Goal: Use online tool/utility: Utilize a website feature to perform a specific function

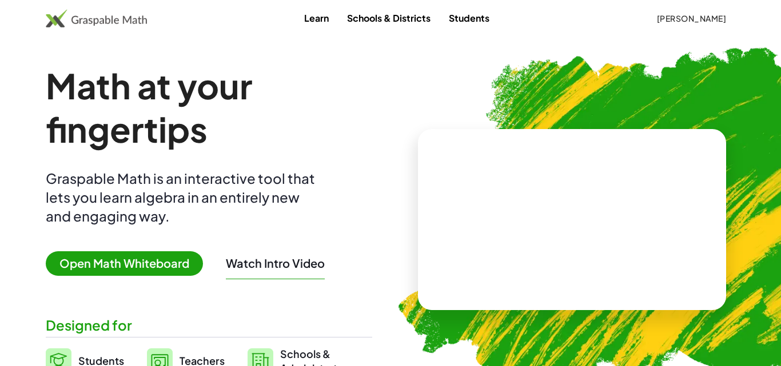
click at [159, 266] on span "Open Math Whiteboard" at bounding box center [124, 263] width 157 height 25
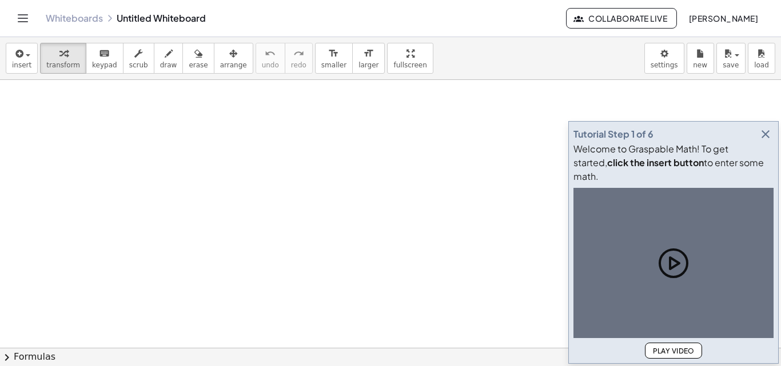
click at [762, 141] on icon "button" at bounding box center [765, 134] width 14 height 14
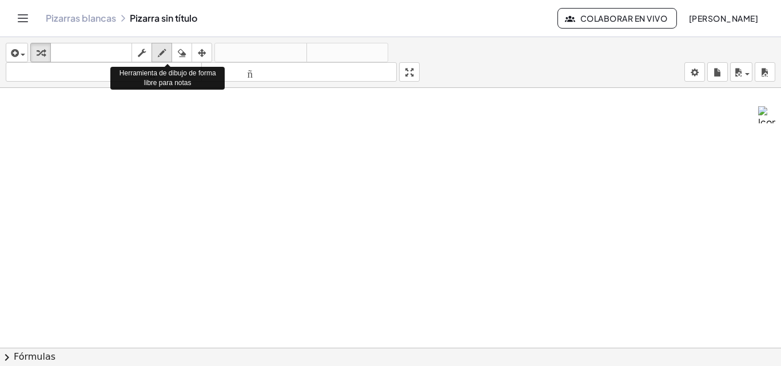
click at [163, 53] on icon "button" at bounding box center [162, 53] width 8 height 14
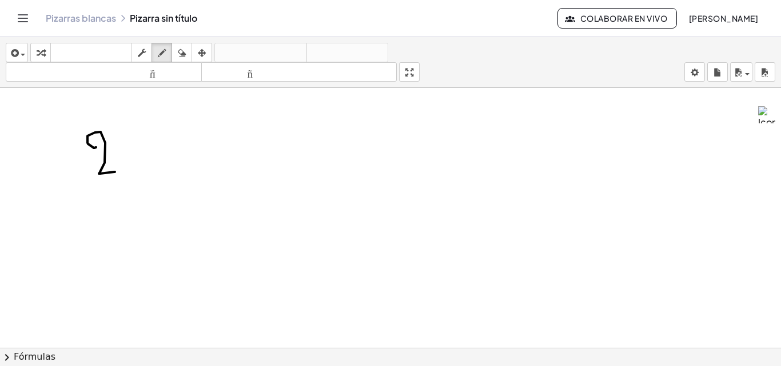
drag, startPoint x: 94, startPoint y: 148, endPoint x: 126, endPoint y: 147, distance: 32.6
drag, startPoint x: 133, startPoint y: 137, endPoint x: 150, endPoint y: 147, distance: 20.0
drag, startPoint x: 157, startPoint y: 150, endPoint x: 169, endPoint y: 143, distance: 13.8
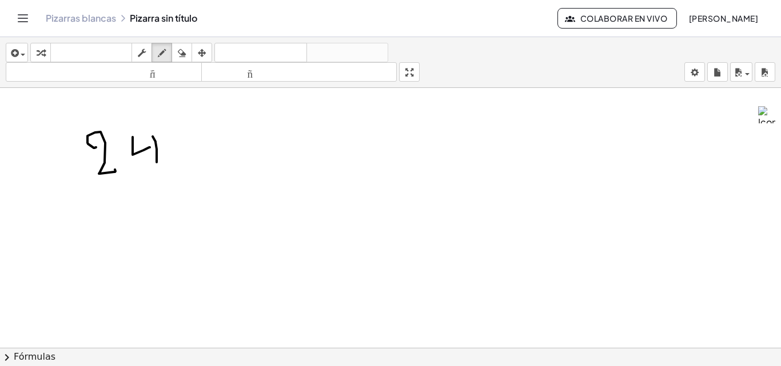
drag, startPoint x: 190, startPoint y: 137, endPoint x: 185, endPoint y: 121, distance: 16.3
click at [186, 48] on icon "button" at bounding box center [182, 53] width 8 height 14
drag, startPoint x: 221, startPoint y: 150, endPoint x: 186, endPoint y: 153, distance: 34.4
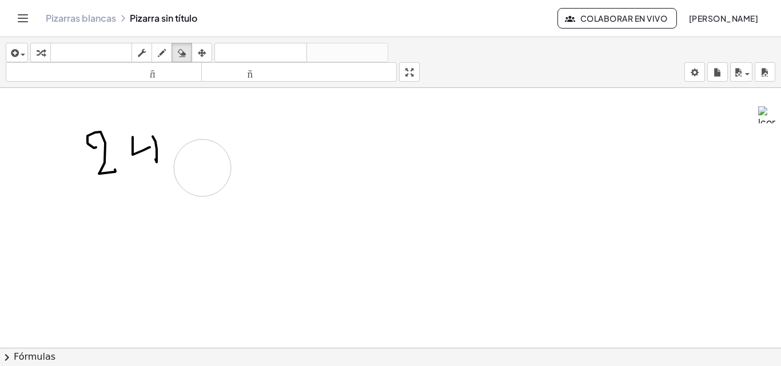
drag, startPoint x: 167, startPoint y: 157, endPoint x: 142, endPoint y: 113, distance: 50.4
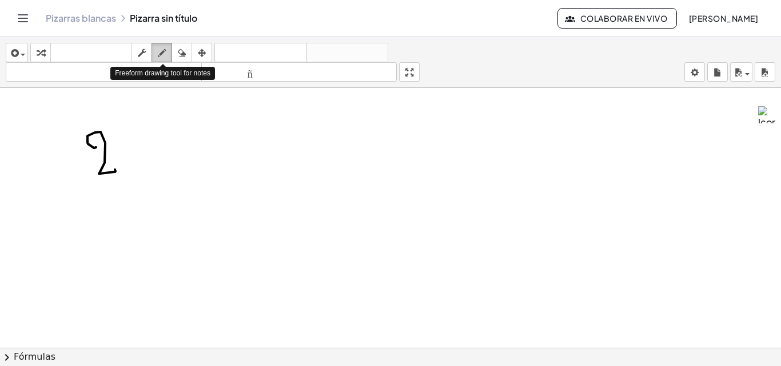
click at [165, 51] on icon "button" at bounding box center [162, 53] width 8 height 14
drag, startPoint x: 142, startPoint y: 138, endPoint x: 152, endPoint y: 151, distance: 16.3
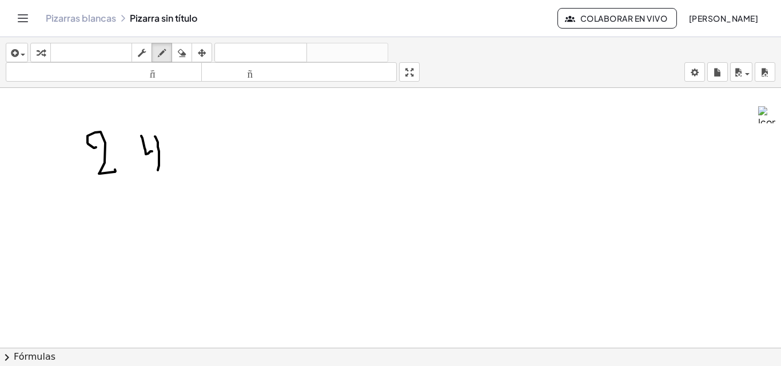
drag, startPoint x: 158, startPoint y: 142, endPoint x: 151, endPoint y: 157, distance: 15.8
drag, startPoint x: 203, startPoint y: 134, endPoint x: 216, endPoint y: 126, distance: 14.6
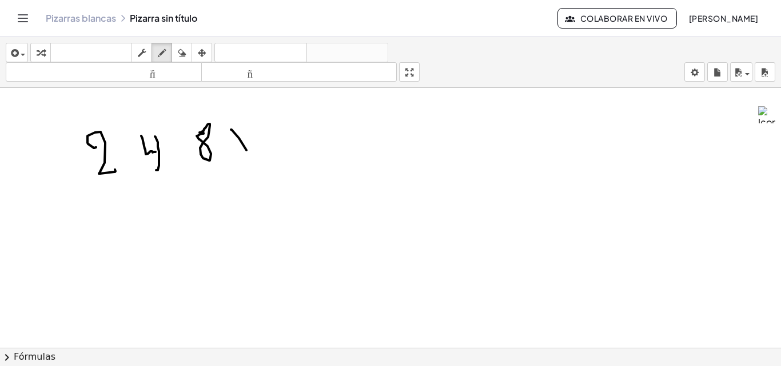
drag, startPoint x: 231, startPoint y: 130, endPoint x: 250, endPoint y: 156, distance: 32.4
drag, startPoint x: 244, startPoint y: 138, endPoint x: 237, endPoint y: 146, distance: 10.9
drag, startPoint x: 103, startPoint y: 197, endPoint x: 124, endPoint y: 209, distance: 24.0
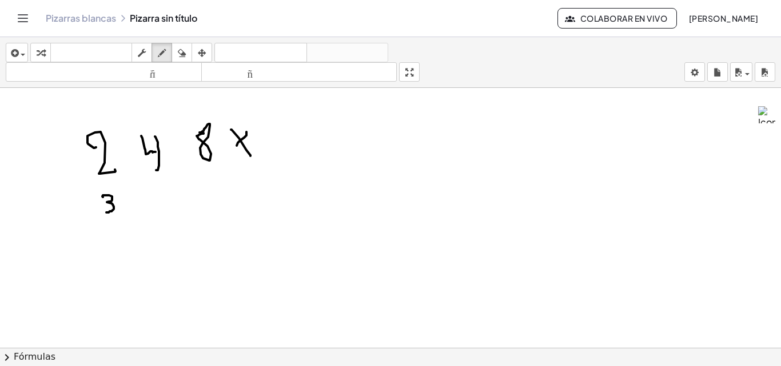
drag, startPoint x: 146, startPoint y: 203, endPoint x: 170, endPoint y: 193, distance: 25.9
drag, startPoint x: 196, startPoint y: 182, endPoint x: 196, endPoint y: 167, distance: 15.4
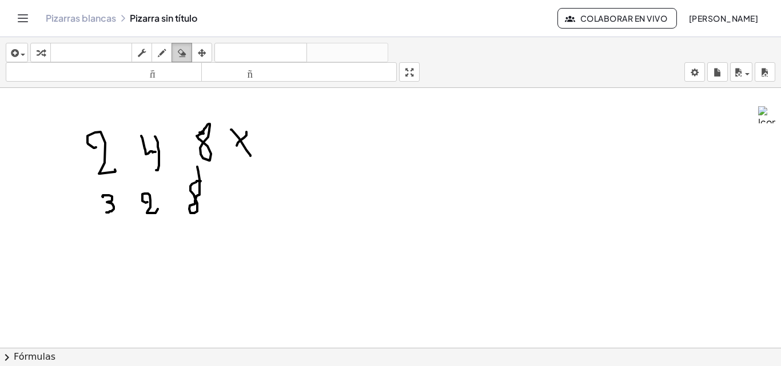
click at [186, 45] on button "borrar" at bounding box center [181, 52] width 21 height 19
drag, startPoint x: 350, startPoint y: 233, endPoint x: 207, endPoint y: 165, distance: 157.5
drag, startPoint x: 162, startPoint y: 53, endPoint x: 171, endPoint y: 170, distance: 116.9
click at [161, 57] on icon "button" at bounding box center [162, 53] width 8 height 14
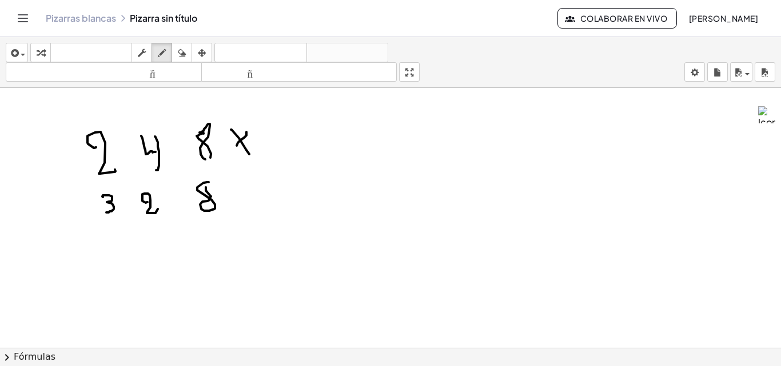
drag, startPoint x: 79, startPoint y: 244, endPoint x: 204, endPoint y: 214, distance: 128.8
drag, startPoint x: 167, startPoint y: 48, endPoint x: 95, endPoint y: 146, distance: 121.5
click at [166, 48] on div "button" at bounding box center [161, 53] width 15 height 14
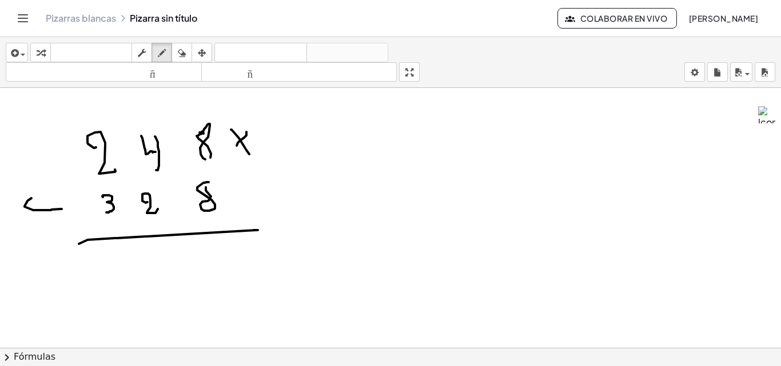
drag, startPoint x: 27, startPoint y: 201, endPoint x: 114, endPoint y: 90, distance: 140.8
drag, startPoint x: 184, startPoint y: 53, endPoint x: 31, endPoint y: 204, distance: 215.0
click at [31, 205] on div "insertar Seleccione uno: Expresión matemática Función Texto Vídeo de YouTube Gr…" at bounding box center [390, 201] width 781 height 329
drag, startPoint x: 31, startPoint y: 203, endPoint x: 88, endPoint y: 209, distance: 57.5
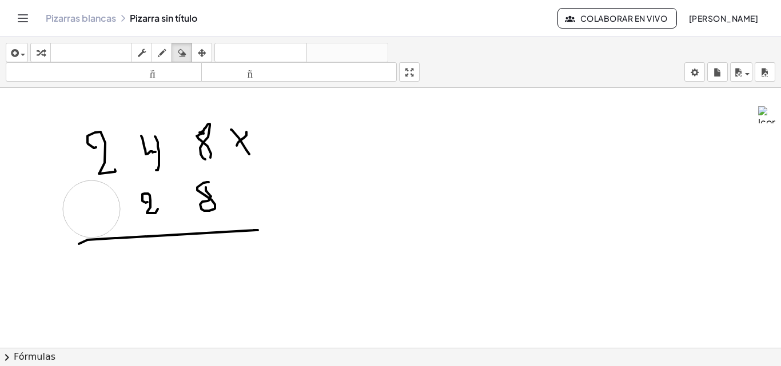
click at [167, 53] on div "button" at bounding box center [161, 53] width 15 height 14
drag, startPoint x: 402, startPoint y: 161, endPoint x: 442, endPoint y: 192, distance: 50.9
drag, startPoint x: 459, startPoint y: 183, endPoint x: 482, endPoint y: 206, distance: 31.9
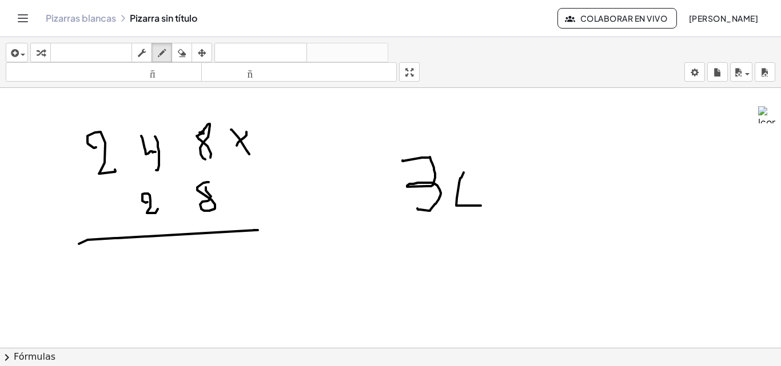
drag, startPoint x: 482, startPoint y: 178, endPoint x: 483, endPoint y: 234, distance: 55.4
drag, startPoint x: 510, startPoint y: 202, endPoint x: 520, endPoint y: 230, distance: 29.8
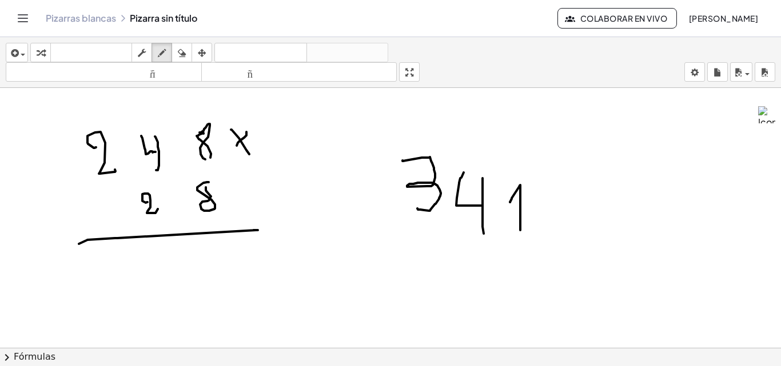
drag, startPoint x: 553, startPoint y: 179, endPoint x: 596, endPoint y: 219, distance: 58.6
drag, startPoint x: 578, startPoint y: 179, endPoint x: 569, endPoint y: 231, distance: 53.5
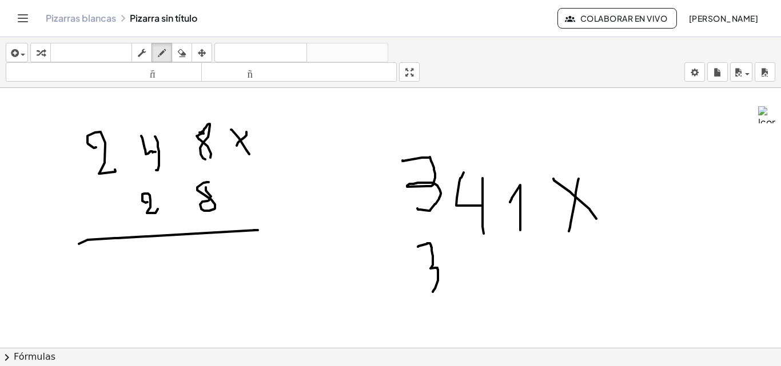
drag, startPoint x: 418, startPoint y: 247, endPoint x: 433, endPoint y: 292, distance: 47.5
drag, startPoint x: 459, startPoint y: 269, endPoint x: 501, endPoint y: 293, distance: 48.1
drag, startPoint x: 517, startPoint y: 266, endPoint x: 531, endPoint y: 289, distance: 27.0
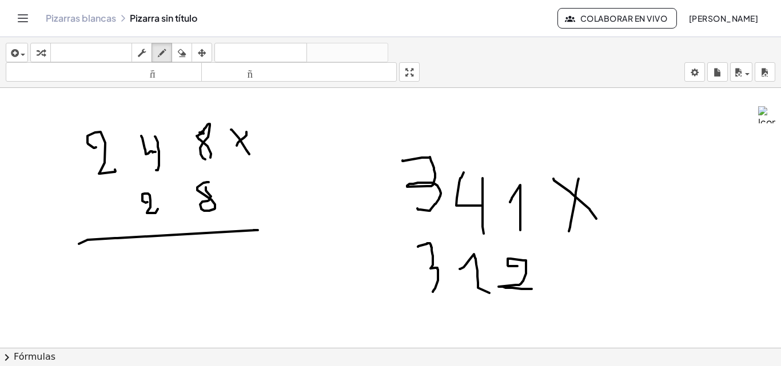
drag, startPoint x: 393, startPoint y: 318, endPoint x: 551, endPoint y: 311, distance: 157.9
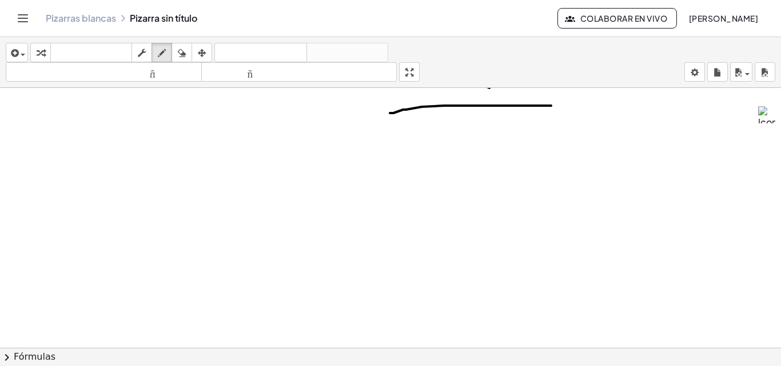
scroll to position [229, 0]
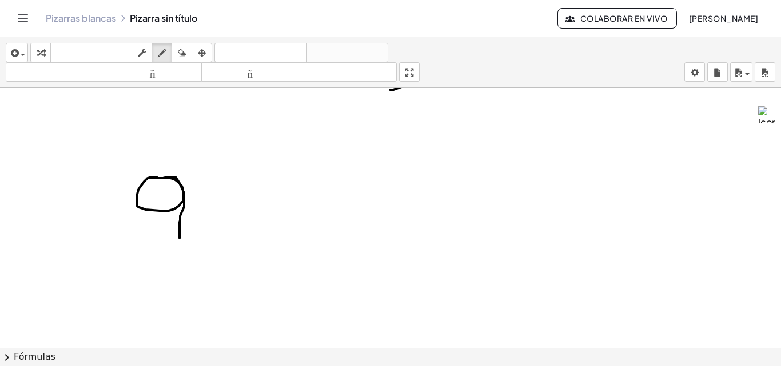
drag, startPoint x: 157, startPoint y: 177, endPoint x: 179, endPoint y: 238, distance: 65.3
click at [179, 238] on div at bounding box center [390, 164] width 781 height 610
drag, startPoint x: 204, startPoint y: 218, endPoint x: 242, endPoint y: 238, distance: 42.7
click at [238, 239] on div at bounding box center [390, 164] width 781 height 610
drag, startPoint x: 277, startPoint y: 211, endPoint x: 294, endPoint y: 241, distance: 34.3
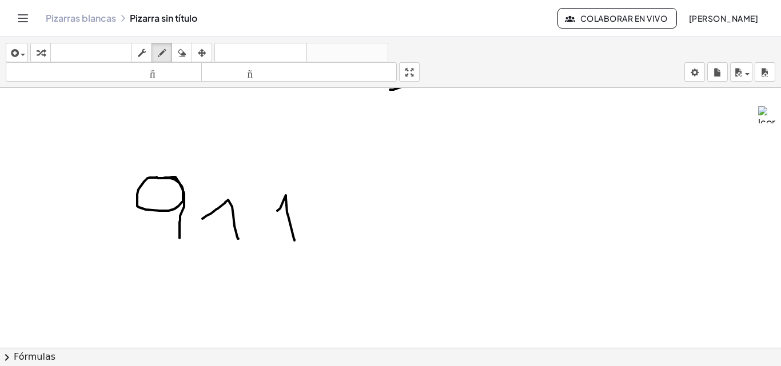
click at [294, 241] on div at bounding box center [390, 164] width 781 height 610
drag, startPoint x: 314, startPoint y: 200, endPoint x: 355, endPoint y: 242, distance: 59.0
click at [355, 242] on div at bounding box center [390, 164] width 781 height 610
drag, startPoint x: 337, startPoint y: 197, endPoint x: 321, endPoint y: 269, distance: 74.3
click at [322, 269] on div at bounding box center [390, 164] width 781 height 610
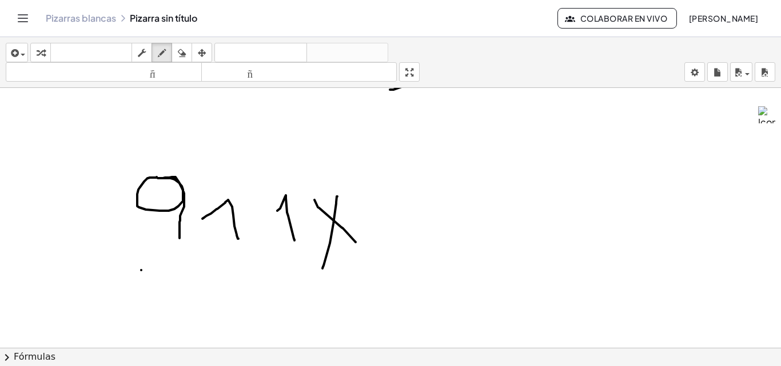
click at [141, 270] on div at bounding box center [390, 164] width 781 height 610
drag, startPoint x: 191, startPoint y: 257, endPoint x: 158, endPoint y: 285, distance: 43.5
click at [158, 285] on div at bounding box center [390, 164] width 781 height 610
drag, startPoint x: 227, startPoint y: 274, endPoint x: 247, endPoint y: 297, distance: 30.0
click at [247, 297] on div at bounding box center [390, 164] width 781 height 610
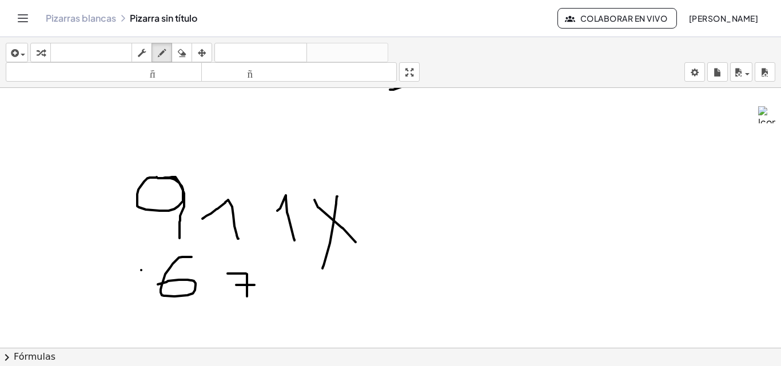
drag, startPoint x: 236, startPoint y: 285, endPoint x: 254, endPoint y: 285, distance: 18.3
click at [254, 285] on div at bounding box center [390, 164] width 781 height 610
drag, startPoint x: 247, startPoint y: 292, endPoint x: 249, endPoint y: 313, distance: 21.2
click at [249, 313] on div at bounding box center [390, 164] width 781 height 610
drag, startPoint x: 291, startPoint y: 285, endPoint x: 313, endPoint y: 303, distance: 28.0
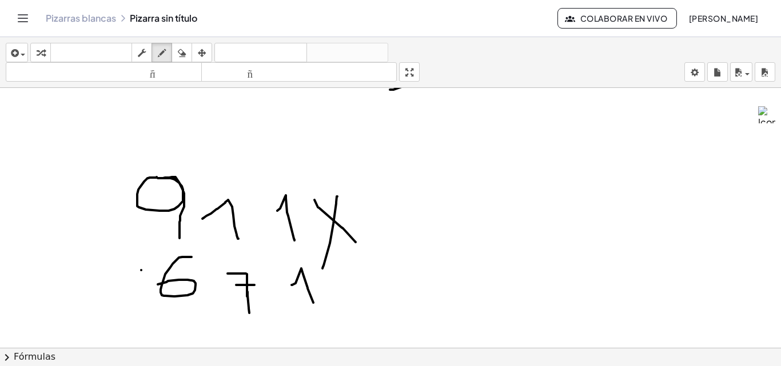
click at [313, 303] on div at bounding box center [390, 164] width 781 height 610
drag, startPoint x: 161, startPoint y: 319, endPoint x: 329, endPoint y: 314, distance: 168.1
click at [329, 314] on div at bounding box center [390, 164] width 781 height 610
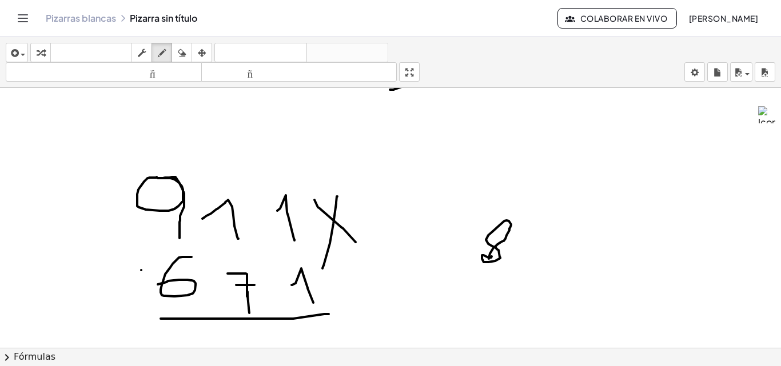
click at [491, 257] on div at bounding box center [390, 164] width 781 height 610
click at [189, 43] on button "borrar" at bounding box center [181, 52] width 21 height 19
drag, startPoint x: 578, startPoint y: 194, endPoint x: 505, endPoint y: 221, distance: 77.4
click at [506, 279] on div at bounding box center [390, 164] width 781 height 610
drag, startPoint x: 505, startPoint y: 221, endPoint x: 0, endPoint y: 69, distance: 527.7
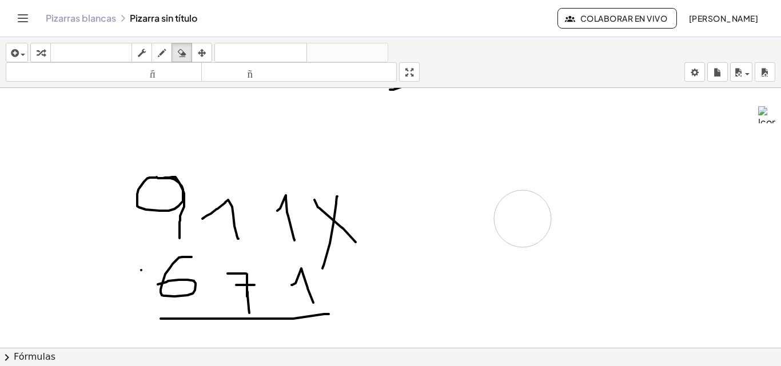
click at [459, 174] on div at bounding box center [390, 164] width 781 height 610
drag, startPoint x: 165, startPoint y: 46, endPoint x: 258, endPoint y: 91, distance: 103.5
click at [198, 66] on div "insertar Seleccione uno: Expresión matemática Función Texto Vídeo de YouTube Gr…" at bounding box center [390, 62] width 781 height 51
click at [494, 205] on div at bounding box center [390, 164] width 781 height 610
drag, startPoint x: 523, startPoint y: 213, endPoint x: 540, endPoint y: 226, distance: 21.2
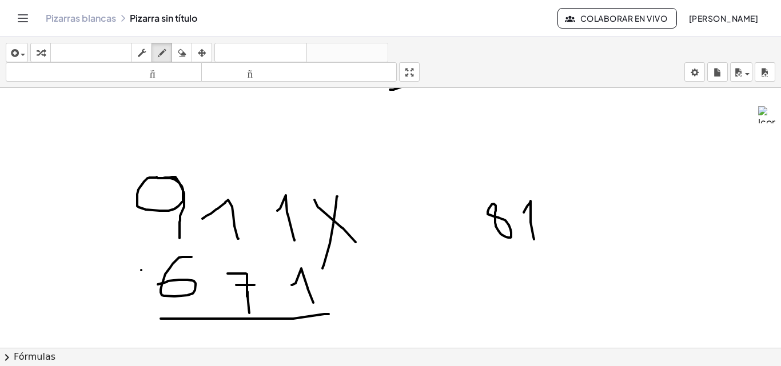
click at [536, 238] on div at bounding box center [390, 164] width 781 height 610
drag, startPoint x: 544, startPoint y: 221, endPoint x: 559, endPoint y: 235, distance: 21.4
click at [559, 235] on div at bounding box center [390, 164] width 781 height 610
drag, startPoint x: 583, startPoint y: 211, endPoint x: 612, endPoint y: 229, distance: 34.1
click at [612, 246] on div at bounding box center [390, 164] width 781 height 610
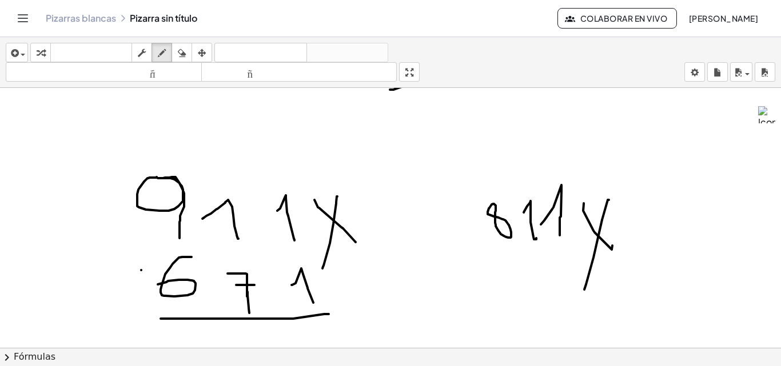
drag, startPoint x: 609, startPoint y: 200, endPoint x: 565, endPoint y: 285, distance: 95.1
click at [582, 290] on div at bounding box center [390, 164] width 781 height 610
drag, startPoint x: 189, startPoint y: 54, endPoint x: 251, endPoint y: 95, distance: 74.3
click at [201, 69] on div "insertar Seleccione uno: Expresión matemática Función Texto Vídeo de YouTube Gr…" at bounding box center [390, 62] width 781 height 51
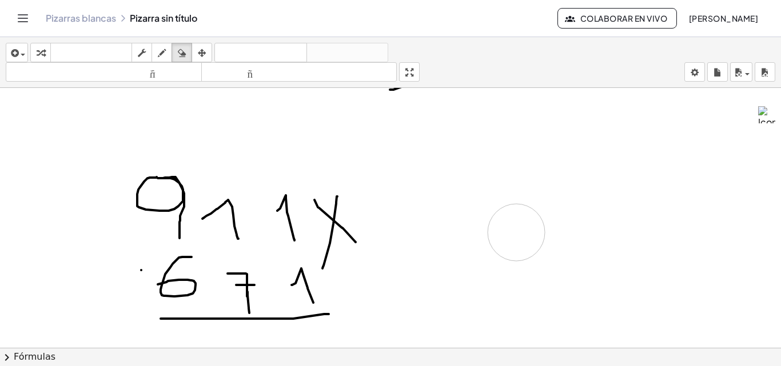
drag, startPoint x: 582, startPoint y: 205, endPoint x: 481, endPoint y: 173, distance: 106.6
click at [525, 224] on div at bounding box center [390, 164] width 781 height 610
drag, startPoint x: 162, startPoint y: 58, endPoint x: 201, endPoint y: 99, distance: 56.6
click at [165, 65] on div "insertar Seleccione uno: Expresión matemática Función Texto Vídeo de YouTube Gr…" at bounding box center [390, 62] width 781 height 51
drag, startPoint x: 522, startPoint y: 206, endPoint x: 479, endPoint y: 240, distance: 54.9
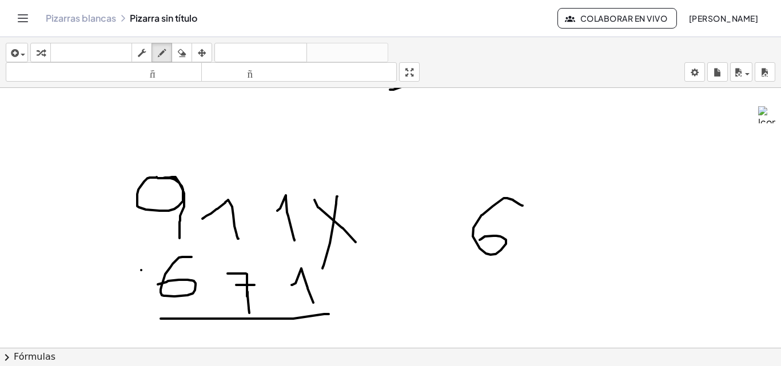
click at [479, 240] on div at bounding box center [390, 164] width 781 height 610
drag, startPoint x: 547, startPoint y: 215, endPoint x: 565, endPoint y: 259, distance: 48.0
click at [565, 259] on div at bounding box center [390, 164] width 781 height 610
drag, startPoint x: 591, startPoint y: 243, endPoint x: 609, endPoint y: 273, distance: 33.8
click at [609, 273] on div at bounding box center [390, 164] width 781 height 610
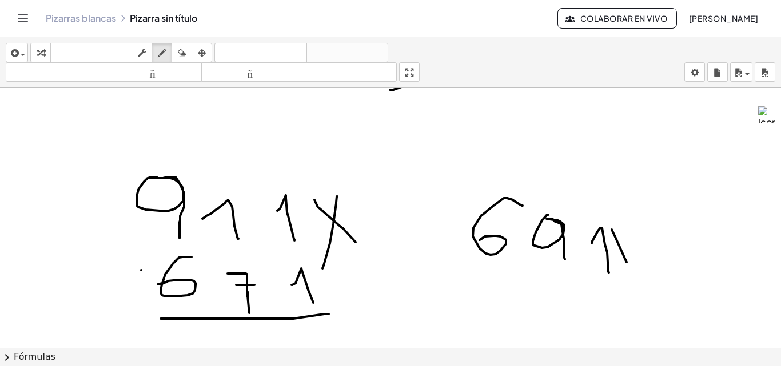
drag, startPoint x: 611, startPoint y: 230, endPoint x: 634, endPoint y: 273, distance: 48.6
click at [634, 274] on div at bounding box center [390, 164] width 781 height 610
drag, startPoint x: 628, startPoint y: 237, endPoint x: 621, endPoint y: 278, distance: 42.4
click at [621, 278] on div at bounding box center [390, 164] width 781 height 610
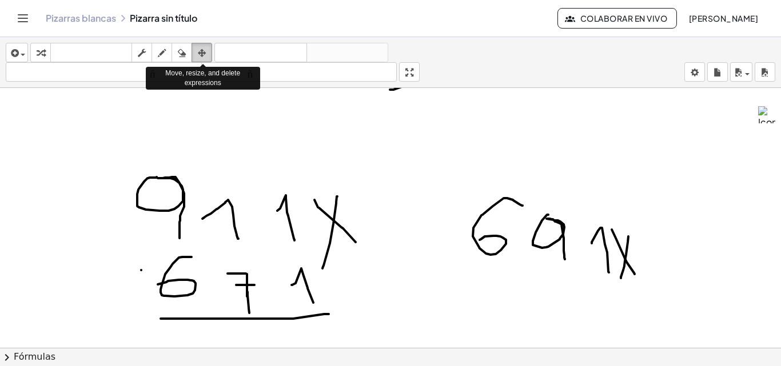
click at [192, 53] on button "arreglar" at bounding box center [201, 52] width 21 height 19
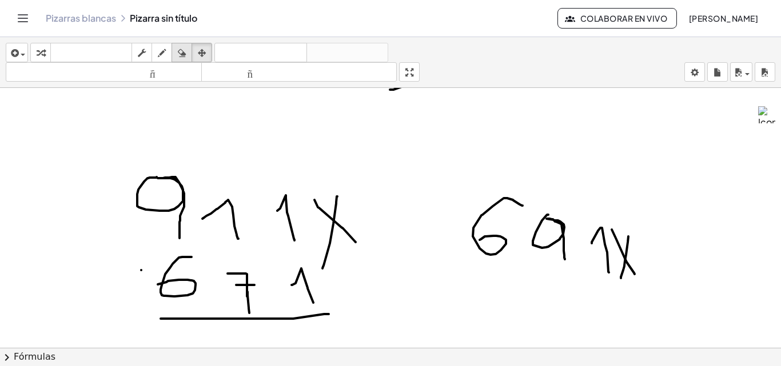
click at [186, 50] on icon "button" at bounding box center [182, 53] width 8 height 14
drag, startPoint x: 721, startPoint y: 186, endPoint x: 654, endPoint y: 282, distance: 117.5
click at [654, 282] on div at bounding box center [390, 164] width 781 height 610
drag, startPoint x: 162, startPoint y: 57, endPoint x: 529, endPoint y: 91, distance: 368.5
click at [169, 62] on button "dibujar" at bounding box center [161, 52] width 21 height 19
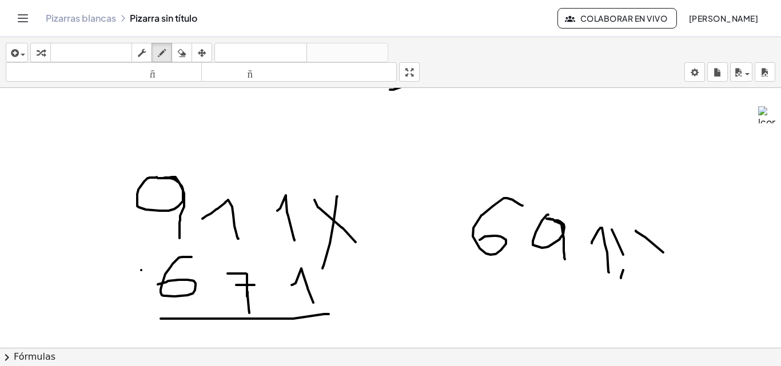
drag, startPoint x: 635, startPoint y: 231, endPoint x: 663, endPoint y: 253, distance: 35.0
click at [663, 253] on div at bounding box center [390, 164] width 781 height 610
drag, startPoint x: 650, startPoint y: 228, endPoint x: 643, endPoint y: 258, distance: 30.9
click at [643, 258] on div at bounding box center [390, 164] width 781 height 610
drag, startPoint x: 475, startPoint y: 281, endPoint x: 503, endPoint y: 288, distance: 28.4
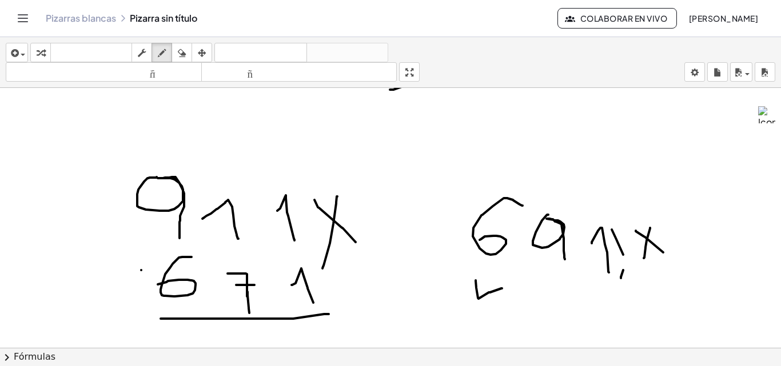
click at [502, 289] on div at bounding box center [390, 164] width 781 height 610
drag, startPoint x: 498, startPoint y: 271, endPoint x: 503, endPoint y: 314, distance: 43.7
click at [503, 314] on div at bounding box center [390, 164] width 781 height 610
drag, startPoint x: 538, startPoint y: 290, endPoint x: 559, endPoint y: 306, distance: 27.0
click at [559, 306] on div at bounding box center [390, 164] width 781 height 610
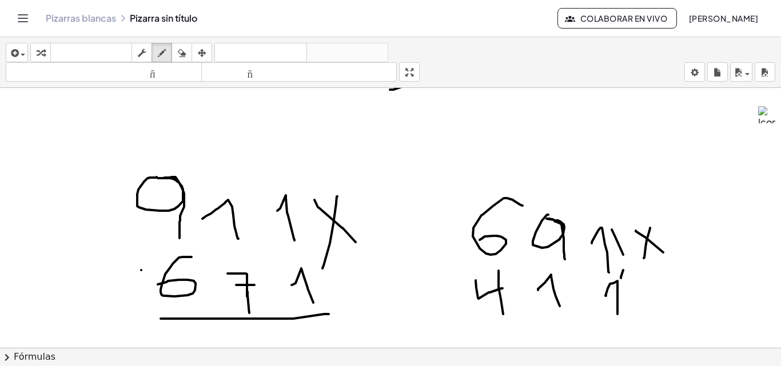
drag, startPoint x: 606, startPoint y: 296, endPoint x: 617, endPoint y: 314, distance: 21.6
click at [617, 314] on div at bounding box center [390, 164] width 781 height 610
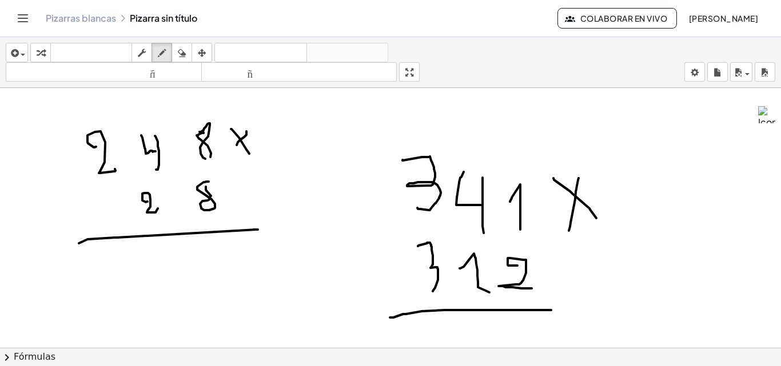
scroll to position [0, 0]
drag, startPoint x: 206, startPoint y: 242, endPoint x: 217, endPoint y: 282, distance: 40.9
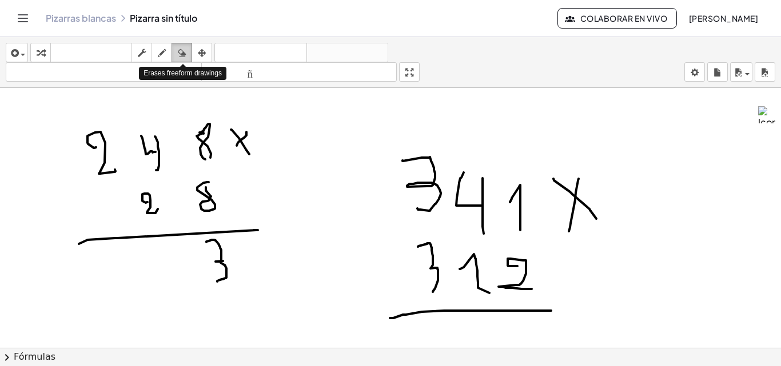
click at [181, 56] on icon "button" at bounding box center [182, 53] width 8 height 14
drag, startPoint x: 253, startPoint y: 286, endPoint x: 239, endPoint y: 271, distance: 20.2
drag, startPoint x: 239, startPoint y: 271, endPoint x: 227, endPoint y: 266, distance: 13.3
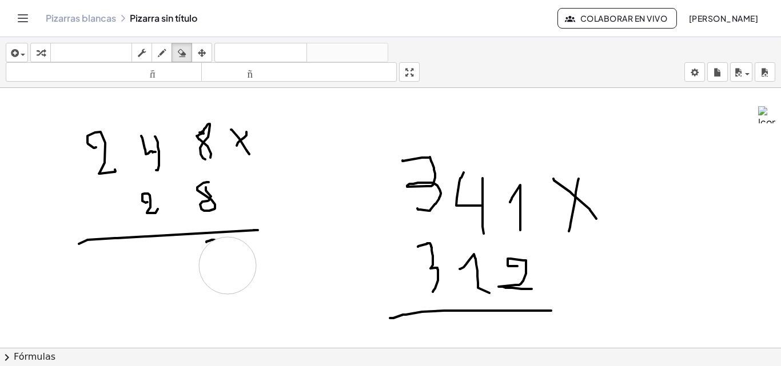
drag, startPoint x: 163, startPoint y: 47, endPoint x: 222, endPoint y: 146, distance: 115.1
click at [164, 48] on icon "button" at bounding box center [162, 53] width 8 height 14
drag, startPoint x: 235, startPoint y: 246, endPoint x: 234, endPoint y: 280, distance: 33.7
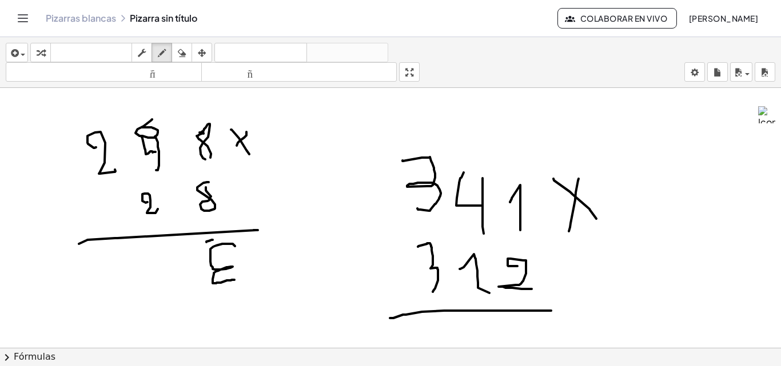
drag, startPoint x: 152, startPoint y: 119, endPoint x: 141, endPoint y: 127, distance: 13.5
drag, startPoint x: 143, startPoint y: 123, endPoint x: 162, endPoint y: 110, distance: 23.0
click at [185, 54] on icon "button" at bounding box center [182, 53] width 8 height 14
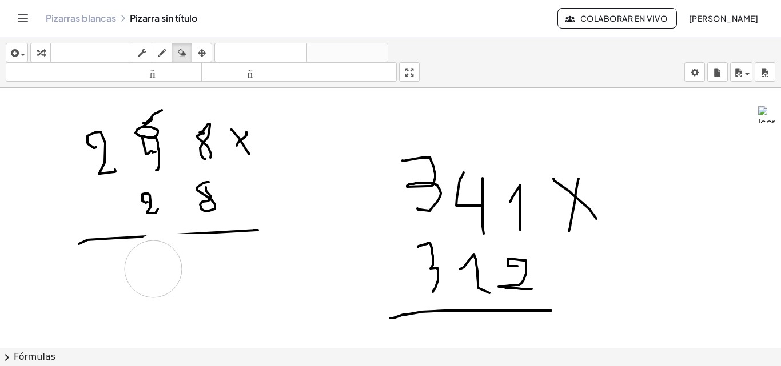
drag, startPoint x: 204, startPoint y: 290, endPoint x: 150, endPoint y: 281, distance: 55.1
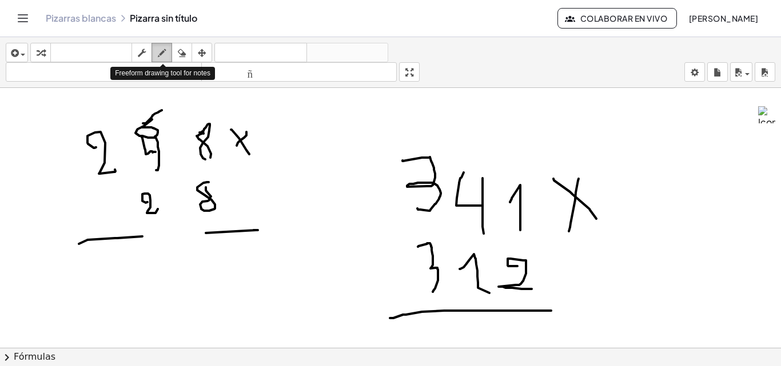
click at [162, 54] on icon "button" at bounding box center [162, 53] width 8 height 14
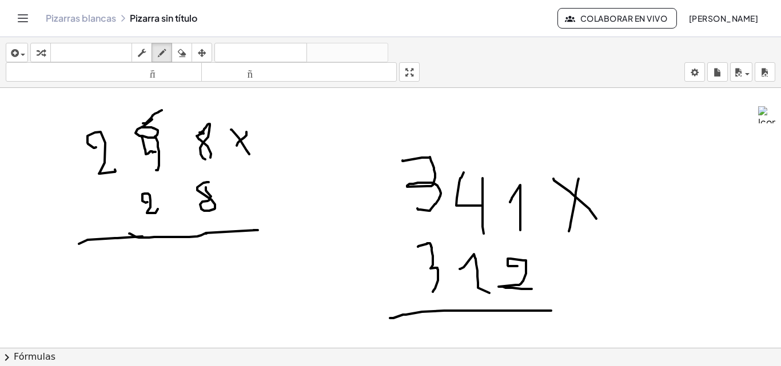
drag, startPoint x: 129, startPoint y: 234, endPoint x: 206, endPoint y: 234, distance: 77.1
drag, startPoint x: 223, startPoint y: 259, endPoint x: 229, endPoint y: 269, distance: 11.0
drag, startPoint x: 231, startPoint y: 265, endPoint x: 224, endPoint y: 287, distance: 23.5
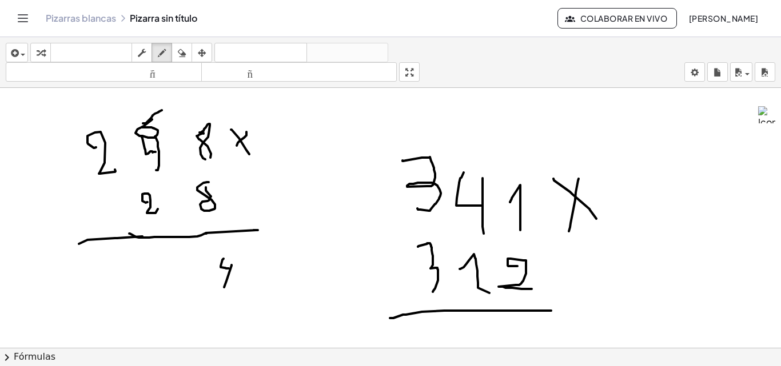
click at [182, 50] on icon "button" at bounding box center [182, 53] width 8 height 14
drag, startPoint x: 294, startPoint y: 167, endPoint x: 293, endPoint y: 158, distance: 8.6
click at [160, 45] on button "dibujar" at bounding box center [161, 52] width 21 height 19
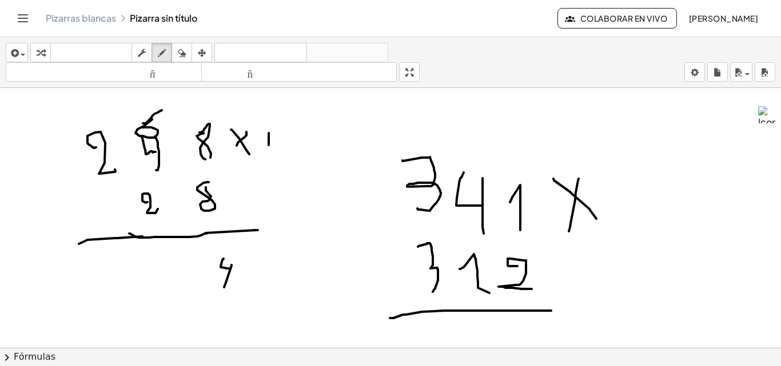
drag, startPoint x: 269, startPoint y: 133, endPoint x: 269, endPoint y: 146, distance: 13.1
drag, startPoint x: 280, startPoint y: 130, endPoint x: 278, endPoint y: 139, distance: 8.9
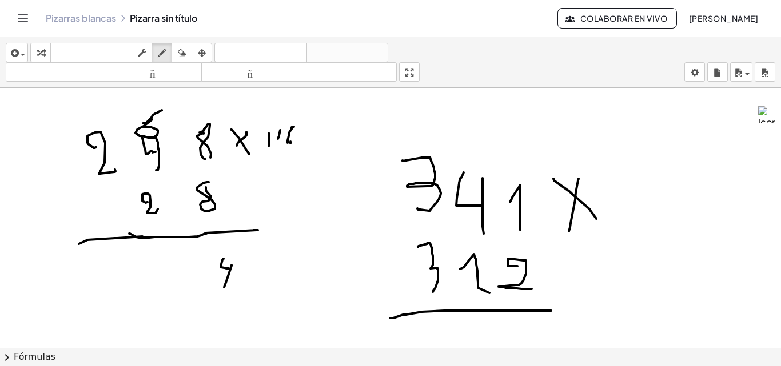
drag, startPoint x: 294, startPoint y: 127, endPoint x: 287, endPoint y: 141, distance: 15.6
drag, startPoint x: 318, startPoint y: 123, endPoint x: 319, endPoint y: 131, distance: 7.6
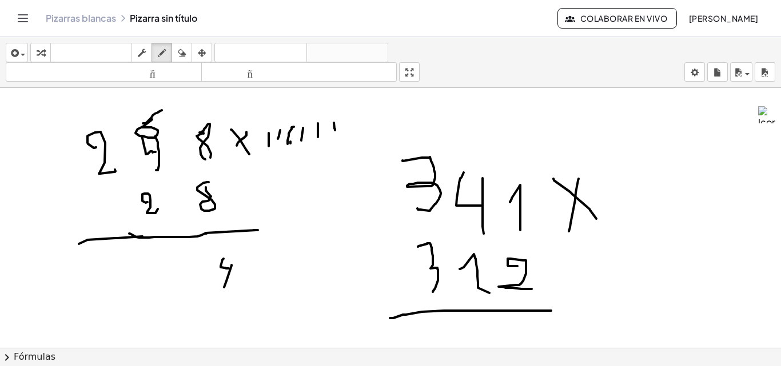
drag, startPoint x: 334, startPoint y: 123, endPoint x: 335, endPoint y: 130, distance: 7.5
drag, startPoint x: 94, startPoint y: 116, endPoint x: 97, endPoint y: 129, distance: 12.9
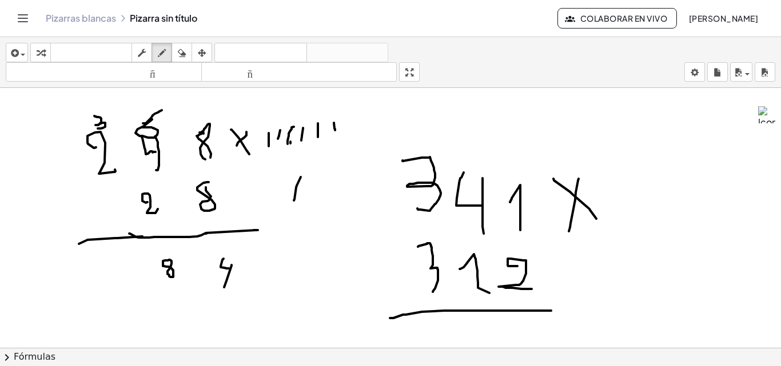
drag, startPoint x: 301, startPoint y: 177, endPoint x: 294, endPoint y: 201, distance: 24.4
drag, startPoint x: 307, startPoint y: 177, endPoint x: 309, endPoint y: 199, distance: 21.8
drag, startPoint x: 317, startPoint y: 192, endPoint x: 318, endPoint y: 204, distance: 12.1
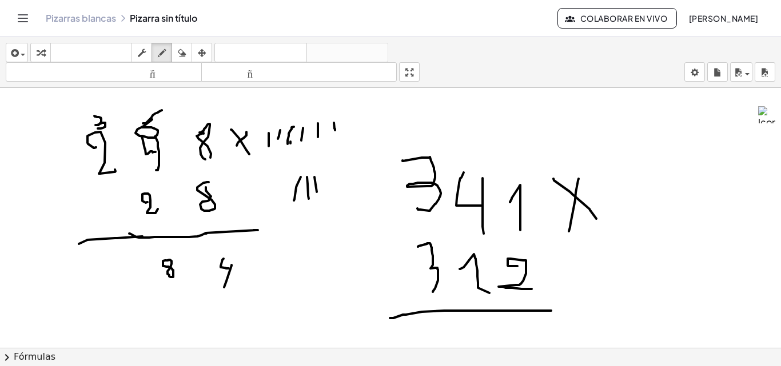
drag, startPoint x: 136, startPoint y: 262, endPoint x: 143, endPoint y: 261, distance: 7.0
drag, startPoint x: 145, startPoint y: 263, endPoint x: 143, endPoint y: 286, distance: 23.5
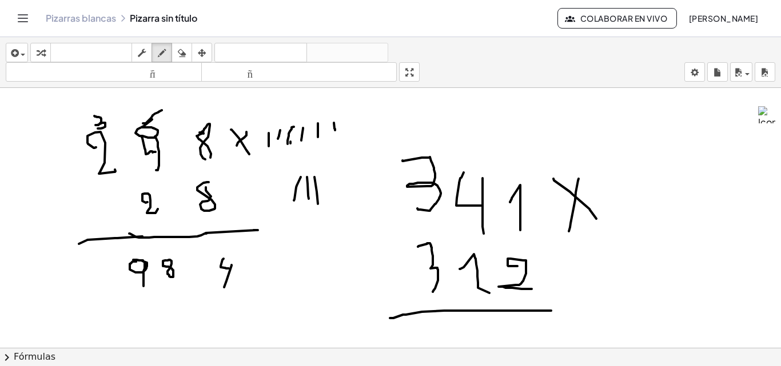
drag, startPoint x: 97, startPoint y: 267, endPoint x: 104, endPoint y: 282, distance: 15.8
click at [180, 45] on button "borrar" at bounding box center [181, 52] width 21 height 19
drag, startPoint x: 118, startPoint y: 302, endPoint x: 138, endPoint y: 275, distance: 32.7
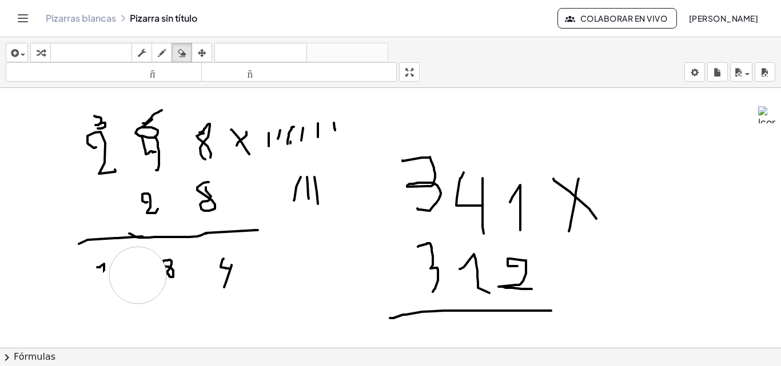
drag, startPoint x: 73, startPoint y: 281, endPoint x: 93, endPoint y: 280, distance: 19.5
click at [167, 57] on div "button" at bounding box center [161, 53] width 15 height 14
drag, startPoint x: 173, startPoint y: 259, endPoint x: 163, endPoint y: 266, distance: 11.9
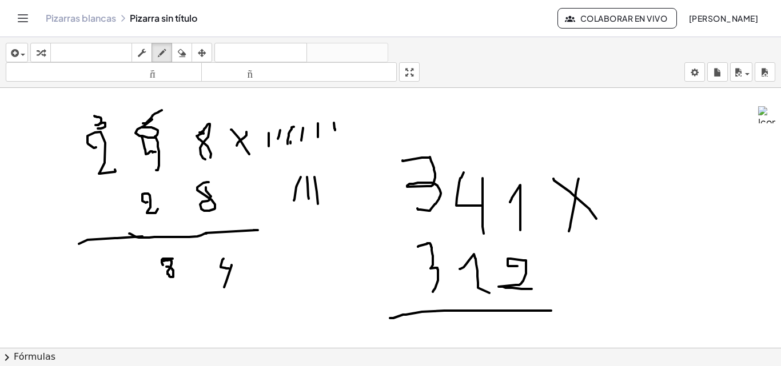
drag, startPoint x: 78, startPoint y: 264, endPoint x: 73, endPoint y: 291, distance: 27.3
drag, startPoint x: 39, startPoint y: 274, endPoint x: 47, endPoint y: 279, distance: 9.0
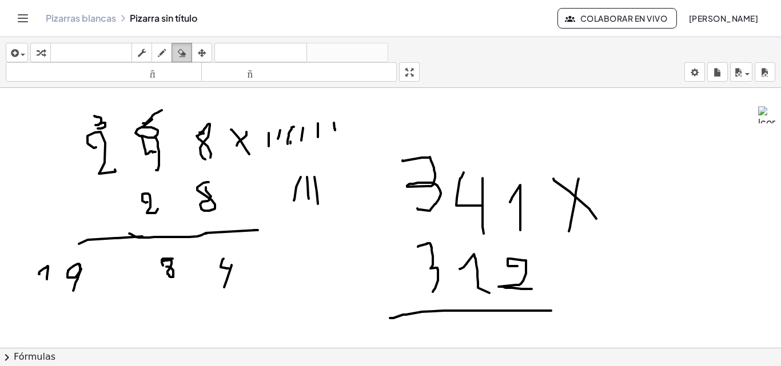
click at [181, 54] on icon "button" at bounding box center [182, 53] width 8 height 14
drag, startPoint x: 105, startPoint y: 301, endPoint x: 49, endPoint y: 283, distance: 59.3
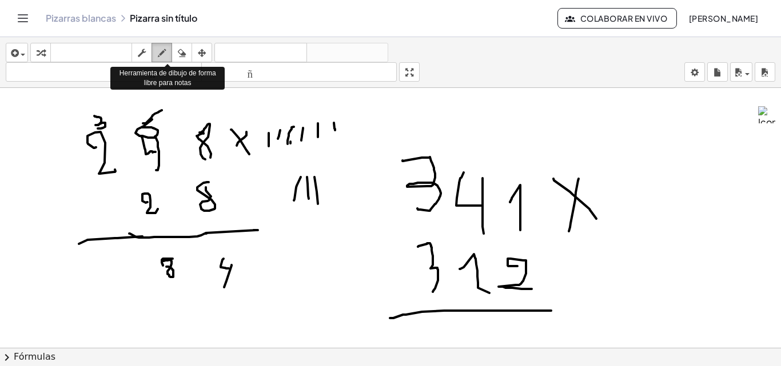
click at [163, 50] on icon "button" at bounding box center [162, 53] width 8 height 14
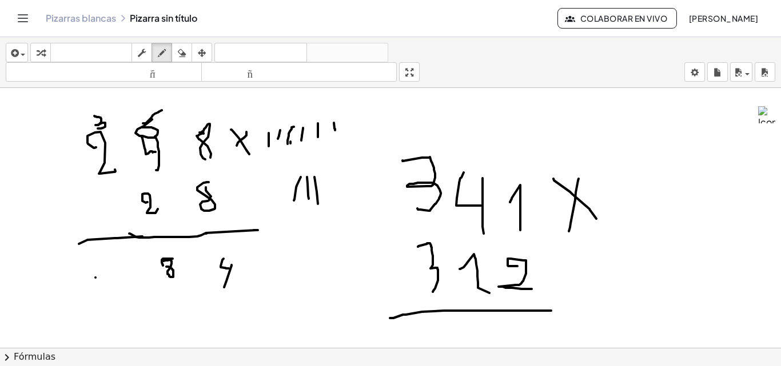
drag, startPoint x: 92, startPoint y: 278, endPoint x: 99, endPoint y: 299, distance: 22.2
drag, startPoint x: 71, startPoint y: 283, endPoint x: 82, endPoint y: 299, distance: 19.8
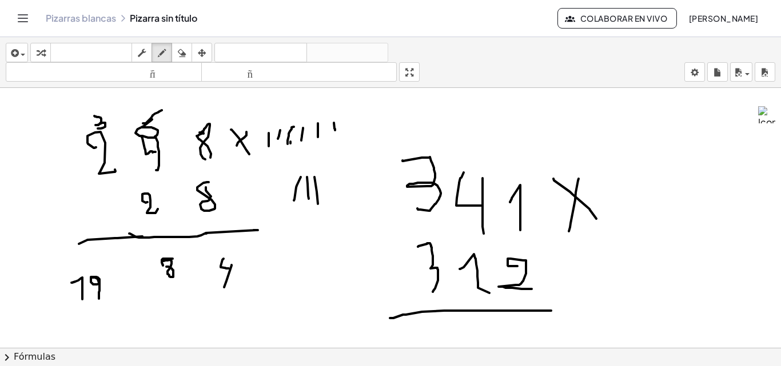
click at [188, 45] on button "borrar" at bounding box center [181, 52] width 21 height 19
drag, startPoint x: 174, startPoint y: 271, endPoint x: 229, endPoint y: 257, distance: 56.5
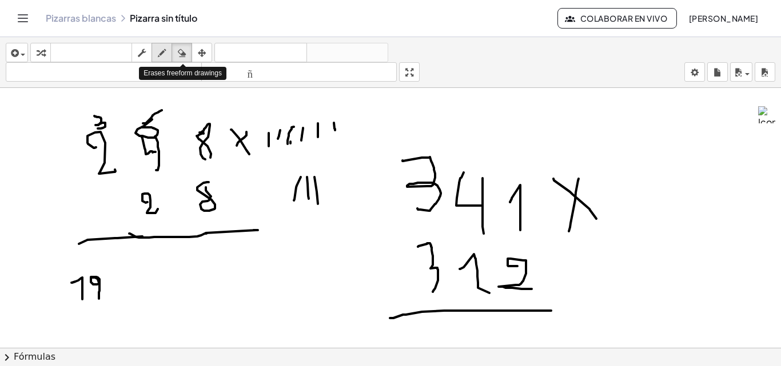
click at [160, 73] on div "insertar Seleccione uno: Expresión matemática Función Texto Vídeo de YouTube Gr…" at bounding box center [390, 62] width 781 height 51
drag, startPoint x: 151, startPoint y: 256, endPoint x: 182, endPoint y: 255, distance: 30.3
drag, startPoint x: 200, startPoint y: 253, endPoint x: 214, endPoint y: 255, distance: 14.4
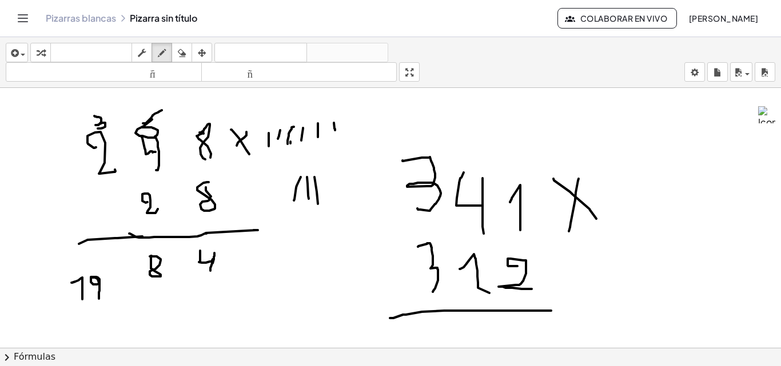
drag, startPoint x: 214, startPoint y: 253, endPoint x: 198, endPoint y: 263, distance: 19.2
drag, startPoint x: 182, startPoint y: 55, endPoint x: 136, endPoint y: 128, distance: 86.1
click at [180, 67] on div "insertar Seleccione uno: Expresión matemática Función Texto Vídeo de YouTube Gr…" at bounding box center [390, 62] width 781 height 51
drag, startPoint x: 81, startPoint y: 291, endPoint x: 107, endPoint y: 279, distance: 28.9
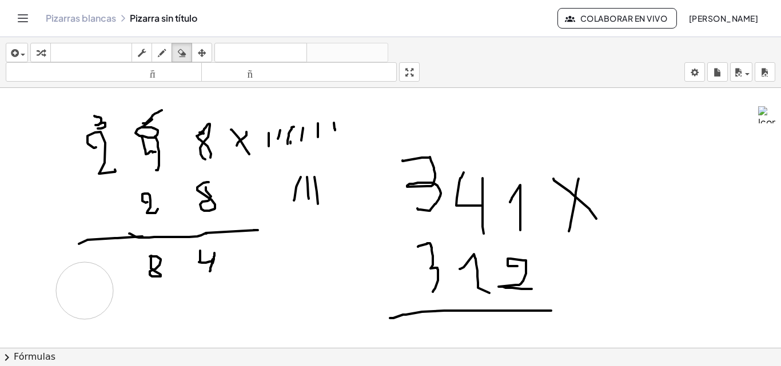
drag, startPoint x: 163, startPoint y: 47, endPoint x: 106, endPoint y: 186, distance: 149.4
click at [161, 51] on icon "button" at bounding box center [162, 53] width 8 height 14
drag, startPoint x: 110, startPoint y: 259, endPoint x: 107, endPoint y: 285, distance: 25.3
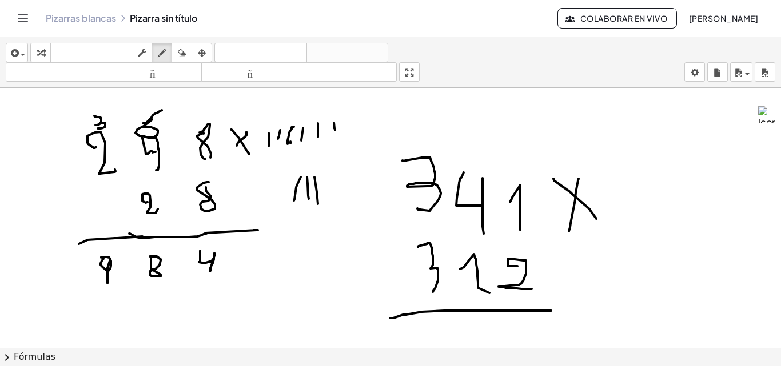
drag, startPoint x: 77, startPoint y: 270, endPoint x: 87, endPoint y: 280, distance: 14.1
drag, startPoint x: 182, startPoint y: 51, endPoint x: 277, endPoint y: 133, distance: 125.2
click at [191, 66] on div "insertar Seleccione uno: Expresión matemática Función Texto Vídeo de YouTube Gr…" at bounding box center [390, 62] width 781 height 51
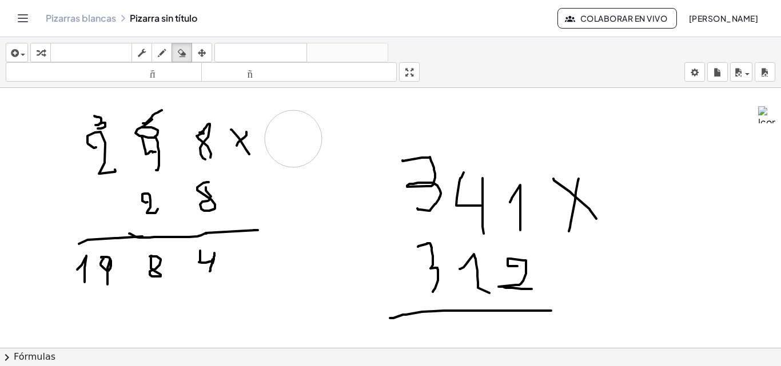
drag, startPoint x: 309, startPoint y: 190, endPoint x: 253, endPoint y: 154, distance: 66.6
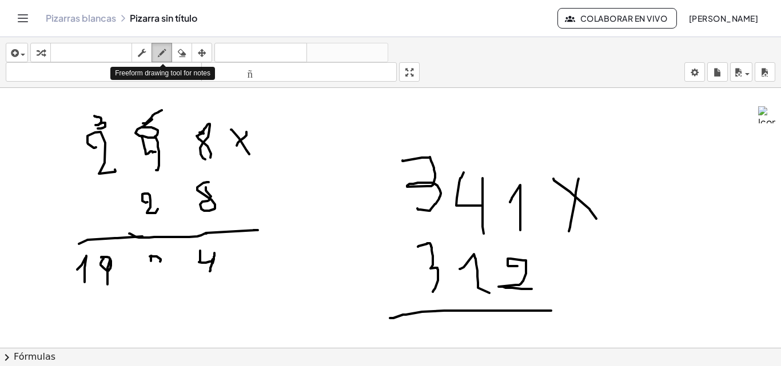
click at [164, 57] on icon "button" at bounding box center [162, 53] width 8 height 14
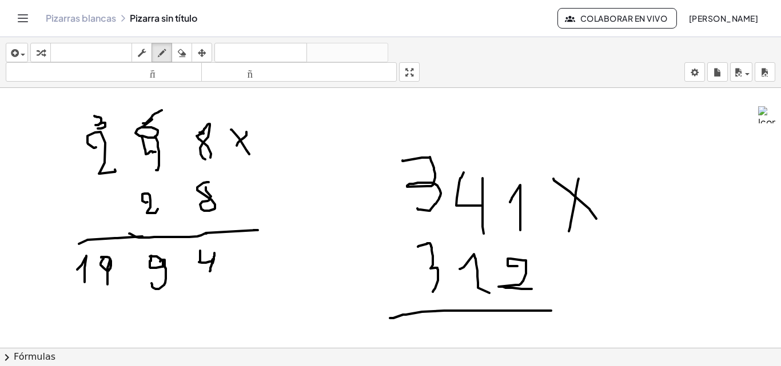
drag, startPoint x: 150, startPoint y: 261, endPoint x: 151, endPoint y: 283, distance: 22.4
click at [185, 55] on icon "button" at bounding box center [182, 53] width 8 height 14
drag, startPoint x: 164, startPoint y: 329, endPoint x: 155, endPoint y: 311, distance: 19.4
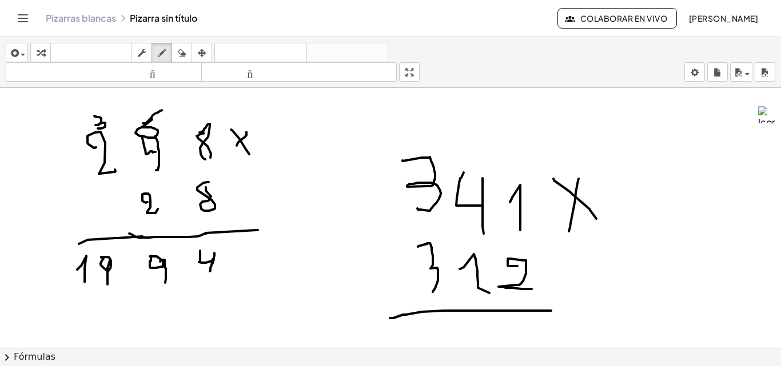
drag, startPoint x: 160, startPoint y: 55, endPoint x: 169, endPoint y: 221, distance: 165.9
click at [162, 76] on div "insertar Seleccione uno: Expresión matemática Función Texto Vídeo de YouTube Gr…" at bounding box center [390, 62] width 781 height 51
drag, startPoint x: 167, startPoint y: 286, endPoint x: 153, endPoint y: 267, distance: 23.2
drag, startPoint x: 187, startPoint y: 51, endPoint x: 189, endPoint y: 106, distance: 54.9
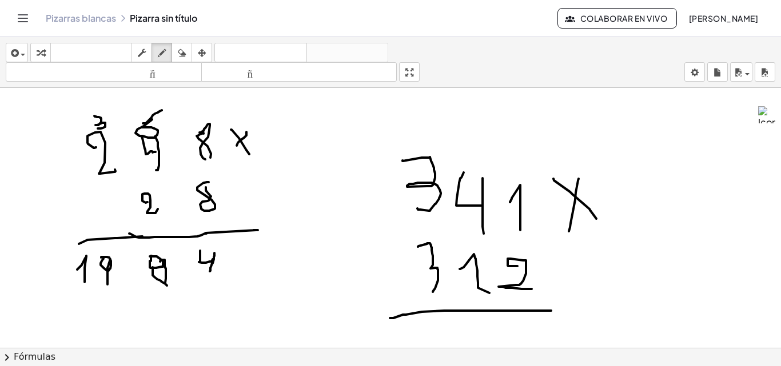
click at [187, 51] on div "button" at bounding box center [181, 53] width 15 height 14
drag, startPoint x: 167, startPoint y: 310, endPoint x: 142, endPoint y: 190, distance: 123.1
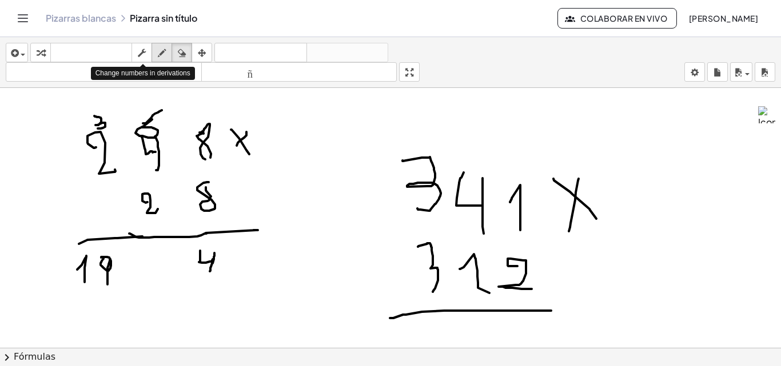
click at [157, 50] on div "button" at bounding box center [161, 53] width 15 height 14
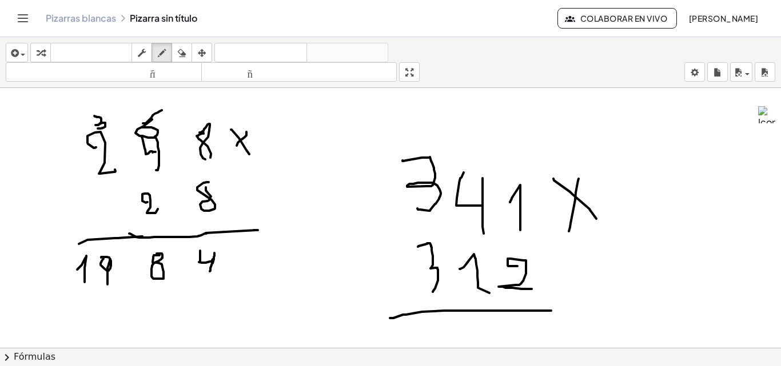
drag, startPoint x: 160, startPoint y: 293, endPoint x: 153, endPoint y: 302, distance: 12.2
drag, startPoint x: 78, startPoint y: 120, endPoint x: 82, endPoint y: 130, distance: 11.3
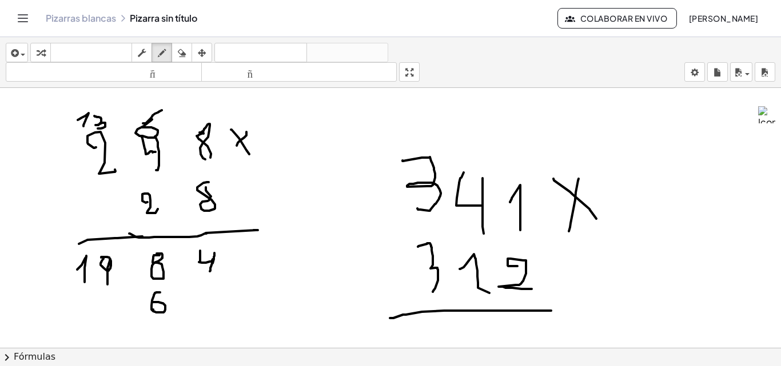
drag, startPoint x: 140, startPoint y: 105, endPoint x: 143, endPoint y: 99, distance: 6.4
drag, startPoint x: 143, startPoint y: 99, endPoint x: 143, endPoint y: 106, distance: 6.3
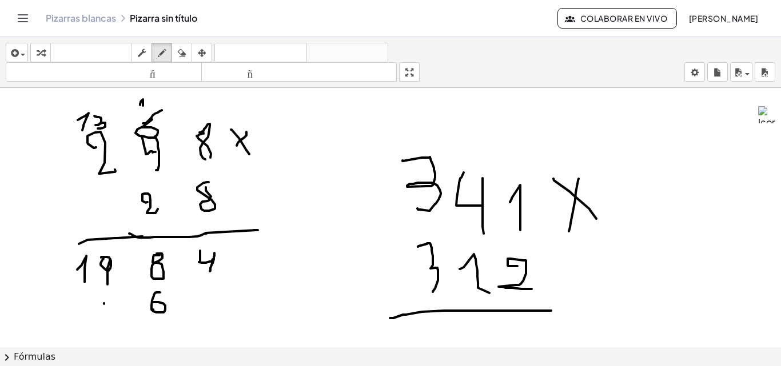
drag, startPoint x: 103, startPoint y: 303, endPoint x: 102, endPoint y: 323, distance: 20.1
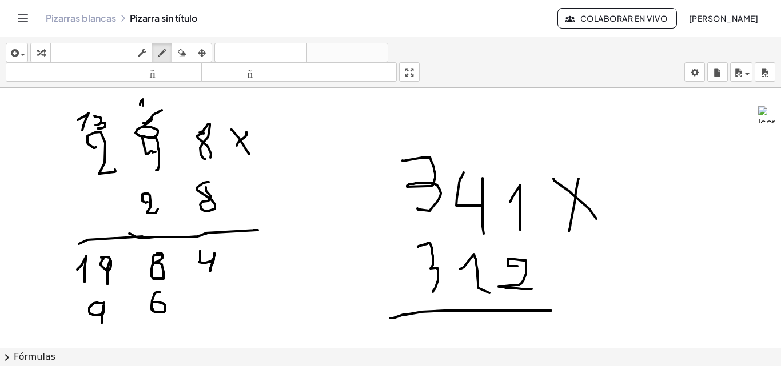
click at [189, 52] on div "button" at bounding box center [181, 53] width 15 height 14
drag, startPoint x: 31, startPoint y: 271, endPoint x: 64, endPoint y: 272, distance: 32.6
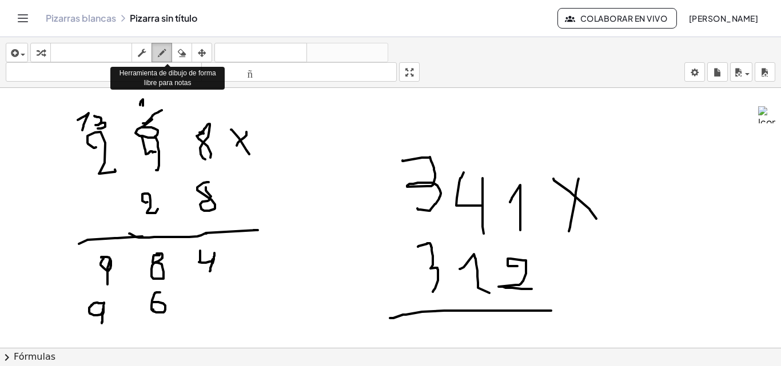
click at [163, 53] on icon "button" at bounding box center [162, 53] width 8 height 14
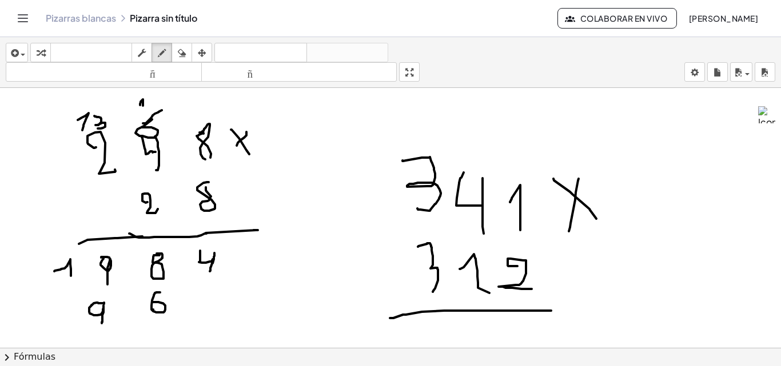
drag, startPoint x: 54, startPoint y: 271, endPoint x: 71, endPoint y: 276, distance: 17.2
drag, startPoint x: 69, startPoint y: 273, endPoint x: 65, endPoint y: 283, distance: 11.6
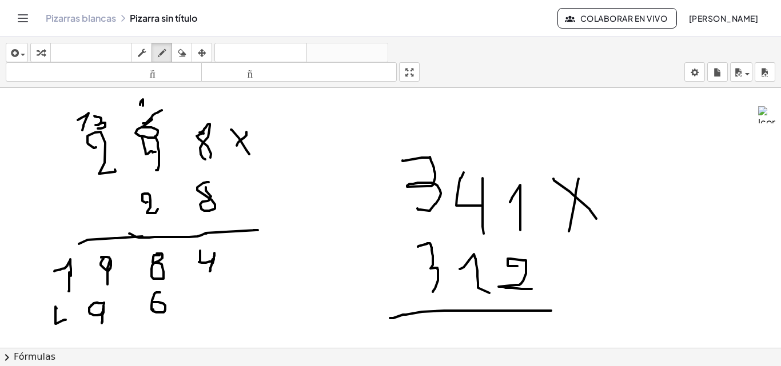
drag, startPoint x: 55, startPoint y: 307, endPoint x: 66, endPoint y: 320, distance: 16.7
drag, startPoint x: 66, startPoint y: 311, endPoint x: 66, endPoint y: 335, distance: 24.0
drag, startPoint x: 34, startPoint y: 339, endPoint x: 222, endPoint y: 335, distance: 188.0
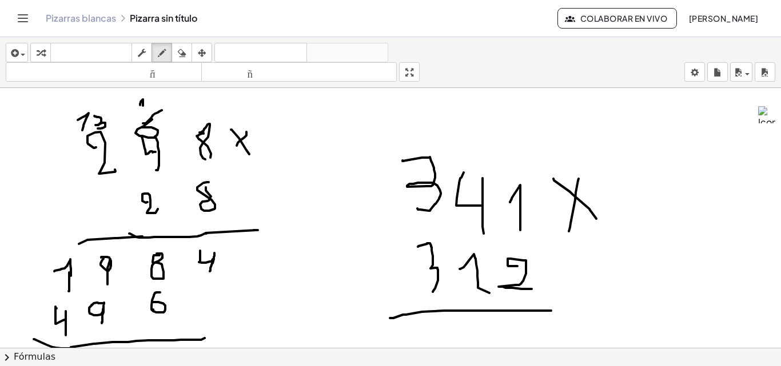
drag, startPoint x: 197, startPoint y: 340, endPoint x: 260, endPoint y: 341, distance: 63.4
drag, startPoint x: 235, startPoint y: 259, endPoint x: 253, endPoint y: 262, distance: 17.9
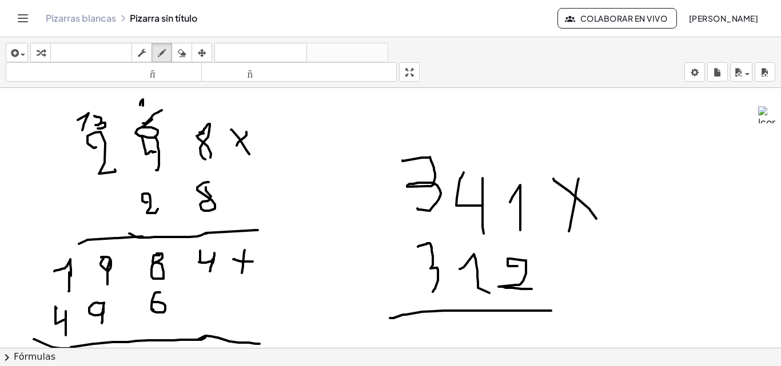
drag, startPoint x: 245, startPoint y: 250, endPoint x: 242, endPoint y: 273, distance: 23.0
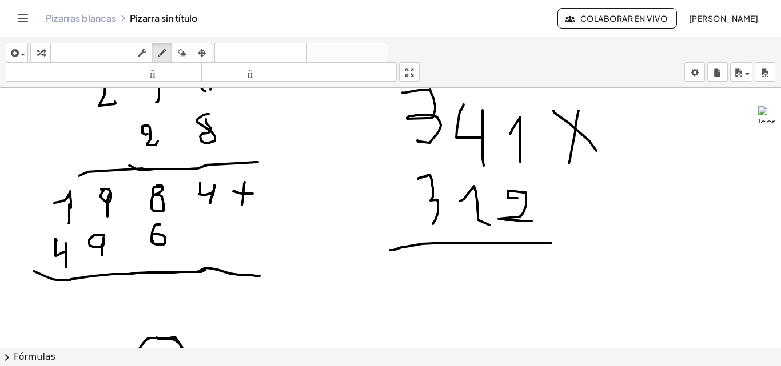
scroll to position [114, 0]
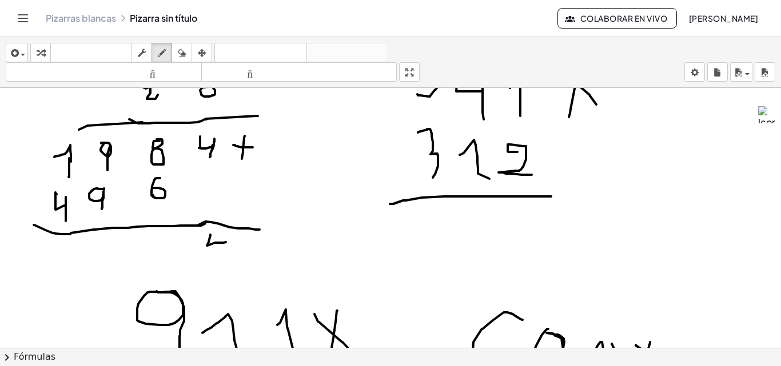
drag, startPoint x: 210, startPoint y: 235, endPoint x: 227, endPoint y: 240, distance: 17.4
click at [226, 242] on div at bounding box center [390, 279] width 781 height 610
drag, startPoint x: 227, startPoint y: 233, endPoint x: 223, endPoint y: 256, distance: 23.2
click at [223, 256] on div at bounding box center [390, 279] width 781 height 610
click at [287, 143] on div at bounding box center [390, 279] width 781 height 610
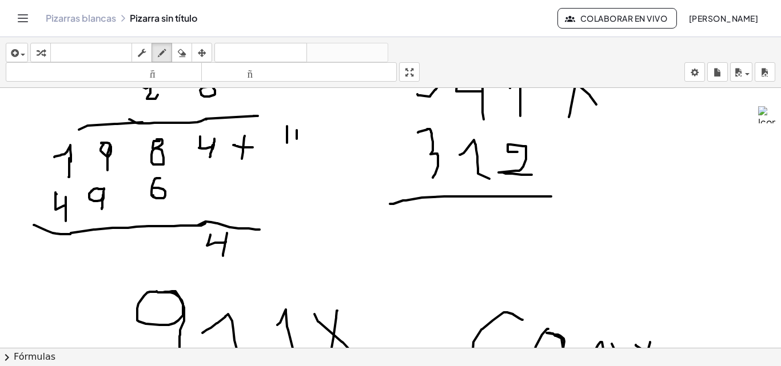
click at [297, 139] on div at bounding box center [390, 279] width 781 height 610
click at [304, 136] on div at bounding box center [390, 279] width 781 height 610
click at [312, 133] on div at bounding box center [390, 279] width 781 height 610
drag, startPoint x: 318, startPoint y: 126, endPoint x: 318, endPoint y: 135, distance: 9.2
click at [318, 135] on div at bounding box center [390, 279] width 781 height 610
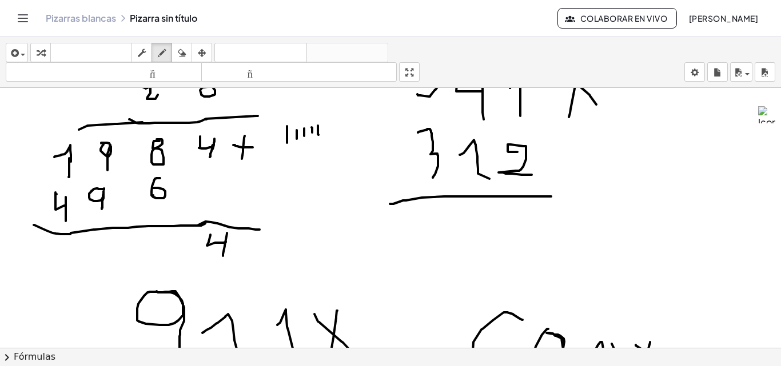
click at [330, 137] on div at bounding box center [390, 279] width 781 height 610
drag, startPoint x: 156, startPoint y: 233, endPoint x: 166, endPoint y: 243, distance: 14.5
click at [166, 243] on div at bounding box center [390, 279] width 781 height 610
drag, startPoint x: 166, startPoint y: 237, endPoint x: 165, endPoint y: 255, distance: 17.7
click at [165, 255] on div at bounding box center [390, 279] width 781 height 610
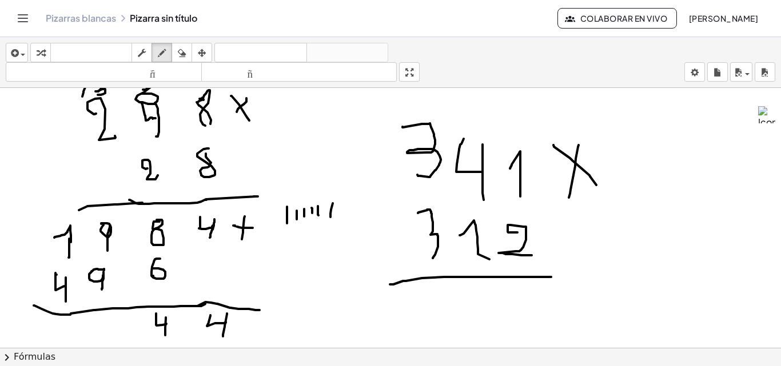
scroll to position [57, 0]
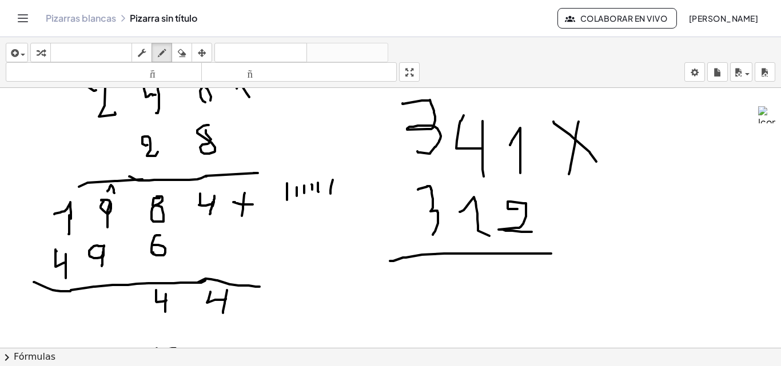
drag, startPoint x: 107, startPoint y: 191, endPoint x: 114, endPoint y: 193, distance: 7.1
click at [114, 193] on div at bounding box center [390, 336] width 781 height 610
click at [185, 53] on icon "button" at bounding box center [182, 53] width 8 height 14
drag, startPoint x: 323, startPoint y: 186, endPoint x: 297, endPoint y: 196, distance: 28.8
click at [297, 196] on div at bounding box center [390, 336] width 781 height 610
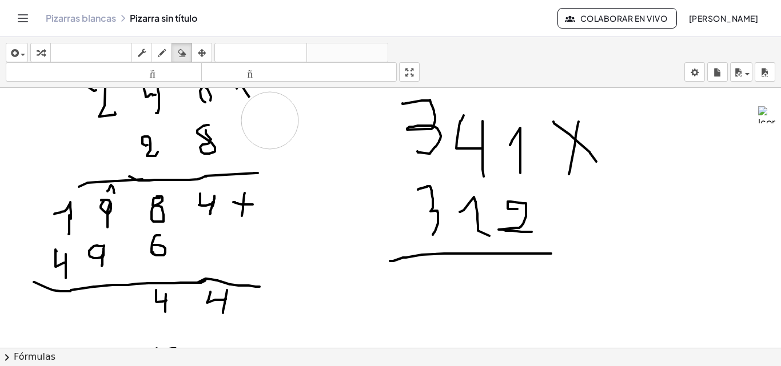
drag, startPoint x: 269, startPoint y: 118, endPoint x: 270, endPoint y: 127, distance: 9.2
click at [270, 127] on div at bounding box center [390, 336] width 781 height 610
click at [165, 50] on icon "button" at bounding box center [162, 53] width 8 height 14
drag, startPoint x: 262, startPoint y: 119, endPoint x: 260, endPoint y: 125, distance: 6.2
click at [260, 131] on div at bounding box center [390, 336] width 781 height 610
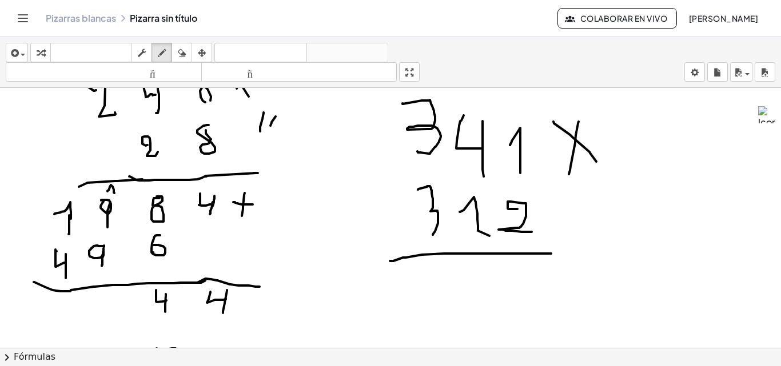
drag, startPoint x: 275, startPoint y: 117, endPoint x: 270, endPoint y: 127, distance: 11.8
click at [270, 127] on div at bounding box center [390, 336] width 781 height 610
drag, startPoint x: 290, startPoint y: 112, endPoint x: 287, endPoint y: 119, distance: 7.4
click at [287, 119] on div at bounding box center [390, 336] width 781 height 610
drag, startPoint x: 295, startPoint y: 109, endPoint x: 295, endPoint y: 119, distance: 9.7
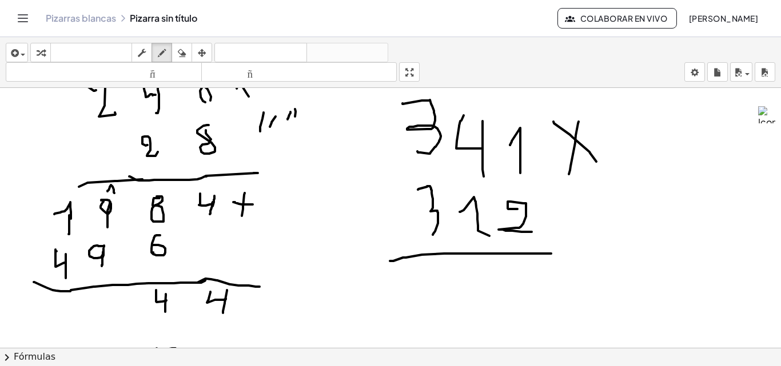
click at [295, 119] on div at bounding box center [390, 336] width 781 height 610
click at [305, 119] on div at bounding box center [390, 336] width 781 height 610
click at [311, 114] on div at bounding box center [390, 336] width 781 height 610
drag, startPoint x: 320, startPoint y: 104, endPoint x: 320, endPoint y: 112, distance: 8.0
click at [320, 112] on div at bounding box center [390, 336] width 781 height 610
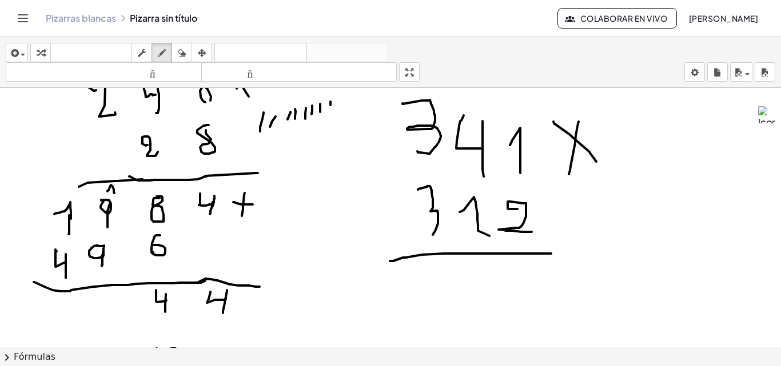
drag, startPoint x: 330, startPoint y: 105, endPoint x: 330, endPoint y: 113, distance: 8.0
click at [330, 113] on div at bounding box center [390, 336] width 781 height 610
click at [342, 111] on div at bounding box center [390, 336] width 781 height 610
drag, startPoint x: 110, startPoint y: 297, endPoint x: 110, endPoint y: 312, distance: 14.9
click at [110, 312] on div at bounding box center [390, 336] width 781 height 610
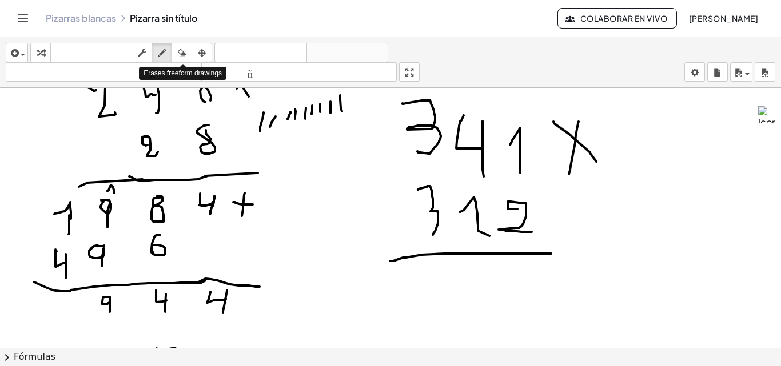
drag, startPoint x: 190, startPoint y: 49, endPoint x: 178, endPoint y: 81, distance: 34.5
click at [187, 52] on div "button" at bounding box center [181, 53] width 15 height 14
click at [163, 47] on icon "button" at bounding box center [162, 53] width 8 height 14
drag, startPoint x: 69, startPoint y: 194, endPoint x: 77, endPoint y: 204, distance: 13.0
click at [77, 204] on div at bounding box center [390, 336] width 781 height 610
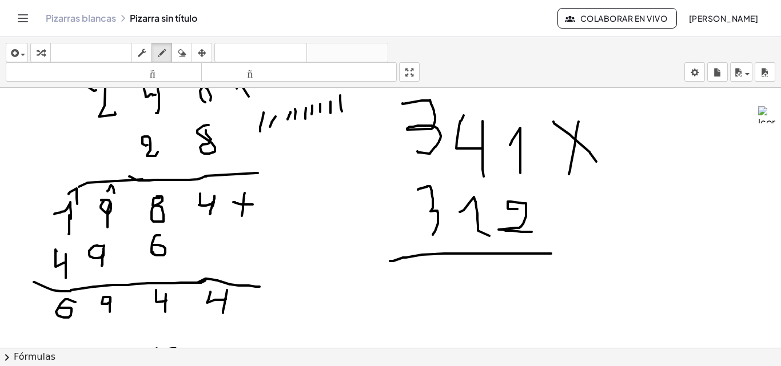
drag, startPoint x: 75, startPoint y: 302, endPoint x: 60, endPoint y: 308, distance: 16.5
click at [60, 308] on div at bounding box center [390, 336] width 781 height 610
drag, startPoint x: 87, startPoint y: 303, endPoint x: 89, endPoint y: 309, distance: 5.8
click at [89, 309] on div at bounding box center [390, 336] width 781 height 610
drag, startPoint x: 523, startPoint y: 270, endPoint x: 510, endPoint y: 271, distance: 13.2
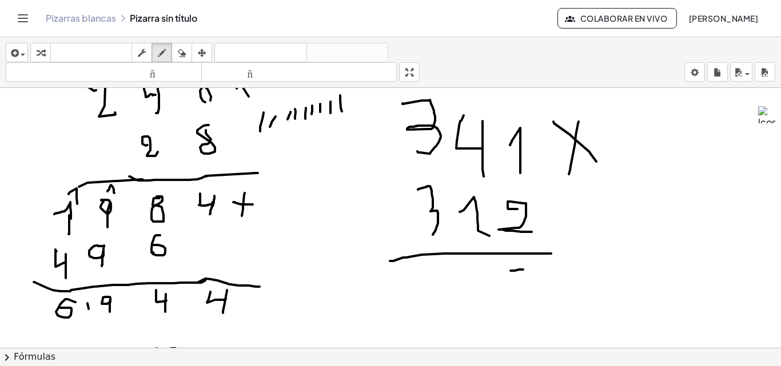
click at [510, 271] on div at bounding box center [390, 336] width 781 height 610
drag, startPoint x: 510, startPoint y: 271, endPoint x: 530, endPoint y: 287, distance: 26.0
click at [530, 287] on div at bounding box center [390, 336] width 781 height 610
click at [476, 264] on div at bounding box center [390, 336] width 781 height 610
drag, startPoint x: 431, startPoint y: 269, endPoint x: 422, endPoint y: 288, distance: 21.2
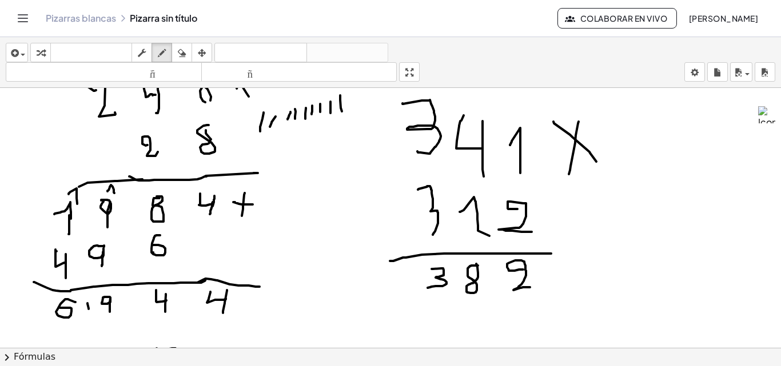
click at [423, 288] on div at bounding box center [390, 336] width 781 height 610
click at [474, 308] on div at bounding box center [390, 336] width 781 height 610
drag, startPoint x: 467, startPoint y: 309, endPoint x: 474, endPoint y: 322, distance: 14.1
click at [474, 322] on div at bounding box center [390, 336] width 781 height 610
click at [434, 313] on div at bounding box center [390, 336] width 781 height 610
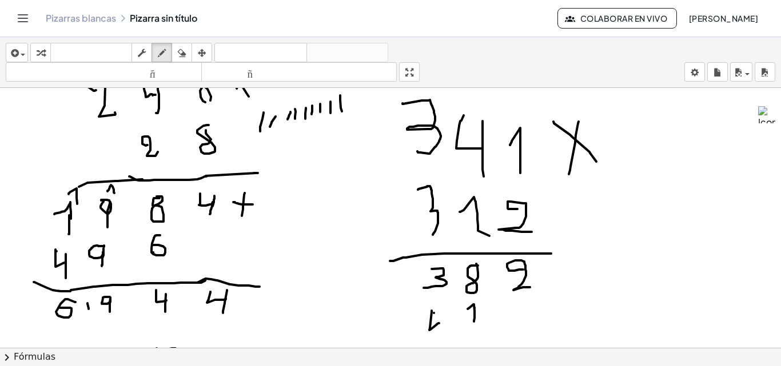
drag, startPoint x: 431, startPoint y: 311, endPoint x: 439, endPoint y: 323, distance: 14.6
click at [439, 323] on div at bounding box center [390, 336] width 781 height 610
drag, startPoint x: 439, startPoint y: 312, endPoint x: 439, endPoint y: 341, distance: 28.6
click at [439, 341] on div at bounding box center [390, 336] width 781 height 610
click at [385, 318] on div at bounding box center [390, 336] width 781 height 610
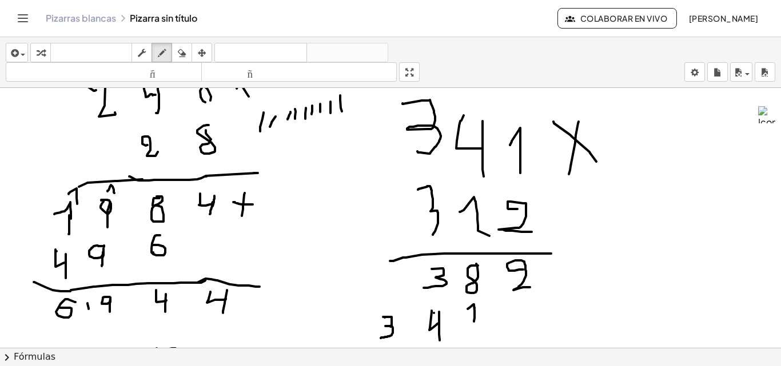
drag, startPoint x: 383, startPoint y: 317, endPoint x: 381, endPoint y: 338, distance: 21.3
click at [381, 338] on div at bounding box center [390, 336] width 781 height 610
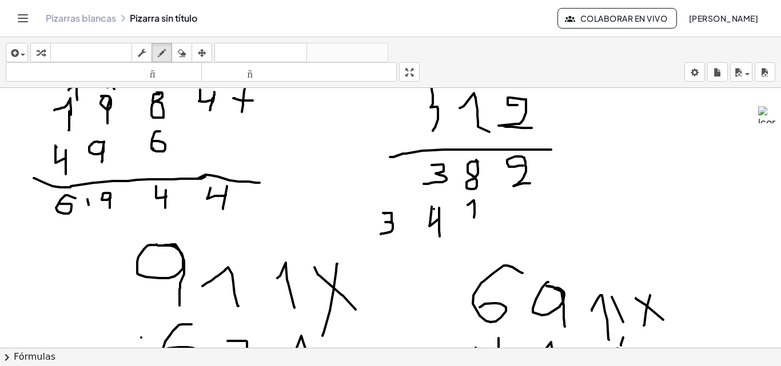
scroll to position [171, 0]
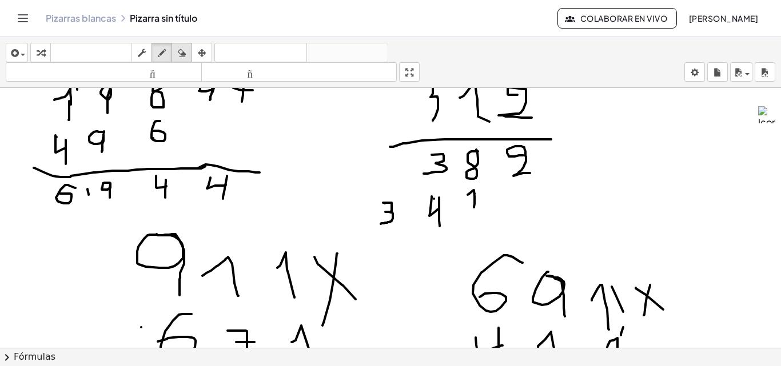
drag, startPoint x: 180, startPoint y: 49, endPoint x: 187, endPoint y: 50, distance: 7.5
click at [183, 50] on icon "button" at bounding box center [182, 53] width 8 height 14
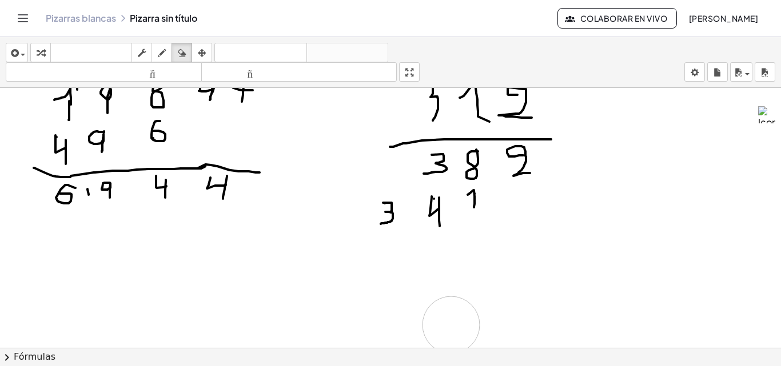
drag, startPoint x: 566, startPoint y: 296, endPoint x: 745, endPoint y: 47, distance: 306.6
click at [438, 322] on div at bounding box center [390, 222] width 781 height 610
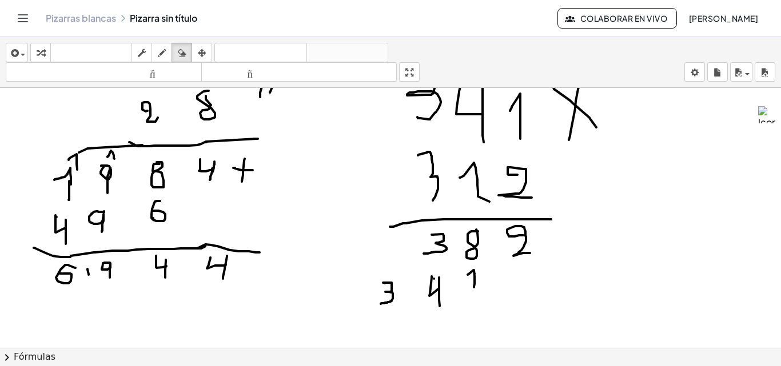
scroll to position [114, 0]
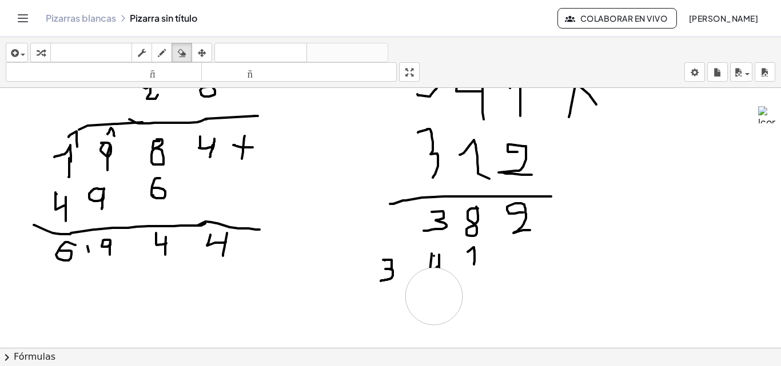
click at [434, 297] on div at bounding box center [390, 279] width 781 height 610
drag, startPoint x: 165, startPoint y: 53, endPoint x: 289, endPoint y: 259, distance: 240.2
click at [166, 55] on icon "button" at bounding box center [162, 53] width 8 height 14
drag, startPoint x: 429, startPoint y: 267, endPoint x: 439, endPoint y: 268, distance: 10.3
click at [439, 268] on div at bounding box center [390, 279] width 781 height 610
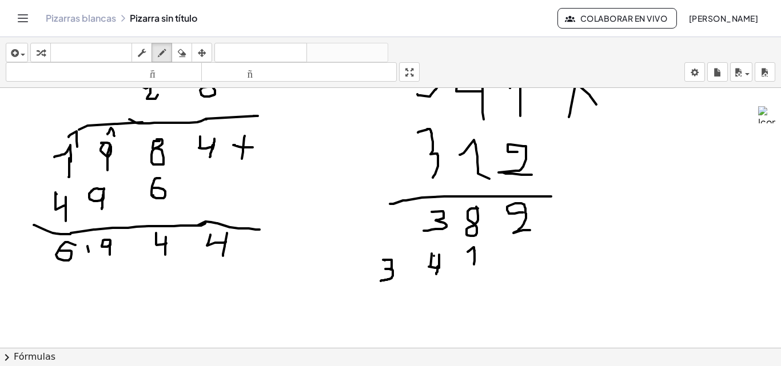
drag, startPoint x: 439, startPoint y: 265, endPoint x: 436, endPoint y: 274, distance: 10.1
click at [436, 274] on div at bounding box center [390, 279] width 781 height 610
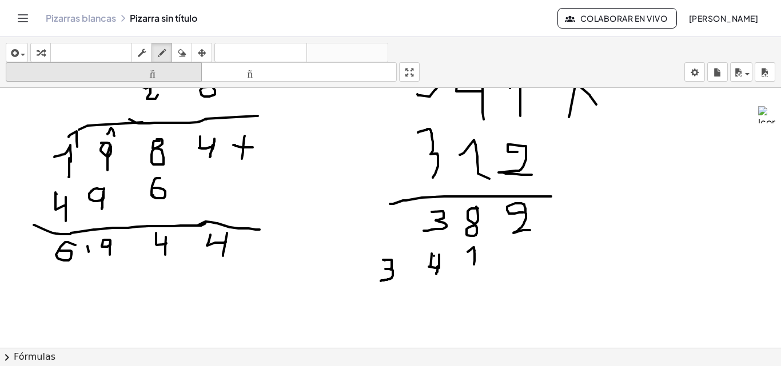
drag, startPoint x: 183, startPoint y: 55, endPoint x: 189, endPoint y: 66, distance: 11.8
click at [187, 62] on button "borrar" at bounding box center [181, 52] width 21 height 19
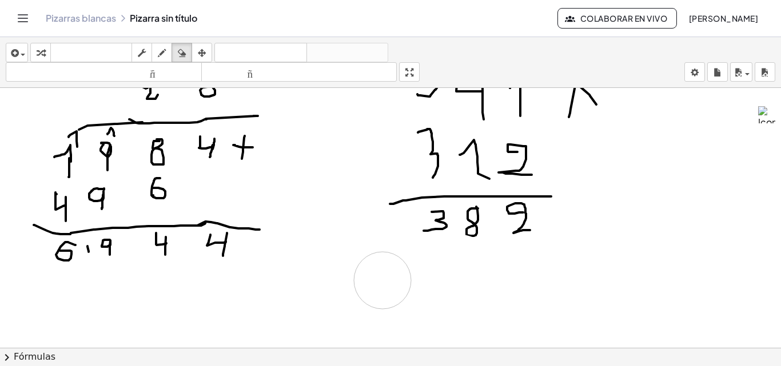
drag, startPoint x: 458, startPoint y: 263, endPoint x: 168, endPoint y: 1, distance: 391.6
click at [375, 272] on div at bounding box center [390, 279] width 781 height 610
drag, startPoint x: 166, startPoint y: 55, endPoint x: 426, endPoint y: 282, distance: 344.7
click at [166, 57] on icon "button" at bounding box center [162, 53] width 8 height 14
drag, startPoint x: 470, startPoint y: 257, endPoint x: 470, endPoint y: 265, distance: 8.0
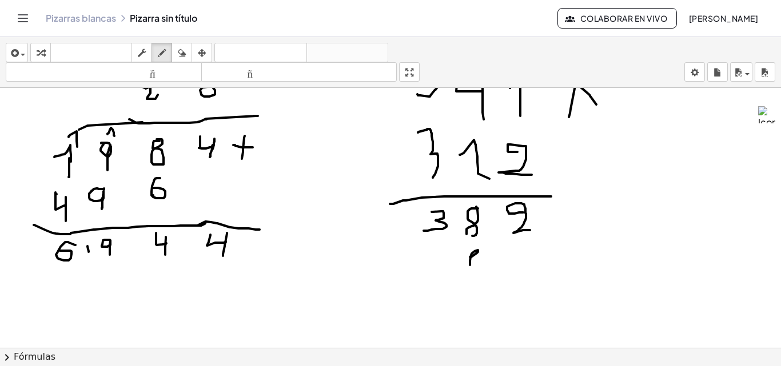
click at [470, 265] on div at bounding box center [390, 279] width 781 height 610
drag, startPoint x: 434, startPoint y: 243, endPoint x: 440, endPoint y: 249, distance: 8.1
click at [440, 249] on div at bounding box center [390, 279] width 781 height 610
drag, startPoint x: 441, startPoint y: 242, endPoint x: 439, endPoint y: 263, distance: 20.7
click at [439, 263] on div at bounding box center [390, 279] width 781 height 610
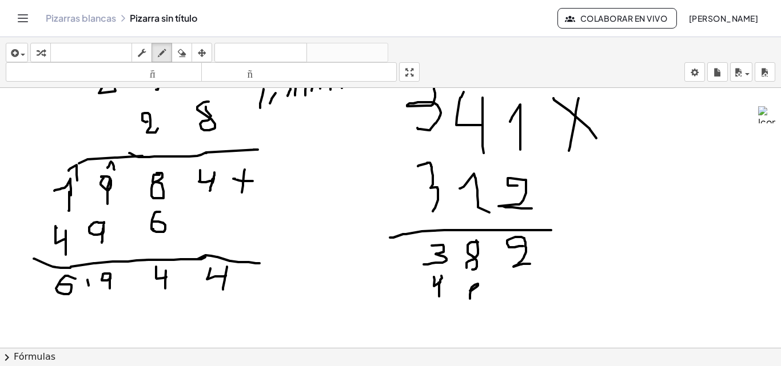
scroll to position [57, 0]
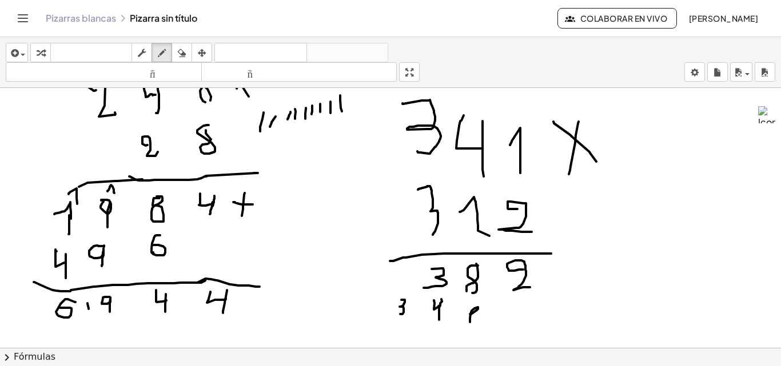
drag, startPoint x: 401, startPoint y: 300, endPoint x: 411, endPoint y: 306, distance: 11.6
click at [401, 314] on div at bounding box center [390, 336] width 781 height 610
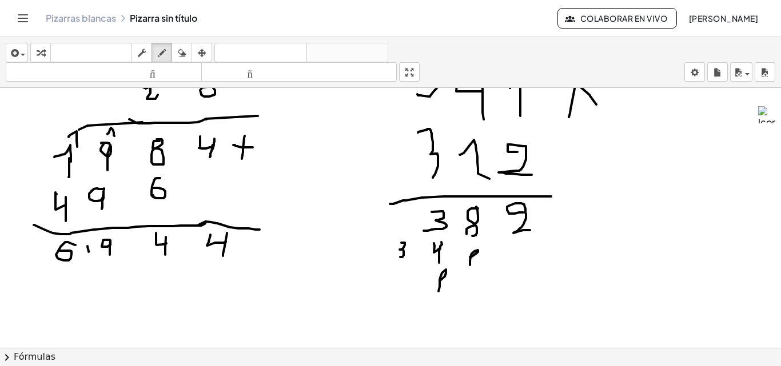
drag, startPoint x: 440, startPoint y: 281, endPoint x: 438, endPoint y: 291, distance: 11.0
click at [438, 291] on div at bounding box center [390, 279] width 781 height 610
drag, startPoint x: 183, startPoint y: 53, endPoint x: 249, endPoint y: 239, distance: 197.0
click at [183, 53] on icon "button" at bounding box center [182, 53] width 8 height 14
drag, startPoint x: 477, startPoint y: 299, endPoint x: 445, endPoint y: 301, distance: 32.0
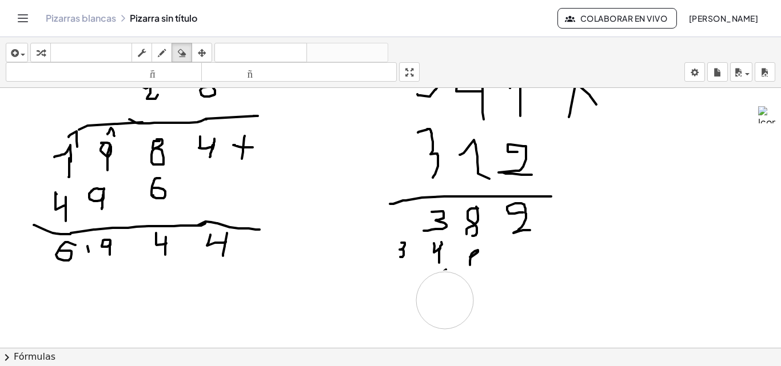
click at [445, 301] on div at bounding box center [390, 279] width 781 height 610
drag, startPoint x: 450, startPoint y: 299, endPoint x: 425, endPoint y: 303, distance: 25.5
click at [447, 306] on div at bounding box center [390, 279] width 781 height 610
drag, startPoint x: 166, startPoint y: 54, endPoint x: 274, endPoint y: 135, distance: 135.5
click at [171, 59] on button "dibujar" at bounding box center [161, 52] width 21 height 19
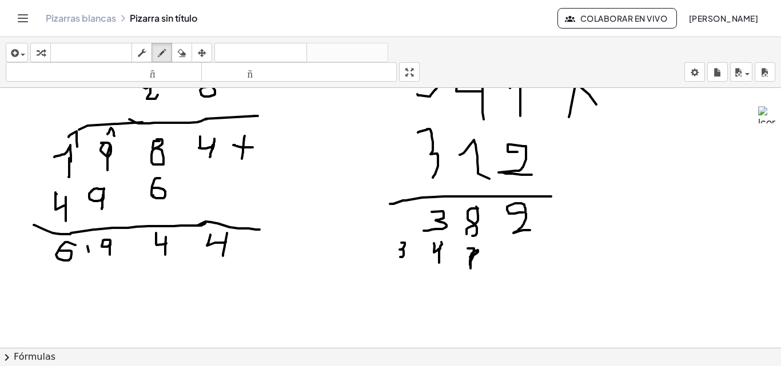
drag, startPoint x: 467, startPoint y: 249, endPoint x: 470, endPoint y: 269, distance: 20.2
click at [470, 269] on div at bounding box center [390, 279] width 781 height 610
drag, startPoint x: 462, startPoint y: 254, endPoint x: 471, endPoint y: 268, distance: 16.7
click at [471, 268] on div at bounding box center [390, 279] width 781 height 610
drag, startPoint x: 430, startPoint y: 280, endPoint x: 429, endPoint y: 293, distance: 13.2
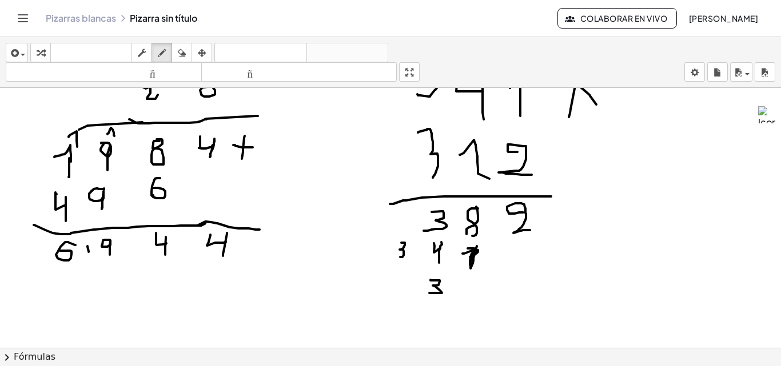
click at [429, 293] on div at bounding box center [390, 279] width 781 height 610
click at [394, 287] on div at bounding box center [390, 279] width 781 height 610
drag, startPoint x: 394, startPoint y: 288, endPoint x: 406, endPoint y: 296, distance: 14.0
click at [406, 296] on div at bounding box center [390, 279] width 781 height 610
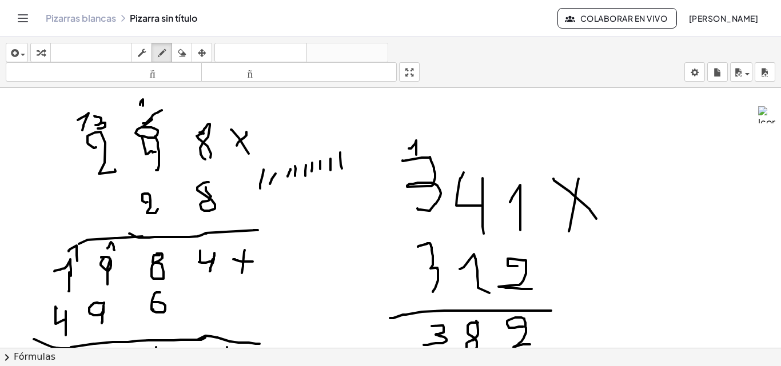
drag, startPoint x: 409, startPoint y: 149, endPoint x: 416, endPoint y: 155, distance: 9.7
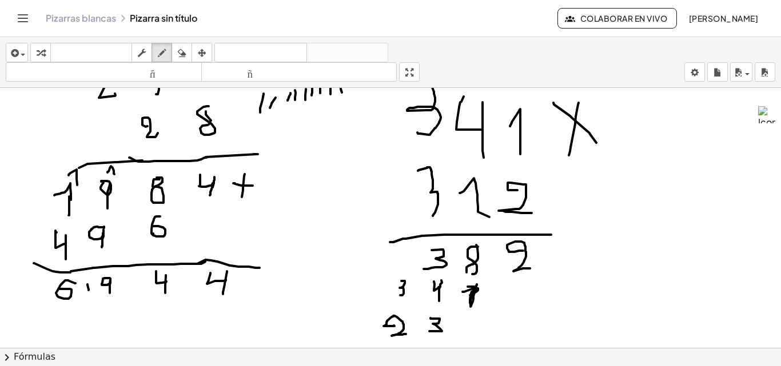
scroll to position [114, 0]
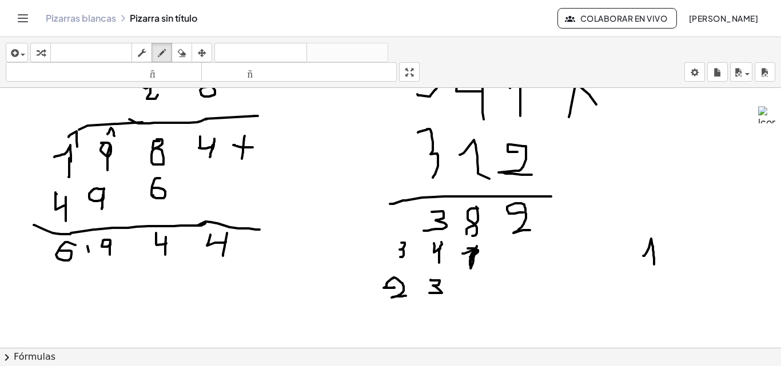
drag, startPoint x: 643, startPoint y: 256, endPoint x: 654, endPoint y: 265, distance: 13.8
click at [654, 265] on div at bounding box center [390, 279] width 781 height 610
click at [345, 292] on div at bounding box center [390, 279] width 781 height 610
click at [297, 289] on div at bounding box center [390, 279] width 781 height 610
drag, startPoint x: 350, startPoint y: 282, endPoint x: 343, endPoint y: 257, distance: 25.7
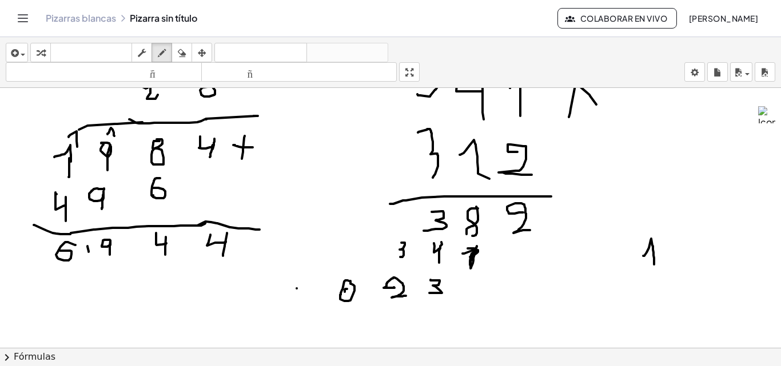
click at [349, 275] on div at bounding box center [390, 279] width 781 height 610
drag, startPoint x: 183, startPoint y: 50, endPoint x: 226, endPoint y: 155, distance: 114.1
click at [184, 53] on icon "button" at bounding box center [182, 53] width 8 height 14
drag, startPoint x: 319, startPoint y: 336, endPoint x: 283, endPoint y: 179, distance: 160.7
click at [333, 294] on div at bounding box center [390, 279] width 781 height 610
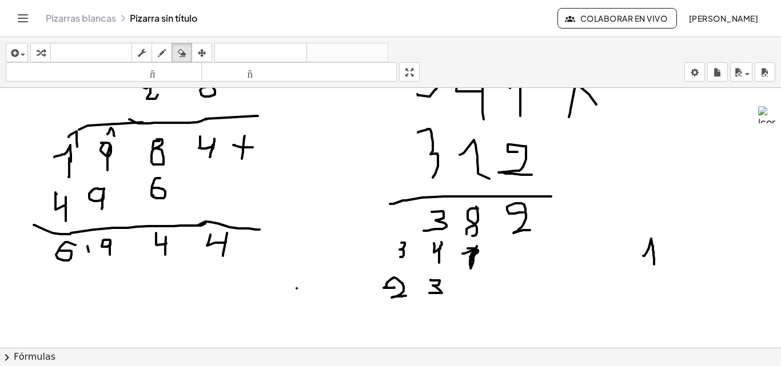
drag, startPoint x: 158, startPoint y: 55, endPoint x: 178, endPoint y: 110, distance: 58.6
click at [158, 57] on div "button" at bounding box center [161, 53] width 15 height 14
drag, startPoint x: 344, startPoint y: 281, endPoint x: 326, endPoint y: 283, distance: 17.9
click at [336, 280] on div at bounding box center [390, 279] width 781 height 610
drag, startPoint x: 293, startPoint y: 289, endPoint x: 303, endPoint y: 305, distance: 19.3
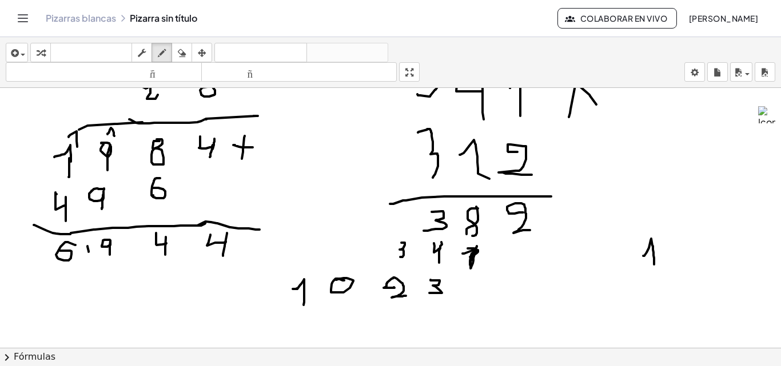
click at [303, 305] on div at bounding box center [390, 279] width 781 height 610
drag, startPoint x: 561, startPoint y: 207, endPoint x: 583, endPoint y: 201, distance: 23.0
click at [583, 201] on div at bounding box center [390, 279] width 781 height 610
drag, startPoint x: 569, startPoint y: 197, endPoint x: 577, endPoint y: 229, distance: 33.7
click at [577, 229] on div at bounding box center [390, 279] width 781 height 610
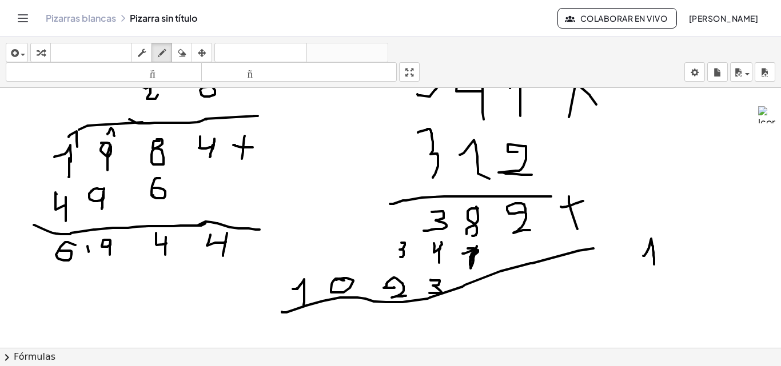
drag, startPoint x: 282, startPoint y: 312, endPoint x: 572, endPoint y: 238, distance: 299.5
click at [592, 247] on div at bounding box center [390, 279] width 781 height 610
drag, startPoint x: 187, startPoint y: 53, endPoint x: 383, endPoint y: 238, distance: 270.0
click at [211, 79] on div "insertar Seleccione uno: Expresión matemática Función Texto Vídeo de YouTube Gr…" at bounding box center [390, 62] width 781 height 51
click at [161, 48] on icon "button" at bounding box center [162, 53] width 8 height 14
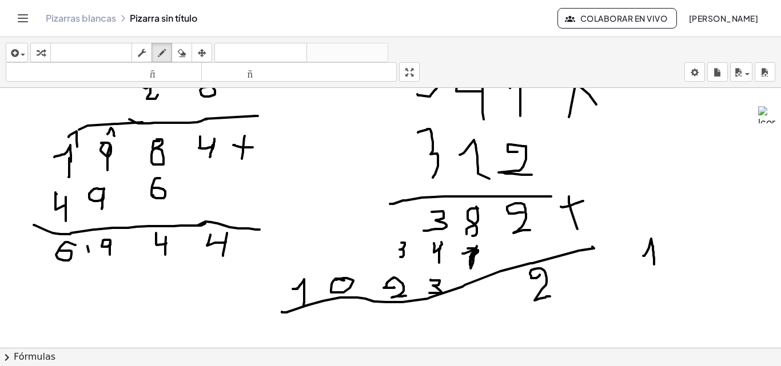
drag, startPoint x: 539, startPoint y: 275, endPoint x: 550, endPoint y: 297, distance: 24.3
click at [550, 297] on div at bounding box center [390, 279] width 781 height 610
drag, startPoint x: 477, startPoint y: 291, endPoint x: 473, endPoint y: 317, distance: 25.5
click at [473, 317] on div at bounding box center [390, 279] width 781 height 610
drag, startPoint x: 661, startPoint y: 150, endPoint x: 670, endPoint y: 157, distance: 11.9
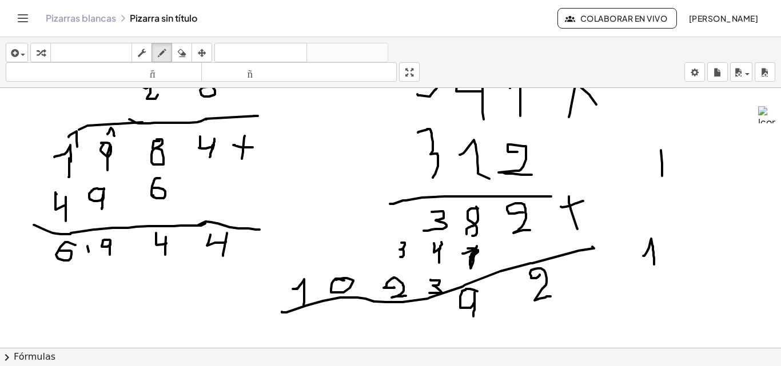
click at [662, 174] on div at bounding box center [390, 279] width 781 height 610
click at [679, 164] on div at bounding box center [390, 279] width 781 height 610
drag, startPoint x: 695, startPoint y: 165, endPoint x: 666, endPoint y: 173, distance: 29.8
click at [694, 165] on div at bounding box center [390, 279] width 781 height 610
click at [438, 304] on div at bounding box center [390, 279] width 781 height 610
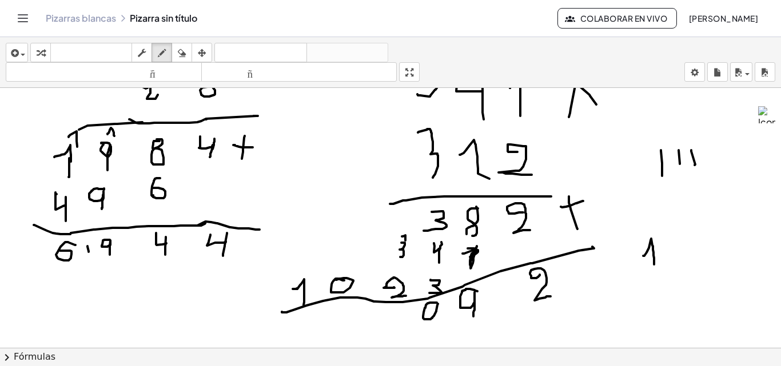
click at [405, 241] on div at bounding box center [390, 279] width 781 height 610
click at [183, 51] on icon "button" at bounding box center [182, 53] width 8 height 14
drag, startPoint x: 717, startPoint y: 157, endPoint x: 718, endPoint y: 179, distance: 21.7
click at [717, 166] on div at bounding box center [390, 279] width 781 height 610
drag, startPoint x: 656, startPoint y: 271, endPoint x: 644, endPoint y: 267, distance: 12.6
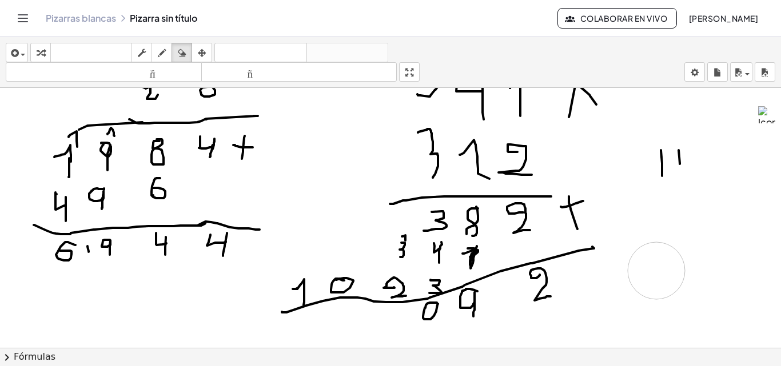
click at [655, 273] on div at bounding box center [390, 279] width 781 height 610
drag, startPoint x: 163, startPoint y: 54, endPoint x: 275, endPoint y: 178, distance: 167.5
click at [167, 55] on div "button" at bounding box center [161, 53] width 15 height 14
click at [395, 310] on div at bounding box center [390, 279] width 781 height 610
drag, startPoint x: 395, startPoint y: 309, endPoint x: 381, endPoint y: 319, distance: 17.6
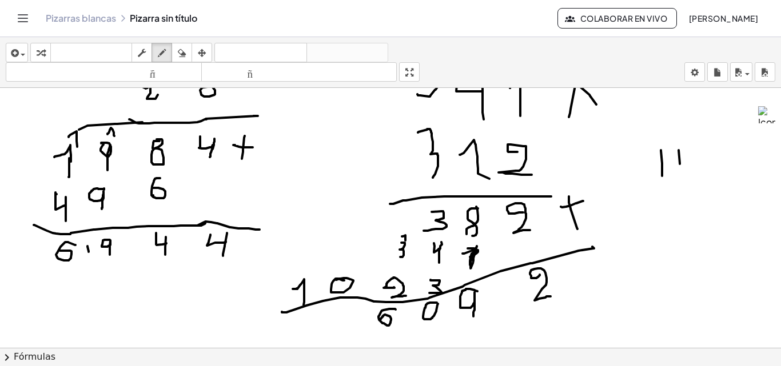
click at [381, 319] on div at bounding box center [390, 279] width 781 height 610
drag, startPoint x: 347, startPoint y: 306, endPoint x: 330, endPoint y: 311, distance: 17.9
click at [337, 307] on div at bounding box center [390, 279] width 781 height 610
drag, startPoint x: 306, startPoint y: 319, endPoint x: 317, endPoint y: 327, distance: 13.5
click at [317, 327] on div at bounding box center [390, 279] width 781 height 610
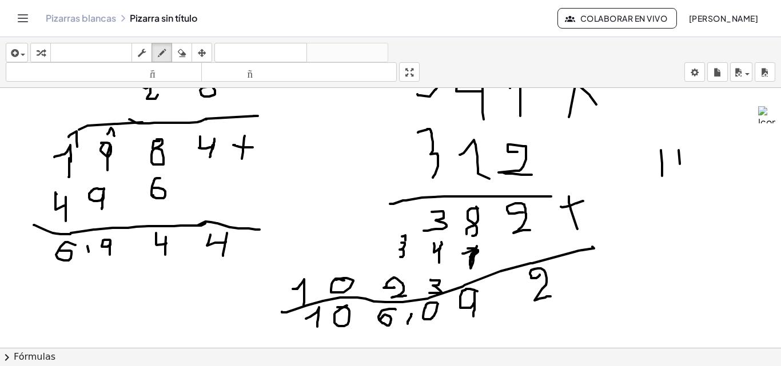
drag, startPoint x: 411, startPoint y: 314, endPoint x: 421, endPoint y: 327, distance: 15.5
click at [407, 325] on div at bounding box center [390, 279] width 781 height 610
drag, startPoint x: 476, startPoint y: 310, endPoint x: 472, endPoint y: 338, distance: 28.3
click at [472, 338] on div at bounding box center [390, 279] width 781 height 610
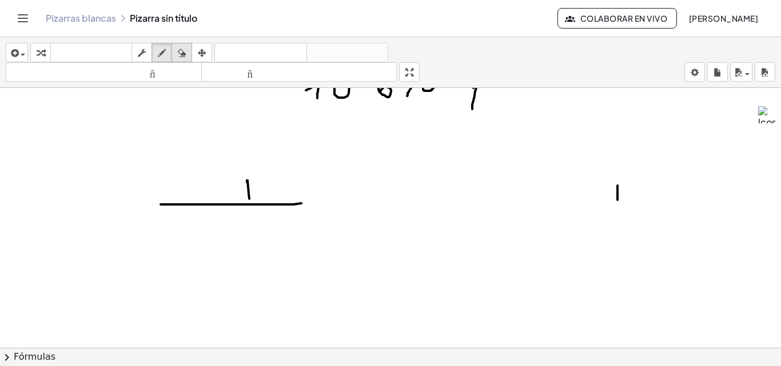
drag, startPoint x: 186, startPoint y: 48, endPoint x: 193, endPoint y: 57, distance: 11.4
click at [189, 51] on div "button" at bounding box center [181, 53] width 15 height 14
drag, startPoint x: 358, startPoint y: 225, endPoint x: 547, endPoint y: 243, distance: 190.1
click at [621, 231] on div at bounding box center [390, 50] width 781 height 610
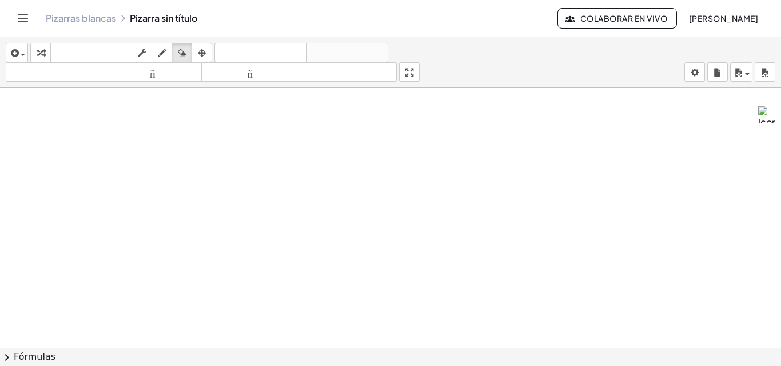
scroll to position [406, 0]
click at [205, 140] on div at bounding box center [390, 72] width 781 height 780
click at [163, 51] on icon "button" at bounding box center [162, 53] width 8 height 14
drag, startPoint x: 246, startPoint y: 131, endPoint x: 279, endPoint y: 133, distance: 33.2
click at [250, 157] on div at bounding box center [390, 72] width 781 height 780
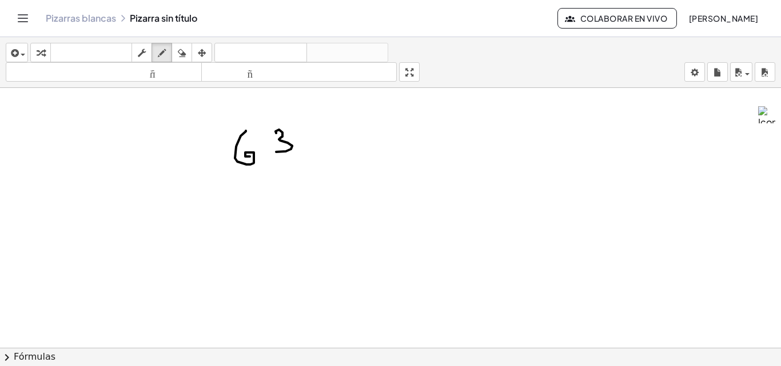
drag, startPoint x: 275, startPoint y: 131, endPoint x: 273, endPoint y: 152, distance: 20.7
click at [273, 152] on div at bounding box center [390, 72] width 781 height 780
drag, startPoint x: 326, startPoint y: 125, endPoint x: 332, endPoint y: 149, distance: 25.2
click at [332, 149] on div at bounding box center [390, 72] width 781 height 780
drag, startPoint x: 329, startPoint y: 142, endPoint x: 341, endPoint y: 142, distance: 11.4
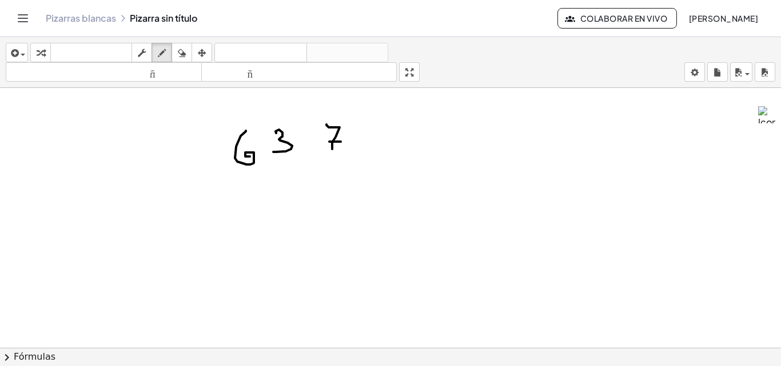
click at [341, 142] on div at bounding box center [390, 72] width 781 height 780
drag, startPoint x: 287, startPoint y: 187, endPoint x: 299, endPoint y: 199, distance: 17.4
click at [299, 199] on div at bounding box center [390, 72] width 781 height 780
drag, startPoint x: 331, startPoint y: 177, endPoint x: 321, endPoint y: 185, distance: 12.6
click at [329, 179] on div at bounding box center [390, 72] width 781 height 780
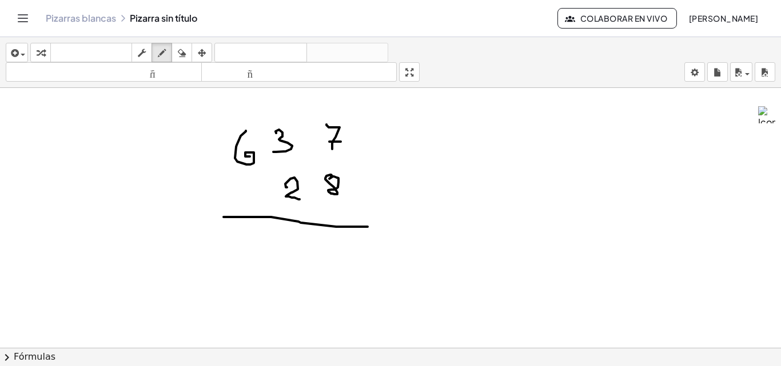
drag, startPoint x: 223, startPoint y: 217, endPoint x: 371, endPoint y: 202, distance: 148.8
click at [379, 227] on div at bounding box center [390, 72] width 781 height 780
drag, startPoint x: 363, startPoint y: 130, endPoint x: 381, endPoint y: 143, distance: 22.4
click at [381, 143] on div at bounding box center [390, 72] width 781 height 780
drag, startPoint x: 377, startPoint y: 130, endPoint x: 370, endPoint y: 142, distance: 13.8
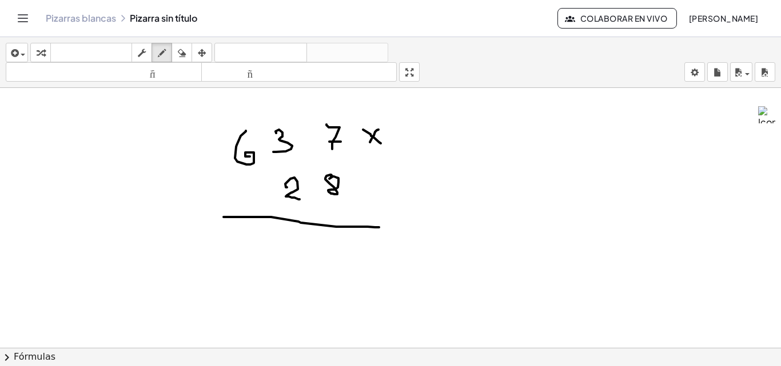
click at [370, 142] on div at bounding box center [390, 72] width 781 height 780
drag, startPoint x: 337, startPoint y: 237, endPoint x: 329, endPoint y: 251, distance: 16.4
click at [329, 251] on div at bounding box center [390, 72] width 781 height 780
drag, startPoint x: 283, startPoint y: 118, endPoint x: 284, endPoint y: 152, distance: 33.7
click at [270, 130] on div at bounding box center [390, 72] width 781 height 780
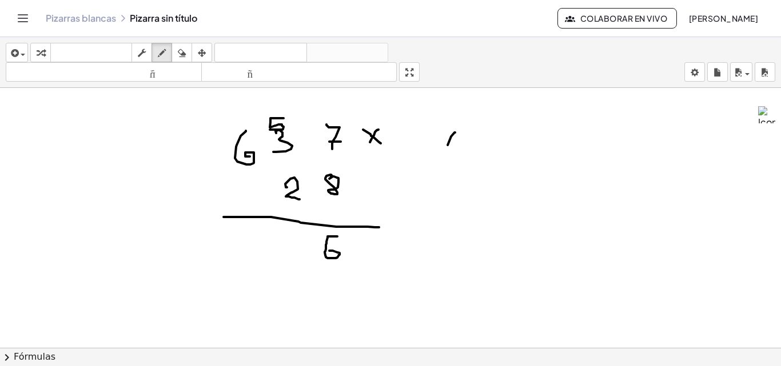
drag, startPoint x: 455, startPoint y: 133, endPoint x: 447, endPoint y: 145, distance: 14.6
click at [447, 145] on div at bounding box center [390, 72] width 781 height 780
drag, startPoint x: 460, startPoint y: 133, endPoint x: 461, endPoint y: 141, distance: 8.0
click at [461, 141] on div at bounding box center [390, 72] width 781 height 780
drag, startPoint x: 479, startPoint y: 141, endPoint x: 505, endPoint y: 126, distance: 29.4
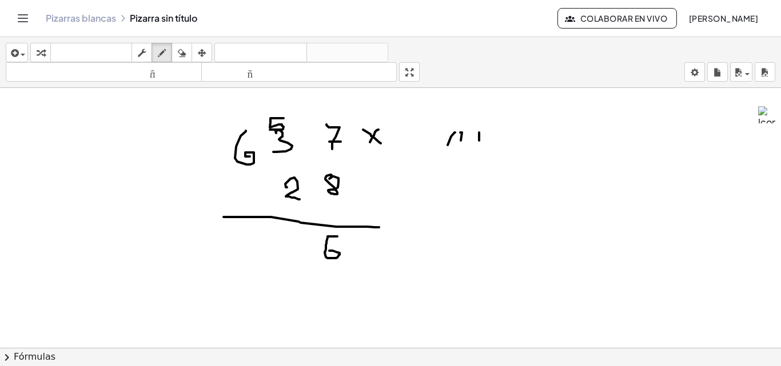
click at [479, 143] on div at bounding box center [390, 72] width 781 height 780
click at [505, 139] on div at bounding box center [390, 72] width 781 height 780
drag, startPoint x: 537, startPoint y: 125, endPoint x: 503, endPoint y: 121, distance: 34.5
click at [536, 135] on div at bounding box center [390, 72] width 781 height 780
drag, startPoint x: 295, startPoint y: 235, endPoint x: 297, endPoint y: 258, distance: 22.9
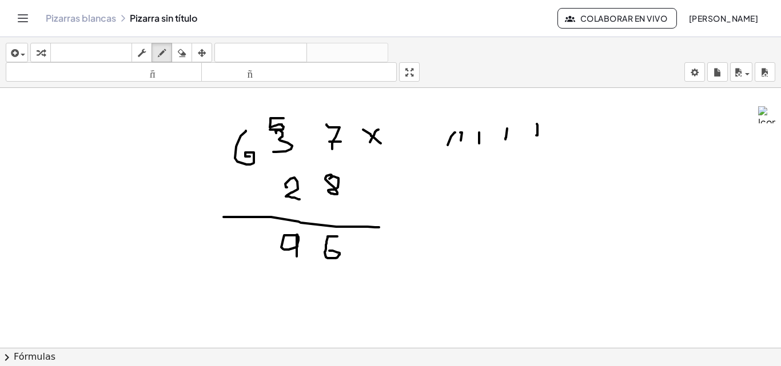
click at [297, 258] on div at bounding box center [390, 72] width 781 height 780
drag, startPoint x: 245, startPoint y: 119, endPoint x: 253, endPoint y: 126, distance: 10.5
click at [253, 126] on div at bounding box center [390, 72] width 781 height 780
click at [181, 54] on icon "button" at bounding box center [182, 53] width 8 height 14
drag, startPoint x: 697, startPoint y: 128, endPoint x: 321, endPoint y: 153, distance: 376.8
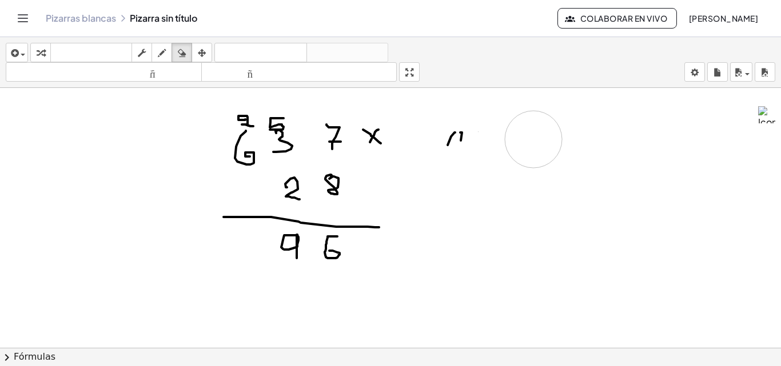
click at [544, 137] on div at bounding box center [390, 72] width 781 height 780
drag, startPoint x: 163, startPoint y: 52, endPoint x: 333, endPoint y: 170, distance: 207.3
click at [163, 51] on icon "button" at bounding box center [162, 53] width 8 height 14
click at [246, 238] on div at bounding box center [390, 72] width 781 height 780
drag, startPoint x: 247, startPoint y: 237, endPoint x: 239, endPoint y: 234, distance: 8.5
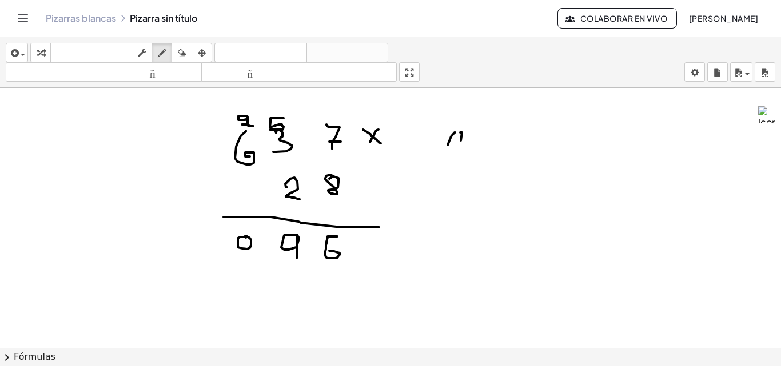
click at [241, 234] on div at bounding box center [390, 72] width 781 height 780
click at [193, 239] on div at bounding box center [390, 72] width 781 height 780
drag, startPoint x: 207, startPoint y: 240, endPoint x: 199, endPoint y: 261, distance: 22.8
click at [199, 261] on div at bounding box center [390, 72] width 781 height 780
drag, startPoint x: 288, startPoint y: 270, endPoint x: 295, endPoint y: 284, distance: 15.6
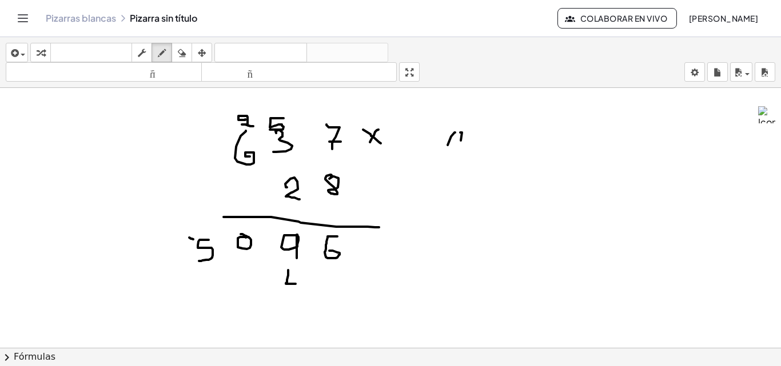
click at [295, 284] on div at bounding box center [390, 72] width 781 height 780
drag, startPoint x: 295, startPoint y: 273, endPoint x: 295, endPoint y: 298, distance: 24.6
click at [295, 298] on div at bounding box center [390, 72] width 781 height 780
click at [276, 110] on div at bounding box center [390, 72] width 781 height 780
click at [242, 282] on div at bounding box center [390, 72] width 781 height 780
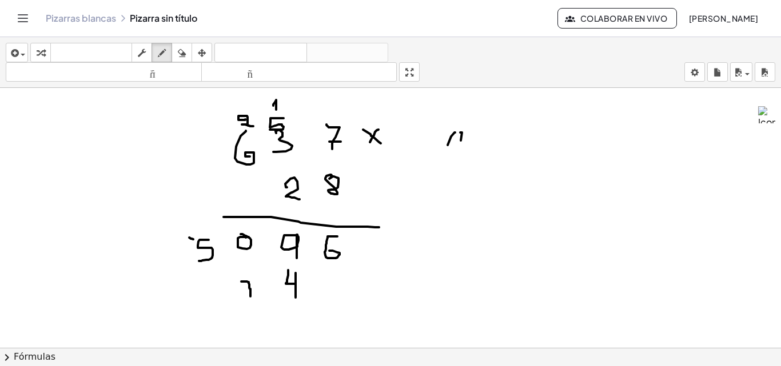
drag, startPoint x: 241, startPoint y: 282, endPoint x: 244, endPoint y: 293, distance: 11.8
click at [249, 297] on div at bounding box center [390, 72] width 781 height 780
drag, startPoint x: 243, startPoint y: 289, endPoint x: 250, endPoint y: 289, distance: 6.3
click at [250, 289] on div at bounding box center [390, 72] width 781 height 780
click at [204, 292] on div at bounding box center [390, 72] width 781 height 780
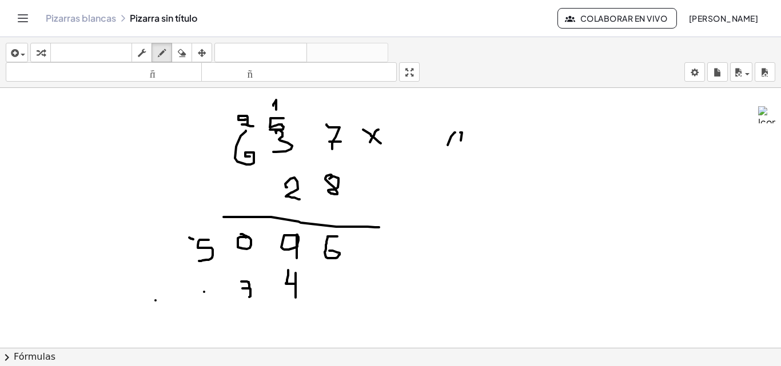
click at [155, 301] on div at bounding box center [390, 72] width 781 height 780
drag, startPoint x: 205, startPoint y: 299, endPoint x: 208, endPoint y: 313, distance: 14.0
click at [208, 313] on div at bounding box center [390, 72] width 781 height 780
click at [185, 46] on icon "button" at bounding box center [182, 53] width 8 height 14
drag, startPoint x: 219, startPoint y: 325, endPoint x: 199, endPoint y: 287, distance: 42.4
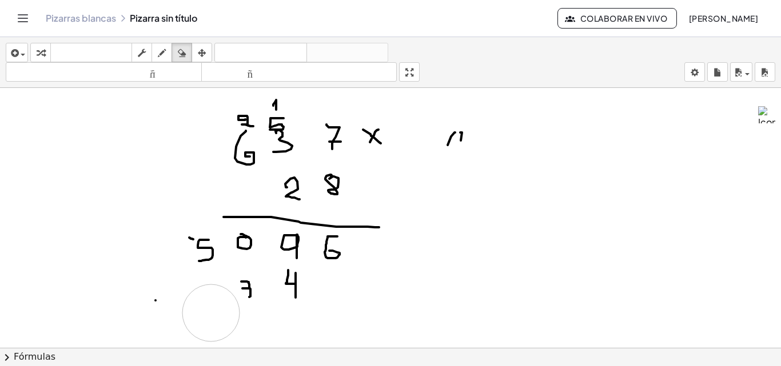
click at [210, 311] on div at bounding box center [390, 72] width 781 height 780
drag, startPoint x: 159, startPoint y: 51, endPoint x: 163, endPoint y: 56, distance: 6.1
click at [163, 56] on icon "button" at bounding box center [162, 53] width 8 height 14
drag, startPoint x: 219, startPoint y: 294, endPoint x: 224, endPoint y: 306, distance: 12.5
click at [224, 306] on div at bounding box center [390, 72] width 781 height 780
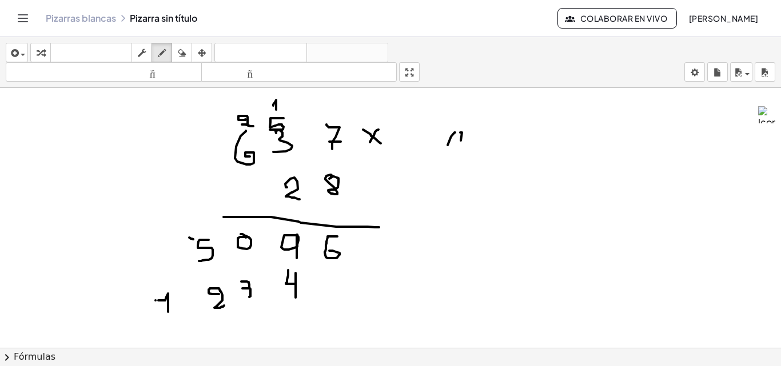
drag, startPoint x: 161, startPoint y: 301, endPoint x: 168, endPoint y: 312, distance: 13.3
click at [168, 312] on div at bounding box center [390, 72] width 781 height 780
drag, startPoint x: 145, startPoint y: 328, endPoint x: 377, endPoint y: 325, distance: 231.4
click at [377, 325] on div at bounding box center [390, 72] width 781 height 780
drag, startPoint x: 359, startPoint y: 246, endPoint x: 385, endPoint y: 247, distance: 25.1
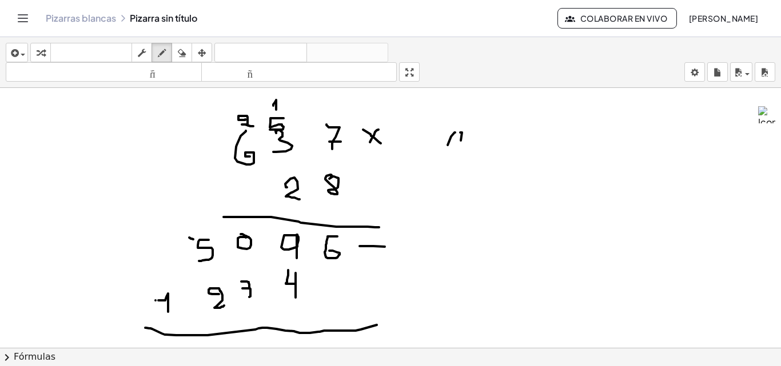
click at [385, 247] on div at bounding box center [390, 72] width 781 height 780
drag, startPoint x: 370, startPoint y: 234, endPoint x: 382, endPoint y: 283, distance: 49.9
click at [382, 283] on div at bounding box center [390, 72] width 781 height 780
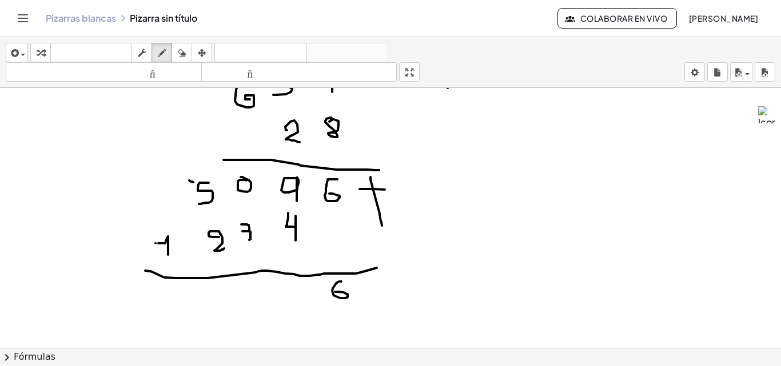
drag, startPoint x: 341, startPoint y: 282, endPoint x: 334, endPoint y: 292, distance: 12.7
click at [334, 292] on div at bounding box center [390, 15] width 781 height 780
drag, startPoint x: 287, startPoint y: 284, endPoint x: 285, endPoint y: 310, distance: 25.9
click at [287, 315] on div at bounding box center [390, 15] width 781 height 780
click at [239, 173] on div at bounding box center [390, 15] width 781 height 780
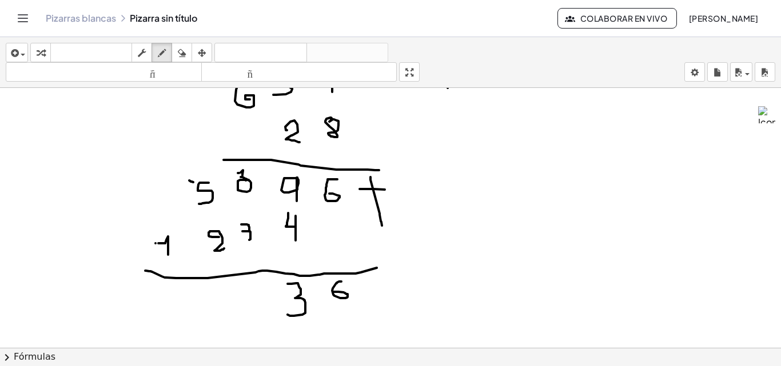
click at [242, 176] on div at bounding box center [390, 15] width 781 height 780
click at [254, 286] on div at bounding box center [390, 15] width 781 height 780
click at [503, 309] on div at bounding box center [390, 15] width 781 height 780
drag, startPoint x: 187, startPoint y: 48, endPoint x: 276, endPoint y: 159, distance: 142.3
click at [187, 50] on div "button" at bounding box center [181, 53] width 15 height 14
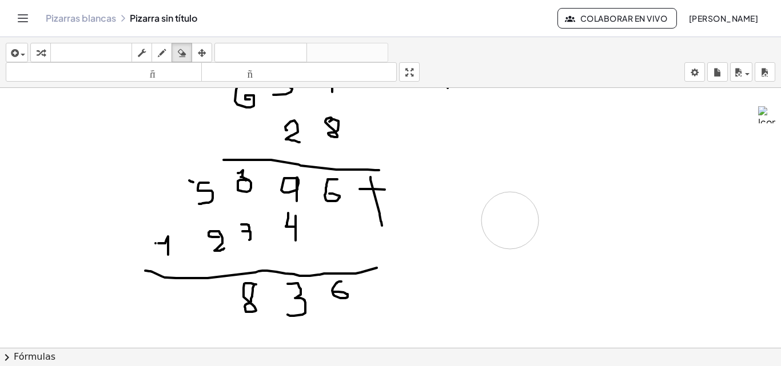
drag, startPoint x: 482, startPoint y: 297, endPoint x: 271, endPoint y: 4, distance: 360.6
click at [496, 227] on div at bounding box center [390, 15] width 781 height 780
click at [157, 49] on div "button" at bounding box center [161, 53] width 15 height 14
drag, startPoint x: 217, startPoint y: 292, endPoint x: 225, endPoint y: 314, distance: 23.5
click at [225, 314] on div at bounding box center [390, 15] width 781 height 780
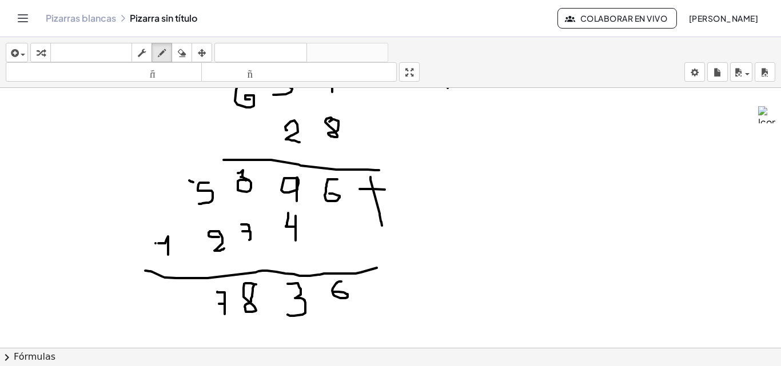
click at [223, 304] on div at bounding box center [390, 15] width 781 height 780
drag, startPoint x: 171, startPoint y: 303, endPoint x: 176, endPoint y: 321, distance: 18.4
click at [176, 321] on div at bounding box center [390, 15] width 781 height 780
drag, startPoint x: 235, startPoint y: 301, endPoint x: 232, endPoint y: 326, distance: 25.9
click at [232, 326] on div at bounding box center [390, 15] width 781 height 780
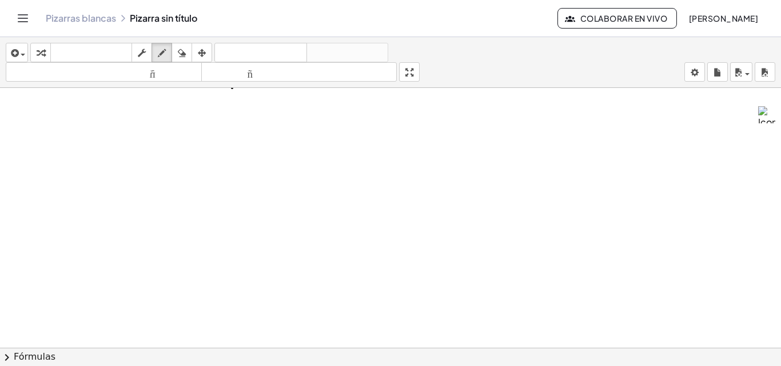
scroll to position [749, 0]
drag, startPoint x: 235, startPoint y: 134, endPoint x: 236, endPoint y: 162, distance: 28.0
drag, startPoint x: 301, startPoint y: 132, endPoint x: 298, endPoint y: 146, distance: 14.7
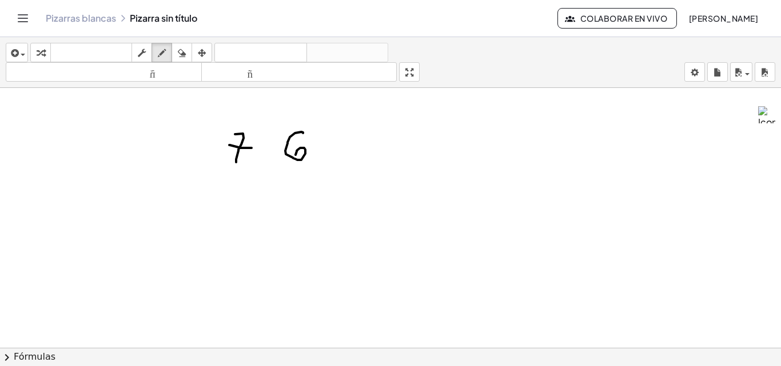
drag, startPoint x: 333, startPoint y: 159, endPoint x: 354, endPoint y: 159, distance: 21.1
click at [355, 159] on div at bounding box center [390, 15] width 781 height 1300
drag, startPoint x: 339, startPoint y: 170, endPoint x: 342, endPoint y: 179, distance: 9.4
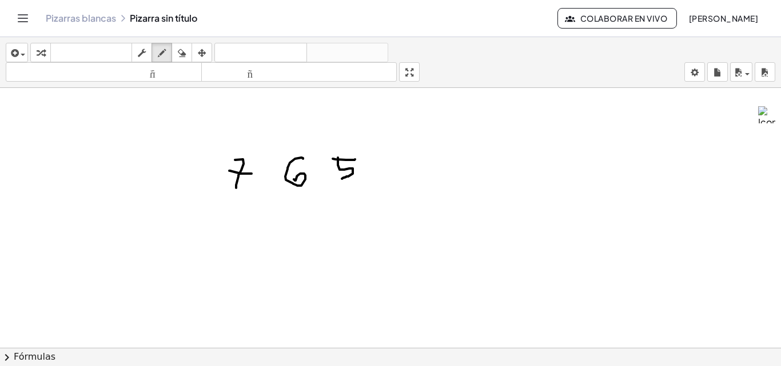
click at [342, 179] on div at bounding box center [390, 15] width 781 height 1300
drag, startPoint x: 368, startPoint y: 160, endPoint x: 379, endPoint y: 160, distance: 10.9
click at [382, 172] on div at bounding box center [390, 15] width 781 height 1300
drag, startPoint x: 379, startPoint y: 159, endPoint x: 335, endPoint y: 172, distance: 45.2
click at [370, 175] on div at bounding box center [390, 15] width 781 height 1300
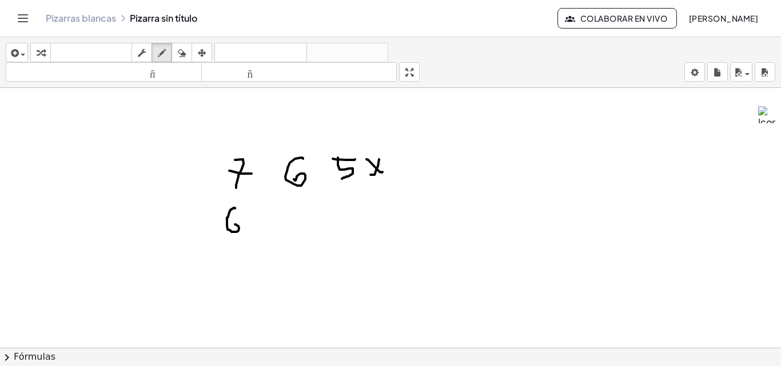
drag, startPoint x: 235, startPoint y: 209, endPoint x: 229, endPoint y: 225, distance: 17.0
click at [232, 225] on div at bounding box center [390, 15] width 781 height 1300
drag, startPoint x: 290, startPoint y: 216, endPoint x: 289, endPoint y: 234, distance: 18.3
click at [294, 242] on div at bounding box center [390, 15] width 781 height 1300
drag, startPoint x: 348, startPoint y: 206, endPoint x: 347, endPoint y: 222, distance: 16.6
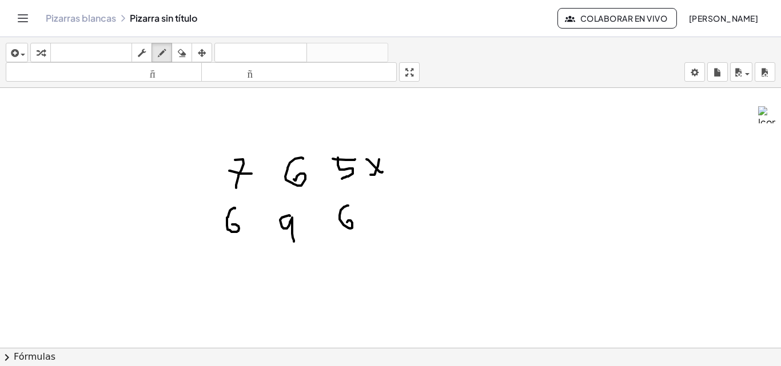
click at [347, 222] on div at bounding box center [390, 15] width 781 height 1300
drag, startPoint x: 221, startPoint y: 245, endPoint x: 358, endPoint y: 221, distance: 138.7
click at [393, 238] on div at bounding box center [390, 15] width 781 height 1300
click at [349, 250] on div at bounding box center [390, 15] width 781 height 1300
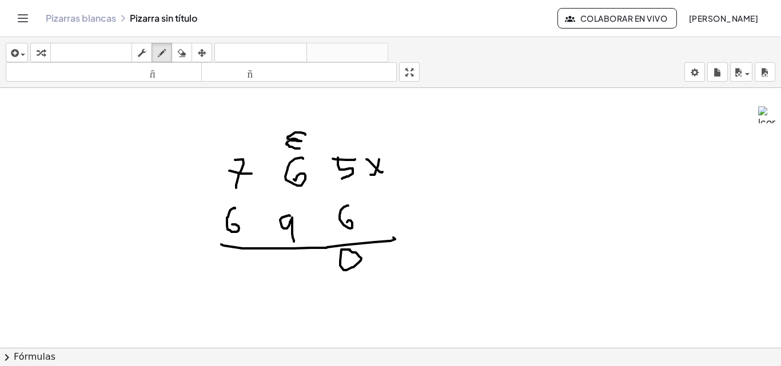
drag, startPoint x: 305, startPoint y: 135, endPoint x: 302, endPoint y: 149, distance: 14.1
click at [302, 149] on div at bounding box center [390, 15] width 781 height 1300
click at [182, 48] on icon "button" at bounding box center [182, 53] width 8 height 14
drag, startPoint x: 283, startPoint y: 104, endPoint x: 286, endPoint y: 121, distance: 16.8
click at [286, 121] on div at bounding box center [390, 15] width 781 height 1300
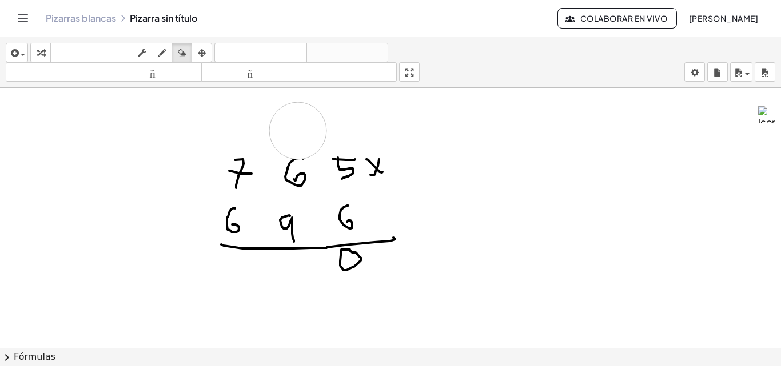
click at [298, 131] on div at bounding box center [390, 15] width 781 height 1300
drag, startPoint x: 163, startPoint y: 54, endPoint x: 224, endPoint y: 86, distance: 69.3
click at [164, 55] on icon "button" at bounding box center [162, 53] width 8 height 14
drag, startPoint x: 299, startPoint y: 142, endPoint x: 289, endPoint y: 154, distance: 15.4
click at [289, 154] on div at bounding box center [390, 15] width 781 height 1300
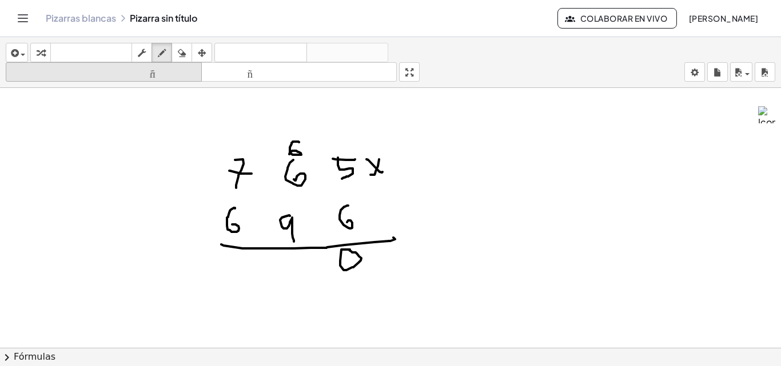
drag, startPoint x: 179, startPoint y: 52, endPoint x: 201, endPoint y: 69, distance: 26.9
click at [183, 52] on icon "button" at bounding box center [182, 53] width 8 height 14
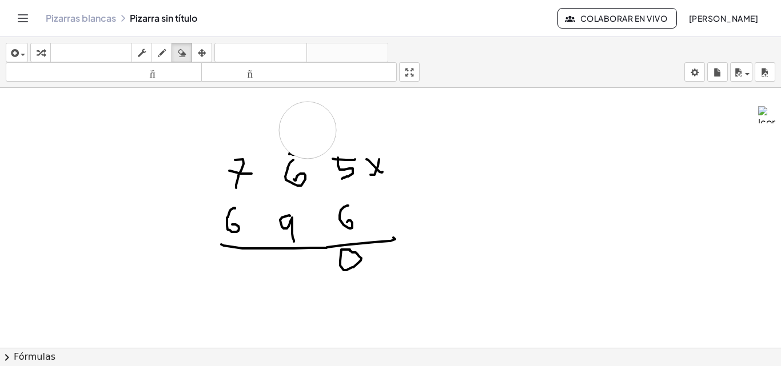
drag, startPoint x: 318, startPoint y: 127, endPoint x: 307, endPoint y: 130, distance: 11.4
click at [307, 130] on div at bounding box center [390, 15] width 781 height 1300
drag, startPoint x: 167, startPoint y: 47, endPoint x: 271, endPoint y: 166, distance: 157.9
click at [174, 61] on div "transformar teclado teclado fregar dibujar borrar arreglar" at bounding box center [121, 52] width 182 height 19
drag, startPoint x: 619, startPoint y: 219, endPoint x: 610, endPoint y: 276, distance: 57.2
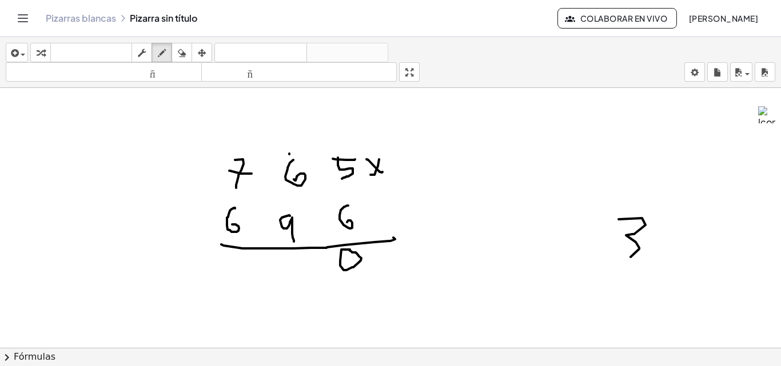
click at [613, 258] on div at bounding box center [390, 15] width 781 height 1300
drag, startPoint x: 669, startPoint y: 126, endPoint x: 687, endPoint y: 186, distance: 62.7
click at [687, 186] on div at bounding box center [390, 15] width 781 height 1300
click at [191, 55] on button "borrar" at bounding box center [181, 52] width 21 height 19
drag, startPoint x: 687, startPoint y: 142, endPoint x: 330, endPoint y: 118, distance: 358.5
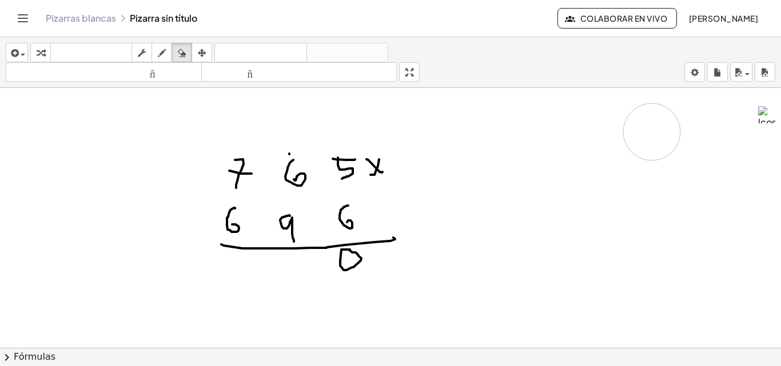
click at [646, 143] on div at bounding box center [390, 15] width 781 height 1300
click at [163, 52] on icon "button" at bounding box center [162, 53] width 8 height 14
drag, startPoint x: 299, startPoint y: 134, endPoint x: 248, endPoint y: 113, distance: 55.1
click at [293, 149] on div at bounding box center [390, 15] width 781 height 1300
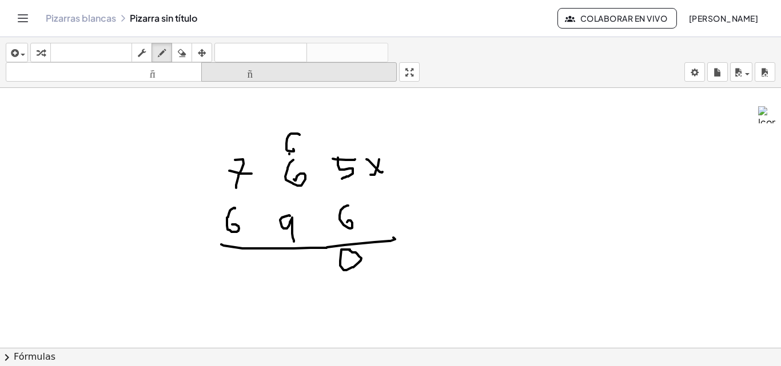
drag, startPoint x: 181, startPoint y: 49, endPoint x: 203, endPoint y: 70, distance: 30.8
click at [187, 53] on div "button" at bounding box center [181, 53] width 15 height 14
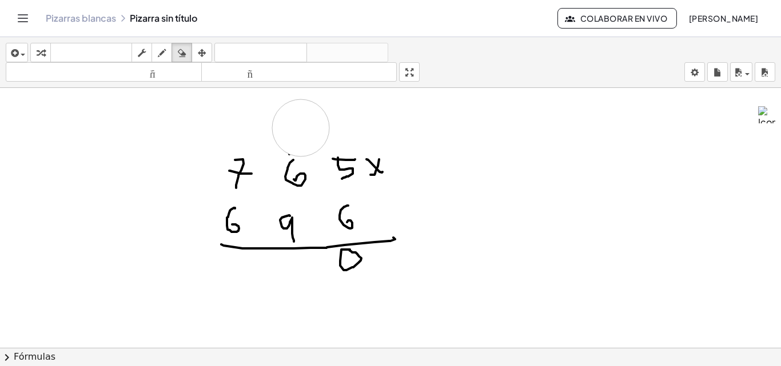
drag, startPoint x: 320, startPoint y: 115, endPoint x: 301, endPoint y: 128, distance: 23.5
click at [301, 128] on div at bounding box center [390, 15] width 781 height 1300
click at [167, 46] on div "button" at bounding box center [161, 53] width 15 height 14
drag, startPoint x: 295, startPoint y: 147, endPoint x: 288, endPoint y: 147, distance: 6.9
click at [288, 147] on div at bounding box center [390, 15] width 781 height 1300
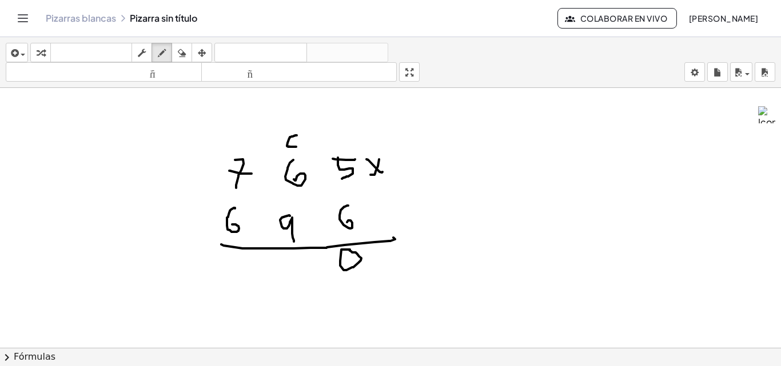
drag, startPoint x: 297, startPoint y: 135, endPoint x: 295, endPoint y: 147, distance: 11.6
click at [295, 147] on div at bounding box center [390, 15] width 781 height 1300
drag, startPoint x: 186, startPoint y: 51, endPoint x: 297, endPoint y: 111, distance: 125.6
click at [187, 51] on div "button" at bounding box center [181, 53] width 15 height 14
drag, startPoint x: 347, startPoint y: 116, endPoint x: 238, endPoint y: 41, distance: 132.8
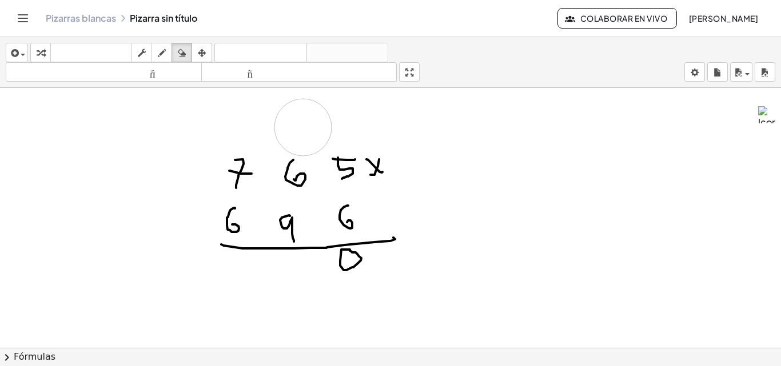
click at [301, 124] on div at bounding box center [390, 15] width 781 height 1300
drag, startPoint x: 162, startPoint y: 51, endPoint x: 379, endPoint y: 241, distance: 287.5
click at [164, 51] on icon "button" at bounding box center [162, 53] width 8 height 14
drag, startPoint x: 530, startPoint y: 169, endPoint x: 535, endPoint y: 236, distance: 67.1
click at [535, 236] on div at bounding box center [390, 15] width 781 height 1300
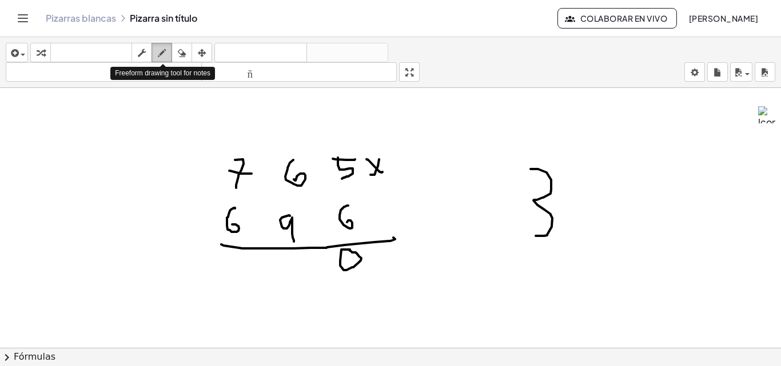
click at [157, 45] on button "dibujar" at bounding box center [161, 52] width 21 height 19
drag, startPoint x: 297, startPoint y: 134, endPoint x: 289, endPoint y: 135, distance: 8.2
click at [289, 135] on div at bounding box center [390, 15] width 781 height 1300
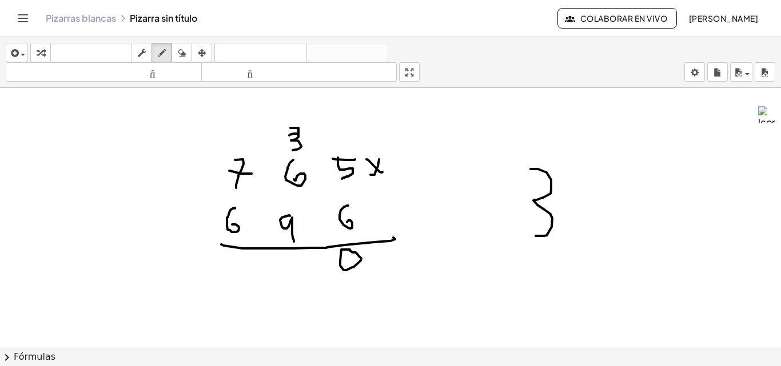
drag, startPoint x: 290, startPoint y: 128, endPoint x: 293, endPoint y: 150, distance: 22.4
click at [293, 150] on div at bounding box center [390, 15] width 781 height 1300
click at [188, 51] on div "button" at bounding box center [181, 53] width 15 height 14
drag, startPoint x: 316, startPoint y: 116, endPoint x: 291, endPoint y: 102, distance: 28.9
click at [303, 130] on div at bounding box center [390, 15] width 781 height 1300
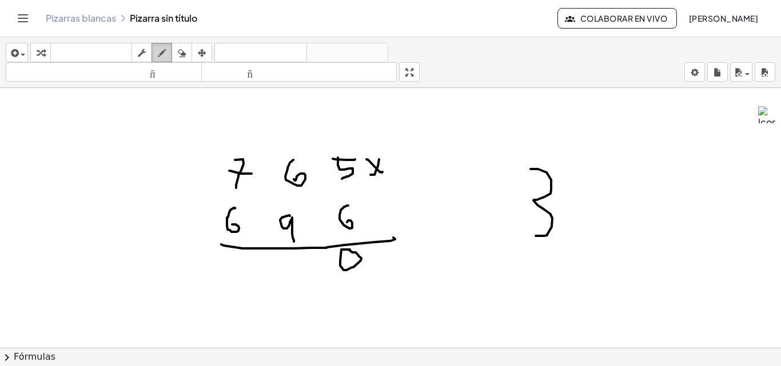
click at [169, 49] on div "button" at bounding box center [161, 53] width 15 height 14
drag, startPoint x: 290, startPoint y: 133, endPoint x: 291, endPoint y: 141, distance: 8.6
click at [291, 147] on div at bounding box center [390, 15] width 781 height 1300
drag, startPoint x: 464, startPoint y: 137, endPoint x: 464, endPoint y: 161, distance: 24.6
click at [464, 161] on div at bounding box center [390, 15] width 781 height 1300
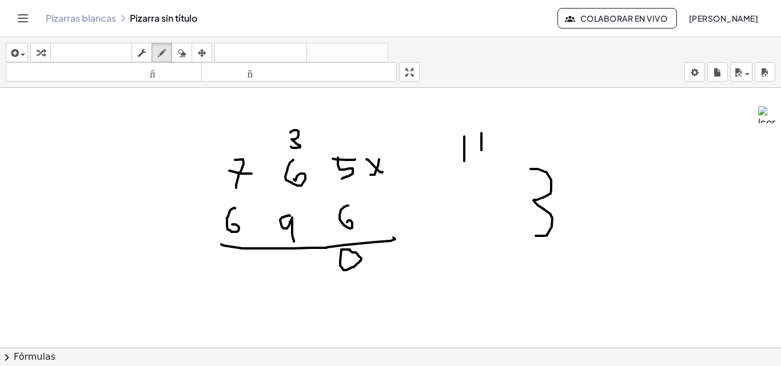
drag, startPoint x: 481, startPoint y: 133, endPoint x: 490, endPoint y: 149, distance: 17.9
click at [481, 151] on div at bounding box center [390, 15] width 781 height 1300
drag, startPoint x: 505, startPoint y: 132, endPoint x: 417, endPoint y: 155, distance: 91.1
click at [501, 163] on div at bounding box center [390, 15] width 781 height 1300
drag, startPoint x: 296, startPoint y: 258, endPoint x: 296, endPoint y: 277, distance: 19.4
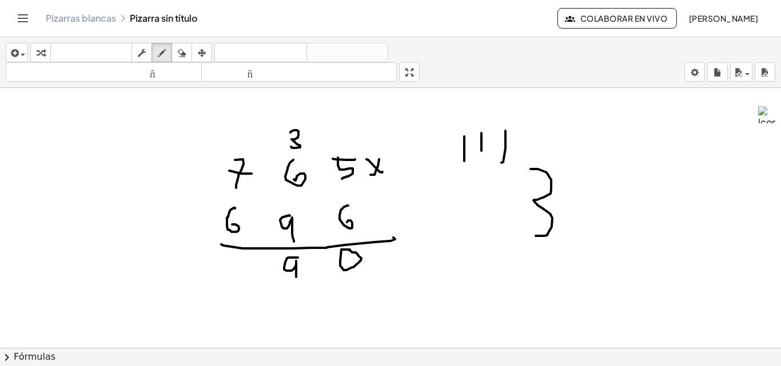
click at [296, 277] on div at bounding box center [390, 15] width 781 height 1300
drag, startPoint x: 240, startPoint y: 135, endPoint x: 239, endPoint y: 151, distance: 16.0
click at [239, 151] on div at bounding box center [390, 15] width 781 height 1300
click at [230, 268] on div at bounding box center [390, 15] width 781 height 1300
click at [172, 269] on div at bounding box center [390, 15] width 781 height 1300
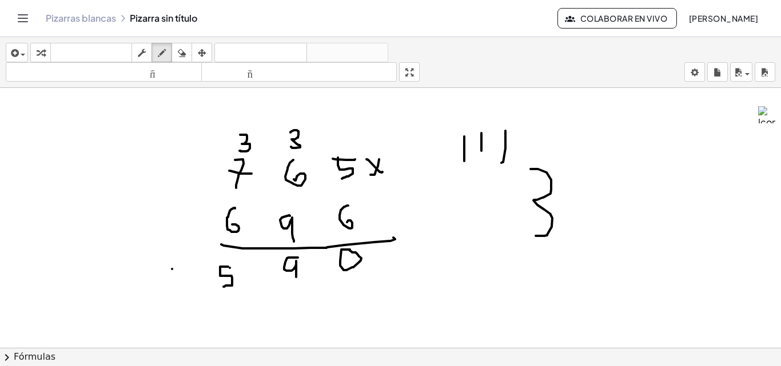
drag, startPoint x: 228, startPoint y: 267, endPoint x: 223, endPoint y: 287, distance: 20.5
click at [223, 287] on div at bounding box center [390, 15] width 781 height 1300
drag, startPoint x: 173, startPoint y: 270, endPoint x: 181, endPoint y: 279, distance: 12.6
click at [181, 279] on div at bounding box center [390, 15] width 781 height 1300
drag, startPoint x: 182, startPoint y: 271, endPoint x: 179, endPoint y: 291, distance: 20.2
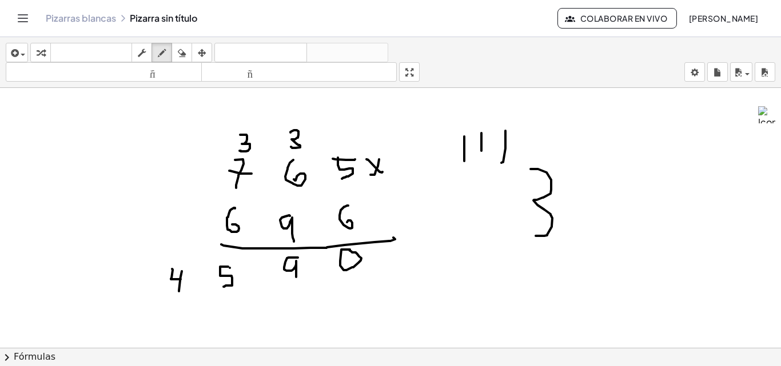
click at [179, 291] on div at bounding box center [390, 15] width 781 height 1300
drag, startPoint x: 294, startPoint y: 286, endPoint x: 293, endPoint y: 303, distance: 17.2
click at [293, 303] on div at bounding box center [390, 15] width 781 height 1300
click at [229, 135] on div at bounding box center [390, 15] width 781 height 1300
drag, startPoint x: 294, startPoint y: 118, endPoint x: 300, endPoint y: 121, distance: 6.9
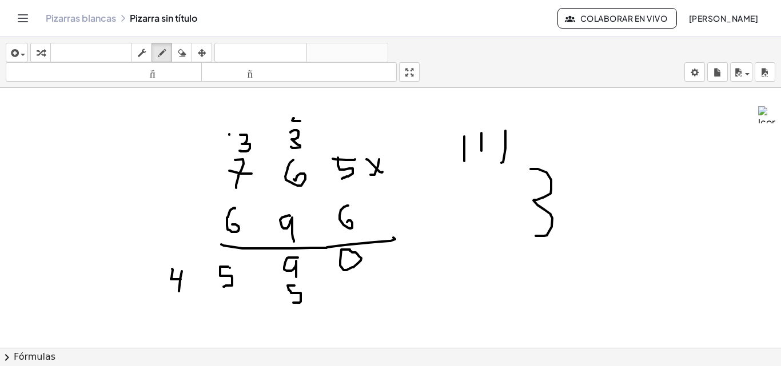
click at [300, 121] on div at bounding box center [390, 15] width 781 height 1300
drag, startPoint x: 301, startPoint y: 115, endPoint x: 299, endPoint y: 123, distance: 8.2
click at [299, 123] on div at bounding box center [390, 15] width 781 height 1300
drag, startPoint x: 530, startPoint y: 137, endPoint x: 502, endPoint y: 153, distance: 32.5
click at [528, 147] on div at bounding box center [390, 15] width 781 height 1300
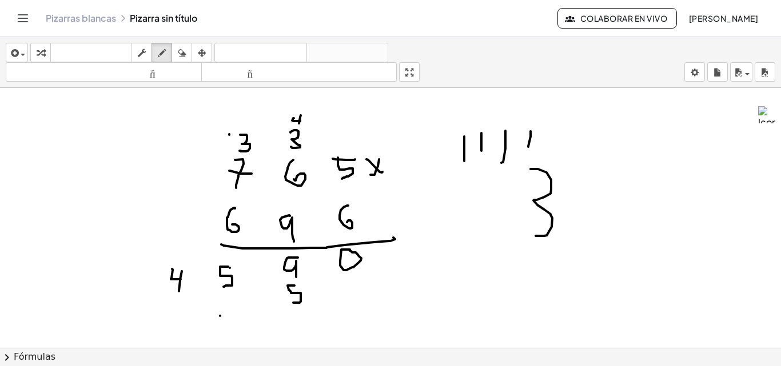
click at [220, 316] on div at bounding box center [390, 15] width 781 height 1300
click at [220, 319] on div at bounding box center [390, 15] width 781 height 1300
drag, startPoint x: 229, startPoint y: 135, endPoint x: 225, endPoint y: 148, distance: 13.4
click at [225, 148] on div at bounding box center [390, 15] width 781 height 1300
click at [179, 49] on icon "button" at bounding box center [182, 53] width 8 height 14
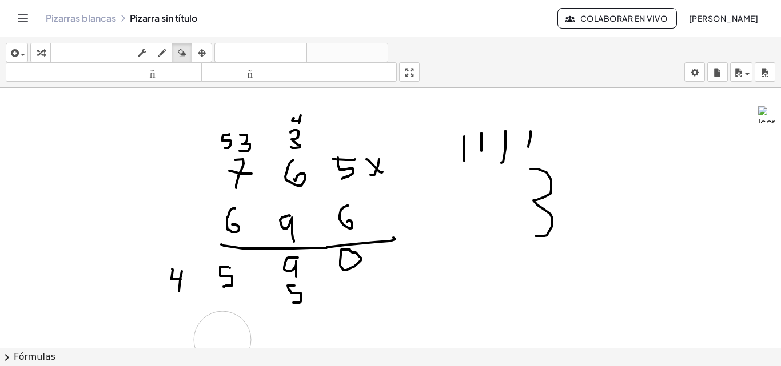
drag, startPoint x: 222, startPoint y: 340, endPoint x: 163, endPoint y: 174, distance: 176.4
click at [220, 342] on div at bounding box center [390, 15] width 781 height 1300
drag, startPoint x: 163, startPoint y: 46, endPoint x: 266, endPoint y: 288, distance: 263.2
click at [163, 48] on div "button" at bounding box center [161, 53] width 15 height 14
drag, startPoint x: 225, startPoint y: 300, endPoint x: 256, endPoint y: 297, distance: 31.6
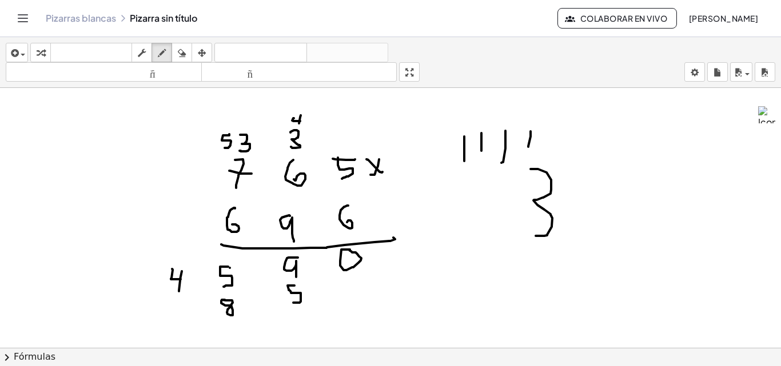
click at [221, 300] on div at bounding box center [390, 15] width 781 height 1300
drag, startPoint x: 554, startPoint y: 125, endPoint x: 537, endPoint y: 159, distance: 38.8
click at [558, 143] on div at bounding box center [390, 15] width 781 height 1300
click at [174, 309] on div at bounding box center [390, 15] width 781 height 1300
click at [122, 305] on div at bounding box center [390, 15] width 781 height 1300
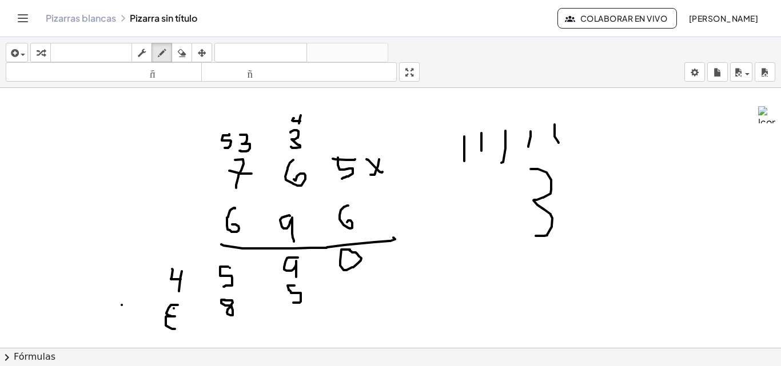
drag, startPoint x: 178, startPoint y: 305, endPoint x: 175, endPoint y: 329, distance: 24.2
click at [175, 329] on div at bounding box center [390, 15] width 781 height 1300
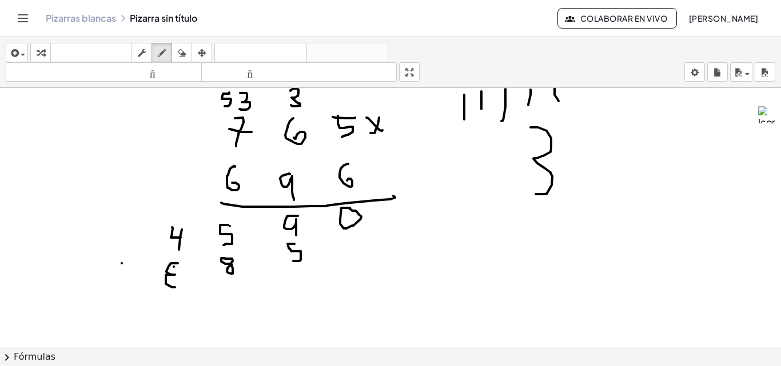
scroll to position [780, 0]
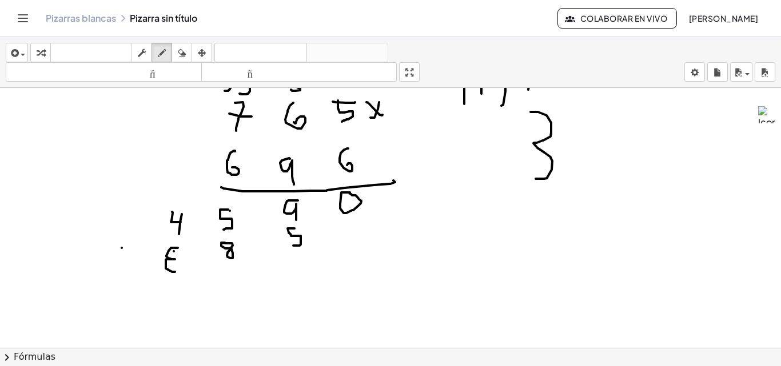
drag, startPoint x: 186, startPoint y: 55, endPoint x: 162, endPoint y: 129, distance: 77.5
click at [183, 61] on button "borrar" at bounding box center [181, 52] width 21 height 19
drag, startPoint x: 162, startPoint y: 283, endPoint x: 169, endPoint y: 263, distance: 21.1
drag, startPoint x: 161, startPoint y: 51, endPoint x: 129, endPoint y: 115, distance: 71.3
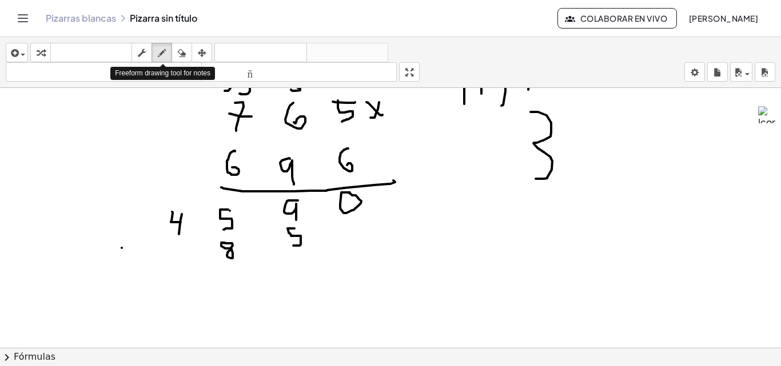
click at [161, 51] on icon "button" at bounding box center [162, 53] width 8 height 14
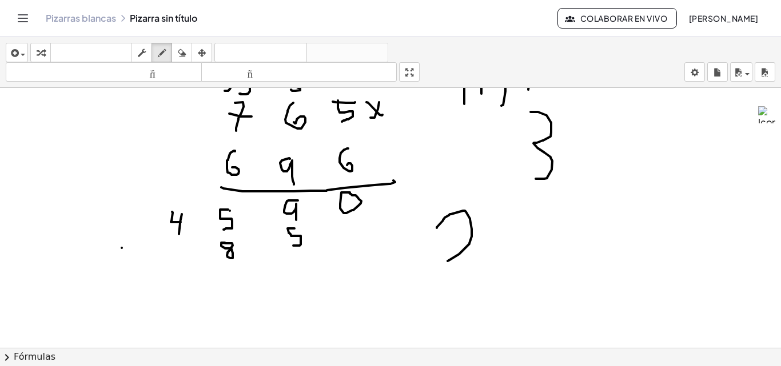
drag, startPoint x: 437, startPoint y: 228, endPoint x: 465, endPoint y: 253, distance: 37.7
drag, startPoint x: 465, startPoint y: 253, endPoint x: 426, endPoint y: 315, distance: 73.9
drag, startPoint x: 603, startPoint y: 258, endPoint x: 609, endPoint y: 255, distance: 6.7
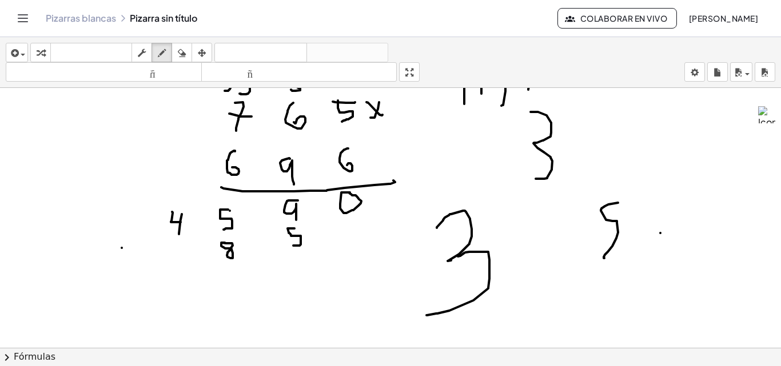
drag, startPoint x: 609, startPoint y: 255, endPoint x: 660, endPoint y: 233, distance: 55.3
drag, startPoint x: 602, startPoint y: 183, endPoint x: 611, endPoint y: 198, distance: 17.4
drag, startPoint x: 526, startPoint y: 197, endPoint x: 567, endPoint y: 238, distance: 58.2
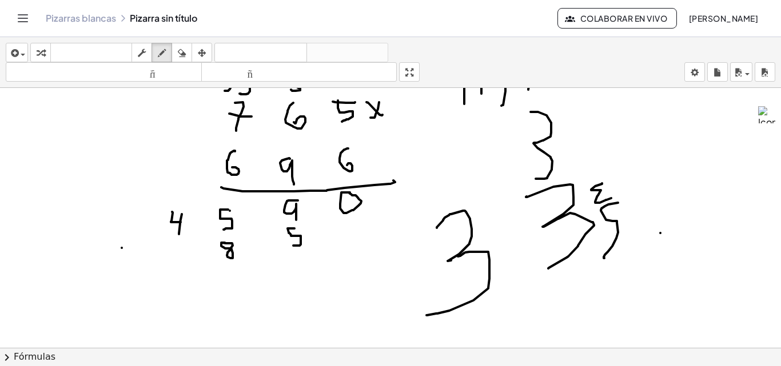
drag, startPoint x: 177, startPoint y: 51, endPoint x: 519, endPoint y: 167, distance: 360.9
click at [187, 53] on div "button" at bounding box center [181, 53] width 15 height 14
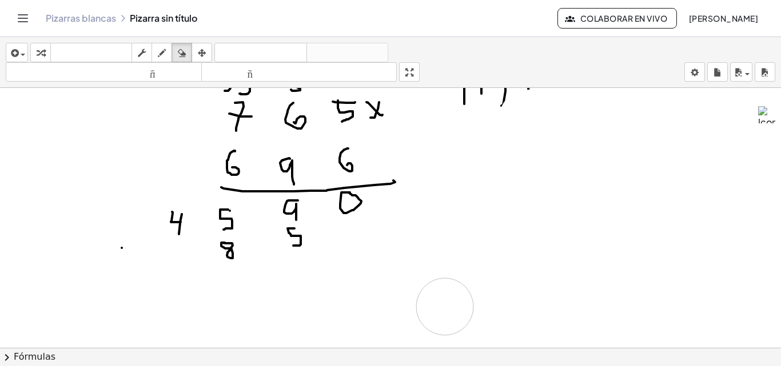
drag, startPoint x: 595, startPoint y: 180, endPoint x: 387, endPoint y: 245, distance: 217.8
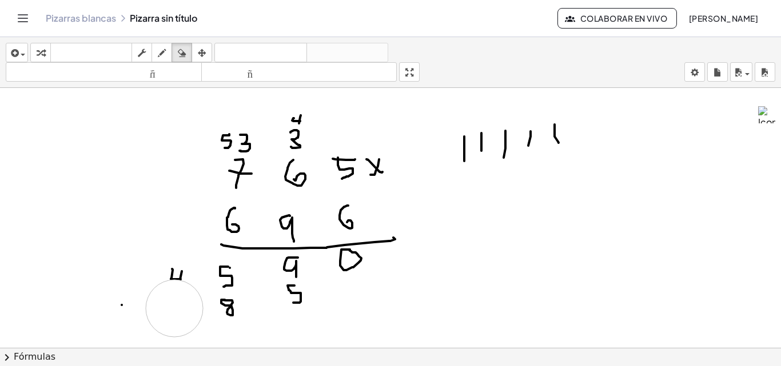
click at [174, 309] on div at bounding box center [390, 15] width 781 height 1300
drag, startPoint x: 162, startPoint y: 49, endPoint x: 162, endPoint y: 251, distance: 202.9
click at [162, 53] on icon "button" at bounding box center [162, 53] width 8 height 14
drag, startPoint x: 173, startPoint y: 275, endPoint x: 180, endPoint y: 288, distance: 15.1
click at [180, 293] on div at bounding box center [390, 15] width 781 height 1300
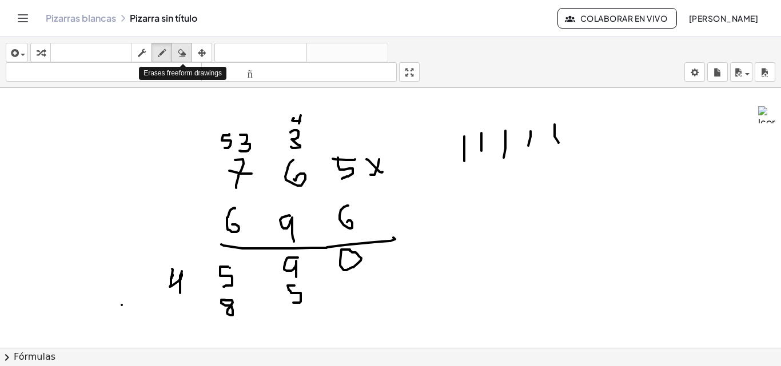
click at [179, 49] on icon "button" at bounding box center [182, 53] width 8 height 14
click at [294, 110] on div at bounding box center [390, 15] width 781 height 1300
click at [166, 47] on icon "button" at bounding box center [162, 53] width 8 height 14
click at [293, 140] on div at bounding box center [390, 15] width 781 height 1300
drag, startPoint x: 293, startPoint y: 110, endPoint x: 303, endPoint y: 113, distance: 11.2
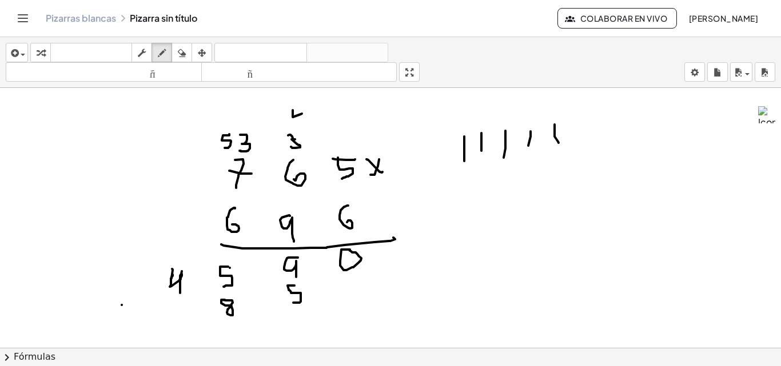
click at [303, 113] on div at bounding box center [390, 15] width 781 height 1300
drag, startPoint x: 303, startPoint y: 113, endPoint x: 305, endPoint y: 118, distance: 6.0
click at [305, 118] on div at bounding box center [390, 15] width 781 height 1300
click at [173, 319] on div at bounding box center [390, 15] width 781 height 1300
click at [173, 318] on div at bounding box center [390, 15] width 781 height 1300
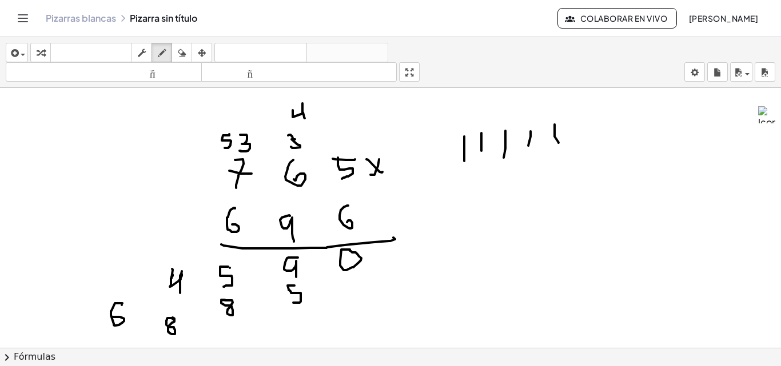
drag, startPoint x: 122, startPoint y: 303, endPoint x: 112, endPoint y: 317, distance: 17.1
click at [112, 317] on div at bounding box center [390, 15] width 781 height 1300
click at [223, 337] on div at bounding box center [390, 15] width 781 height 1300
drag, startPoint x: 242, startPoint y: 109, endPoint x: 243, endPoint y: 137, distance: 28.0
click at [249, 121] on div at bounding box center [390, 15] width 781 height 1300
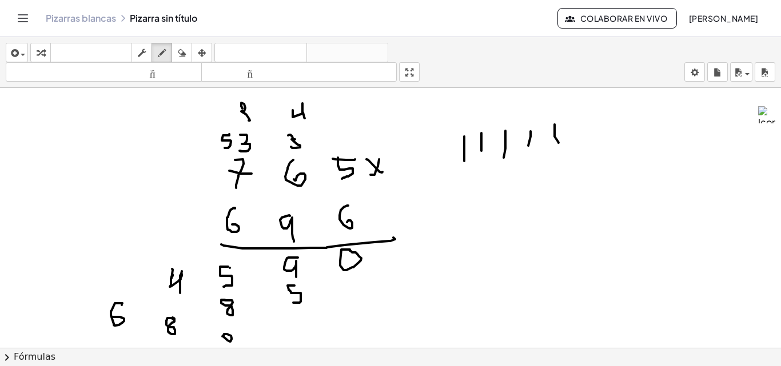
drag, startPoint x: 536, startPoint y: 247, endPoint x: 575, endPoint y: 203, distance: 59.1
click at [535, 246] on div at bounding box center [390, 15] width 781 height 1300
drag, startPoint x: 573, startPoint y: 227, endPoint x: 609, endPoint y: 199, distance: 46.1
click at [567, 239] on div at bounding box center [390, 15] width 781 height 1300
click at [614, 233] on div at bounding box center [390, 15] width 781 height 1300
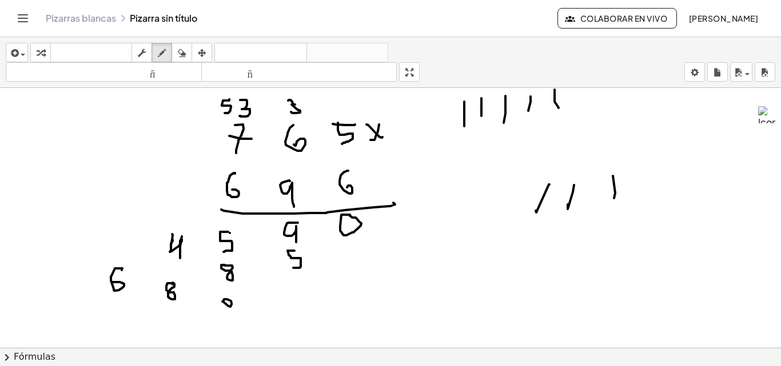
scroll to position [780, 0]
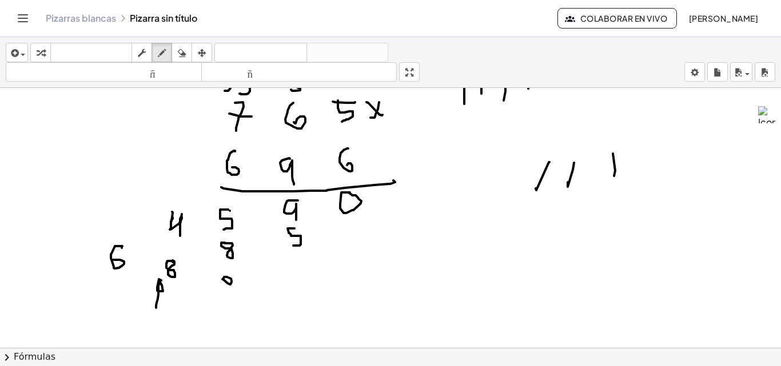
drag, startPoint x: 159, startPoint y: 279, endPoint x: 166, endPoint y: 267, distance: 14.6
drag, startPoint x: 154, startPoint y: 279, endPoint x: 190, endPoint y: 150, distance: 134.1
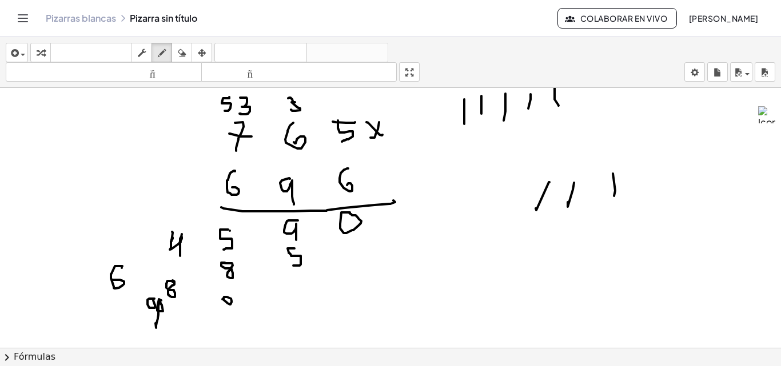
scroll to position [723, 0]
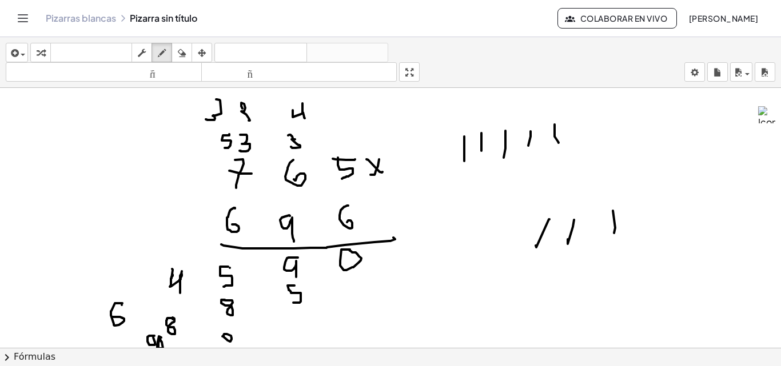
drag, startPoint x: 216, startPoint y: 99, endPoint x: 206, endPoint y: 119, distance: 22.5
click at [206, 119] on div at bounding box center [390, 15] width 781 height 1300
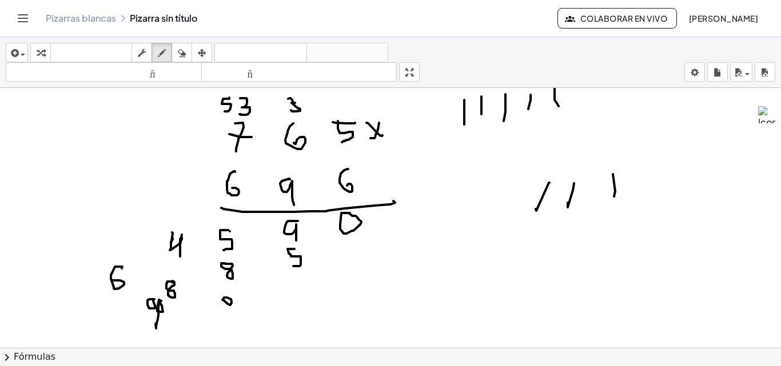
scroll to position [780, 0]
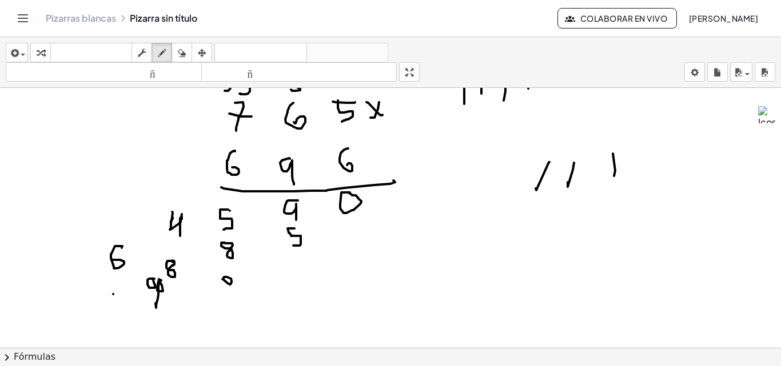
drag, startPoint x: 57, startPoint y: 287, endPoint x: 113, endPoint y: 293, distance: 56.8
drag, startPoint x: 106, startPoint y: 286, endPoint x: 106, endPoint y: 294, distance: 8.6
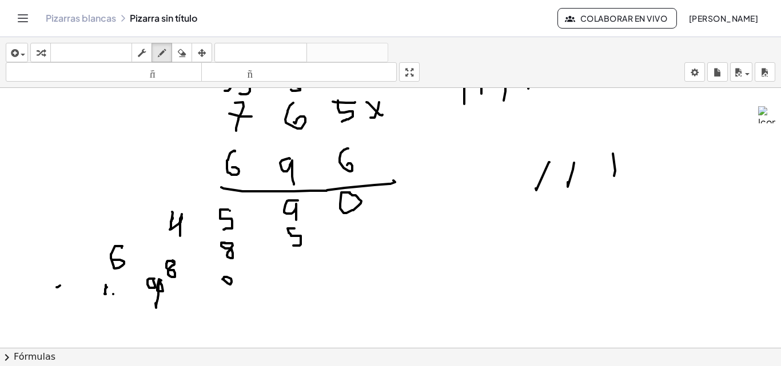
drag, startPoint x: 108, startPoint y: 286, endPoint x: 114, endPoint y: 285, distance: 6.4
drag, startPoint x: 105, startPoint y: 297, endPoint x: 105, endPoint y: 305, distance: 8.6
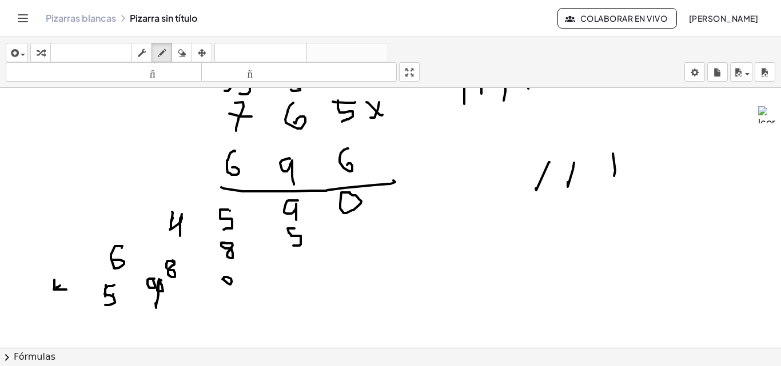
drag, startPoint x: 54, startPoint y: 280, endPoint x: 67, endPoint y: 287, distance: 14.6
drag, startPoint x: 67, startPoint y: 278, endPoint x: 65, endPoint y: 303, distance: 25.2
drag, startPoint x: 423, startPoint y: 197, endPoint x: 445, endPoint y: 193, distance: 21.4
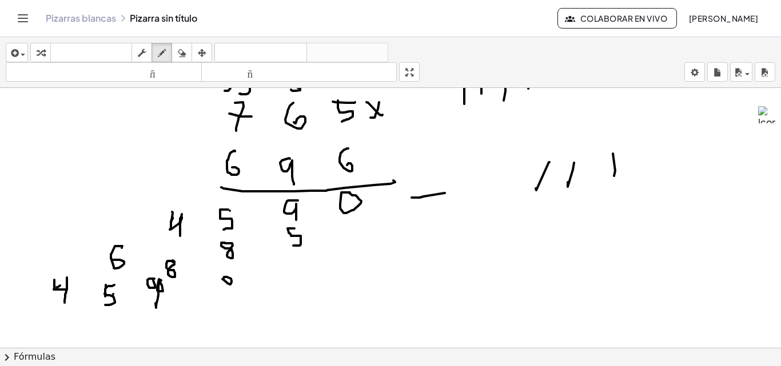
drag, startPoint x: 417, startPoint y: 180, endPoint x: 0, endPoint y: 365, distance: 455.6
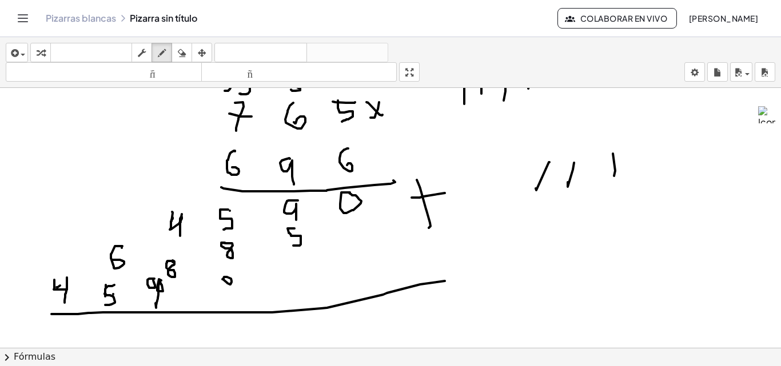
drag, startPoint x: 51, startPoint y: 314, endPoint x: 363, endPoint y: 246, distance: 318.8
drag, startPoint x: 346, startPoint y: 322, endPoint x: 333, endPoint y: 320, distance: 13.3
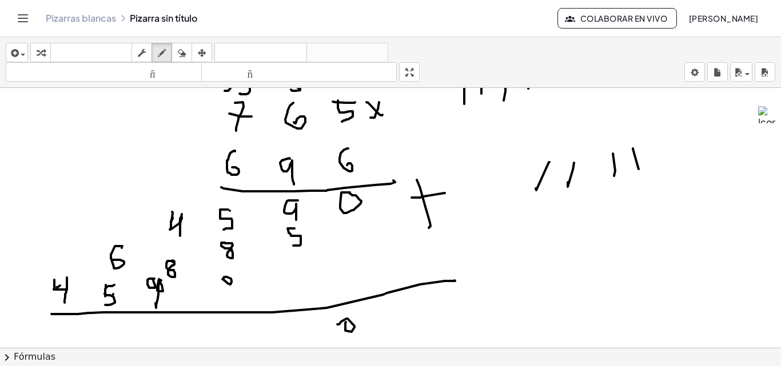
drag, startPoint x: 297, startPoint y: 319, endPoint x: 306, endPoint y: 324, distance: 10.7
drag, startPoint x: 303, startPoint y: 315, endPoint x: 202, endPoint y: 178, distance: 170.4
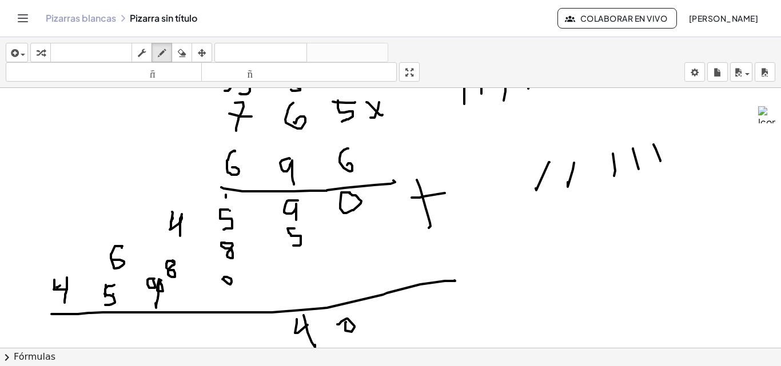
drag, startPoint x: 679, startPoint y: 135, endPoint x: 687, endPoint y: 129, distance: 10.6
drag, startPoint x: 697, startPoint y: 135, endPoint x: 700, endPoint y: 141, distance: 6.9
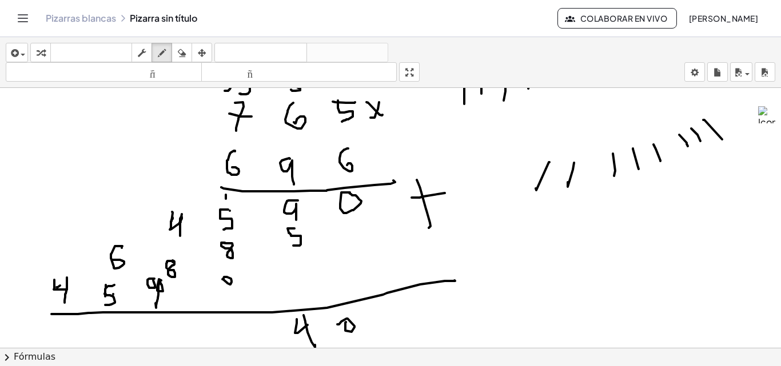
drag, startPoint x: 224, startPoint y: 319, endPoint x: 231, endPoint y: 334, distance: 16.9
drag, startPoint x: 233, startPoint y: 330, endPoint x: 229, endPoint y: 348, distance: 18.7
click at [229, 348] on div "insertar Seleccione uno: Expresión matemática Función Texto Vídeo de YouTube Gr…" at bounding box center [390, 201] width 781 height 329
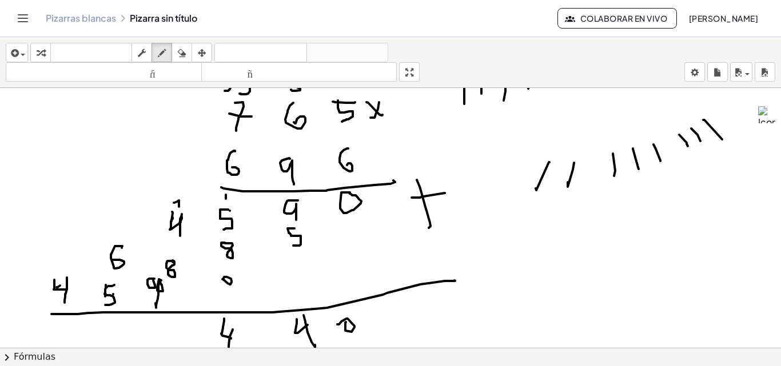
drag, startPoint x: 174, startPoint y: 203, endPoint x: 179, endPoint y: 207, distance: 6.5
drag, startPoint x: 529, startPoint y: 170, endPoint x: 524, endPoint y: 182, distance: 12.8
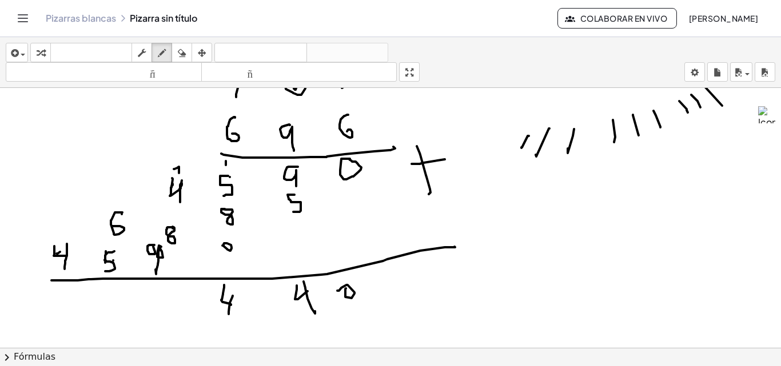
scroll to position [837, 0]
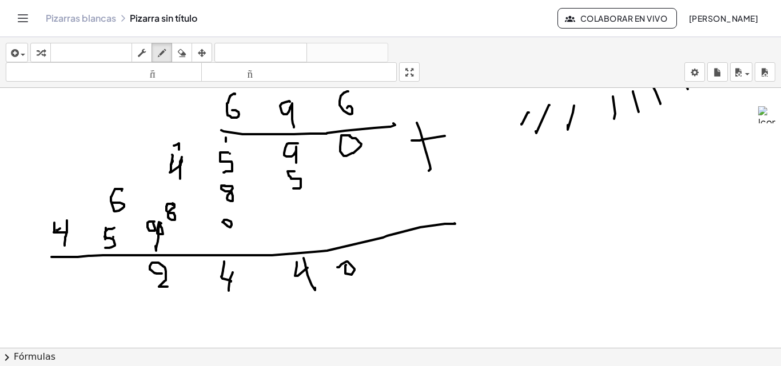
drag, startPoint x: 162, startPoint y: 274, endPoint x: 121, endPoint y: 194, distance: 89.2
drag, startPoint x: 98, startPoint y: 165, endPoint x: 111, endPoint y: 170, distance: 13.6
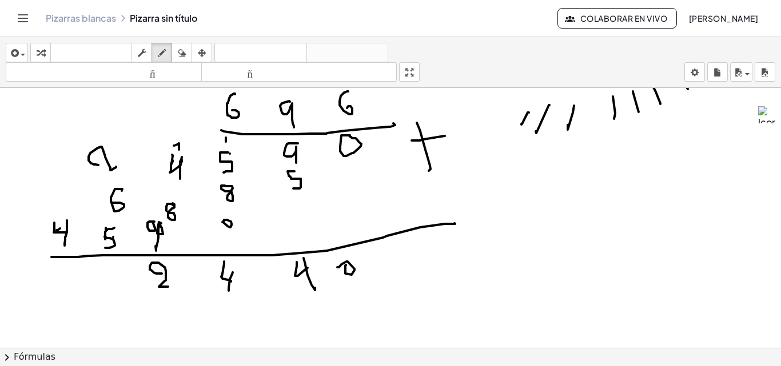
drag, startPoint x: 565, startPoint y: 218, endPoint x: 582, endPoint y: 214, distance: 17.0
drag, startPoint x: 616, startPoint y: 202, endPoint x: 587, endPoint y: 194, distance: 29.5
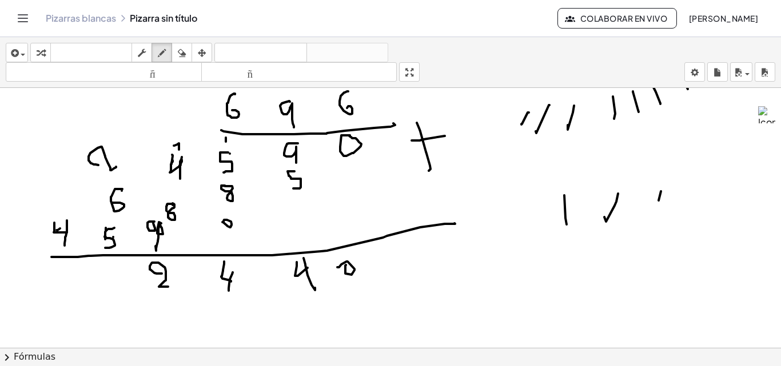
drag, startPoint x: 661, startPoint y: 191, endPoint x: 701, endPoint y: 184, distance: 40.7
drag, startPoint x: 698, startPoint y: 186, endPoint x: 730, endPoint y: 171, distance: 36.0
drag, startPoint x: 734, startPoint y: 186, endPoint x: 598, endPoint y: 216, distance: 139.8
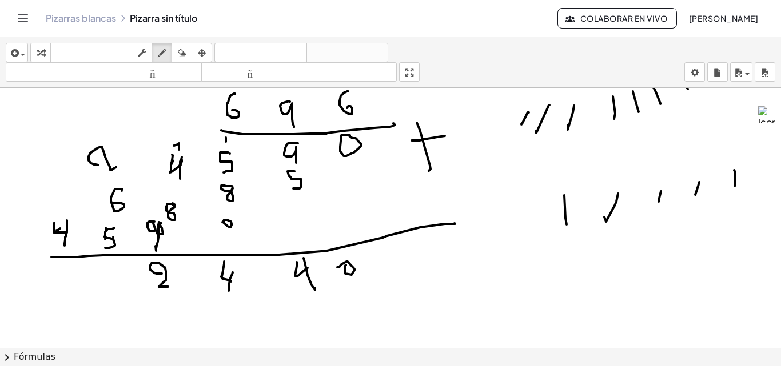
drag, startPoint x: 115, startPoint y: 274, endPoint x: 112, endPoint y: 253, distance: 21.3
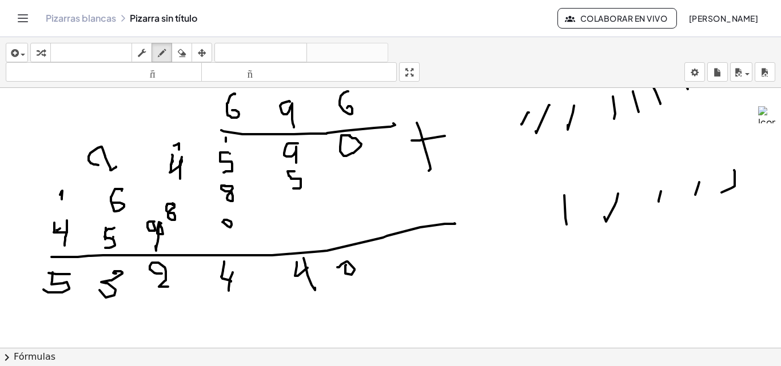
drag, startPoint x: 53, startPoint y: 273, endPoint x: 55, endPoint y: 290, distance: 17.4
drag, startPoint x: 184, startPoint y: 281, endPoint x: 126, endPoint y: 277, distance: 58.4
